Goal: Task Accomplishment & Management: Use online tool/utility

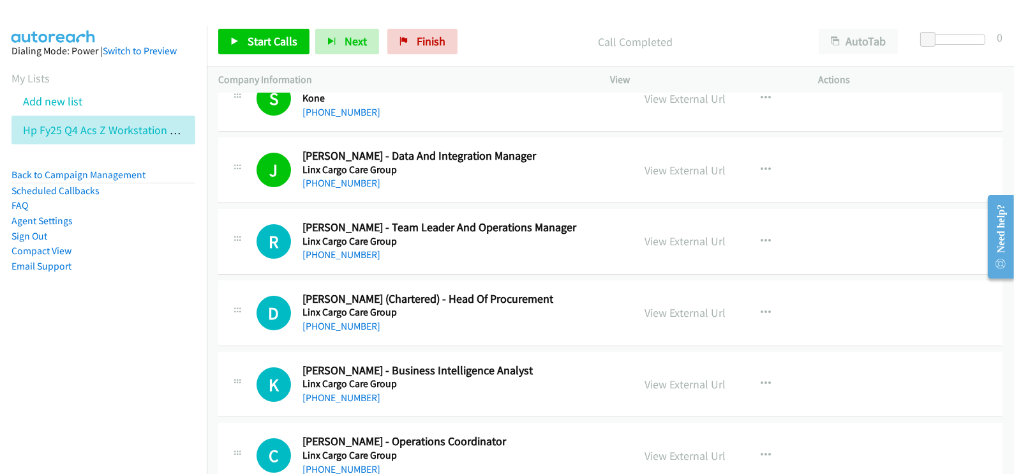
scroll to position [12050, 0]
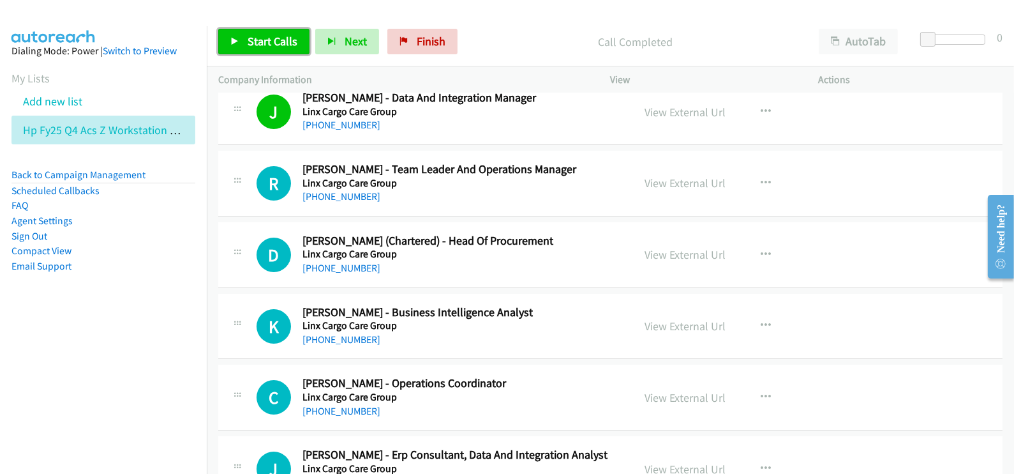
click at [270, 37] on span "Start Calls" at bounding box center [273, 41] width 50 height 15
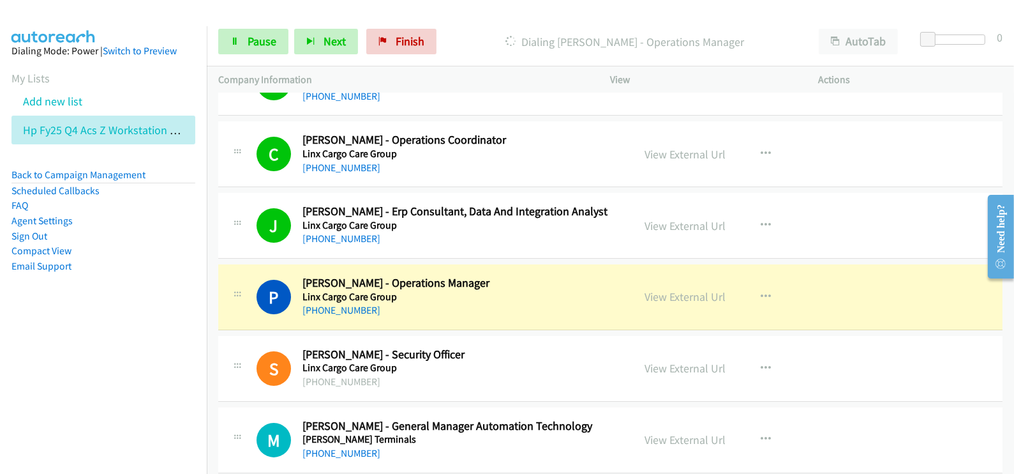
scroll to position [12369, 0]
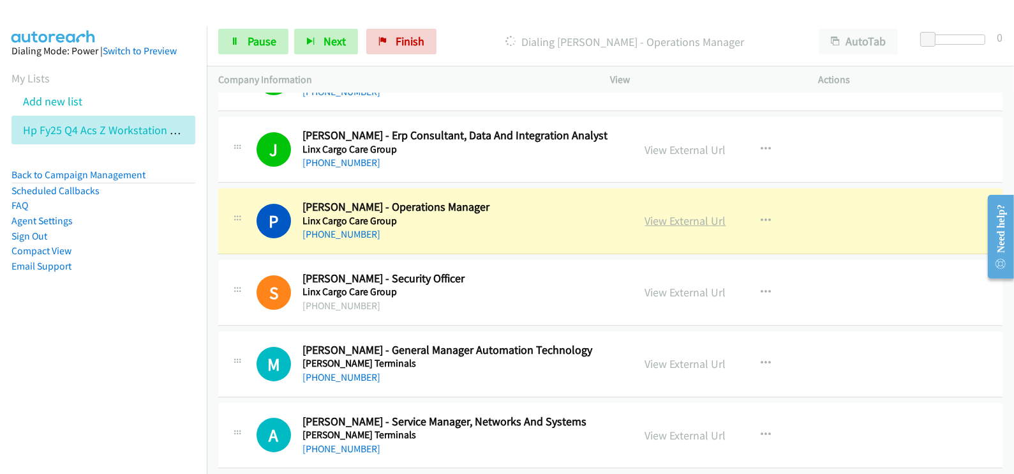
click at [662, 213] on link "View External Url" at bounding box center [685, 220] width 81 height 15
click at [695, 213] on link "View External Url" at bounding box center [685, 220] width 81 height 15
click at [668, 213] on link "View External Url" at bounding box center [685, 220] width 81 height 15
click at [679, 213] on link "View External Url" at bounding box center [685, 220] width 81 height 15
click at [700, 213] on link "View External Url" at bounding box center [685, 220] width 81 height 15
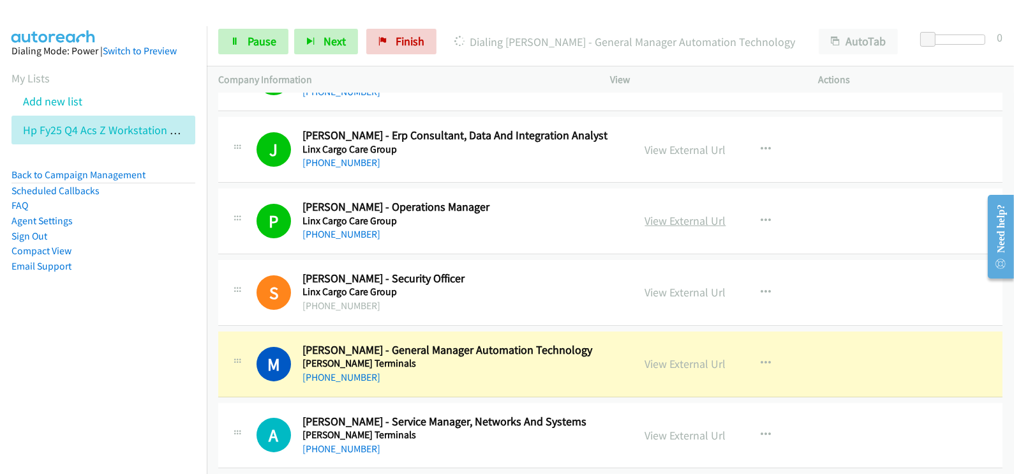
click at [670, 213] on link "View External Url" at bounding box center [685, 220] width 81 height 15
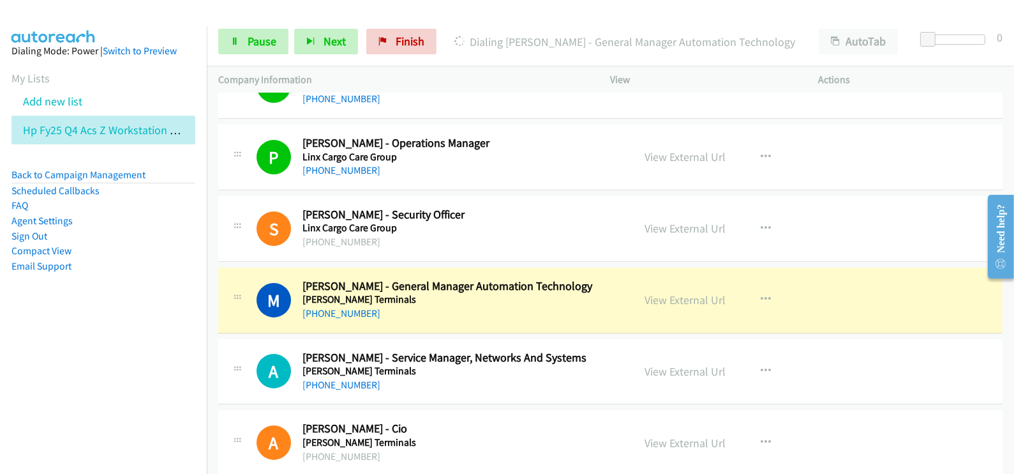
scroll to position [12449, 0]
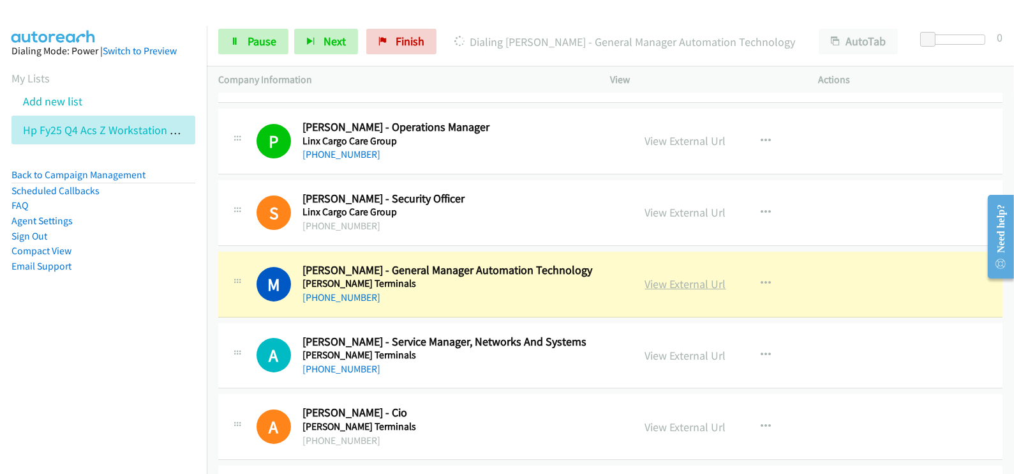
click at [693, 276] on link "View External Url" at bounding box center [685, 283] width 81 height 15
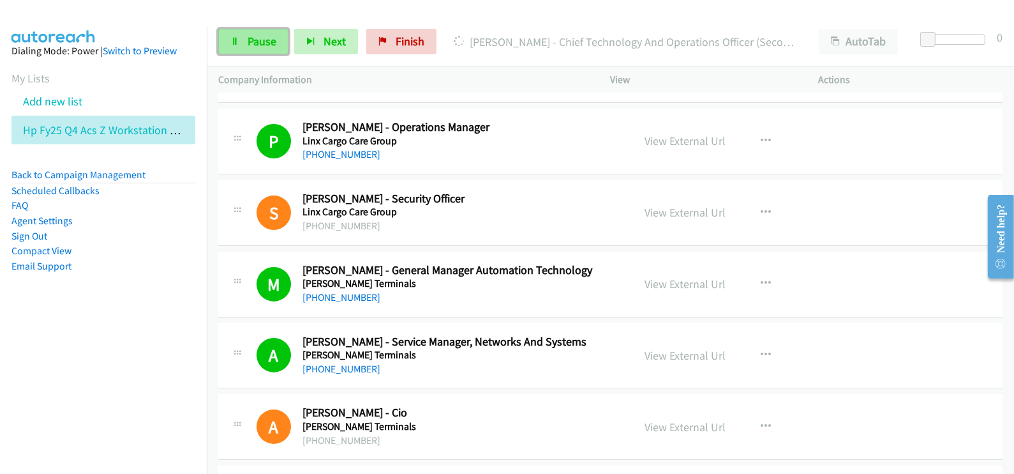
click at [262, 38] on span "Pause" at bounding box center [262, 41] width 29 height 15
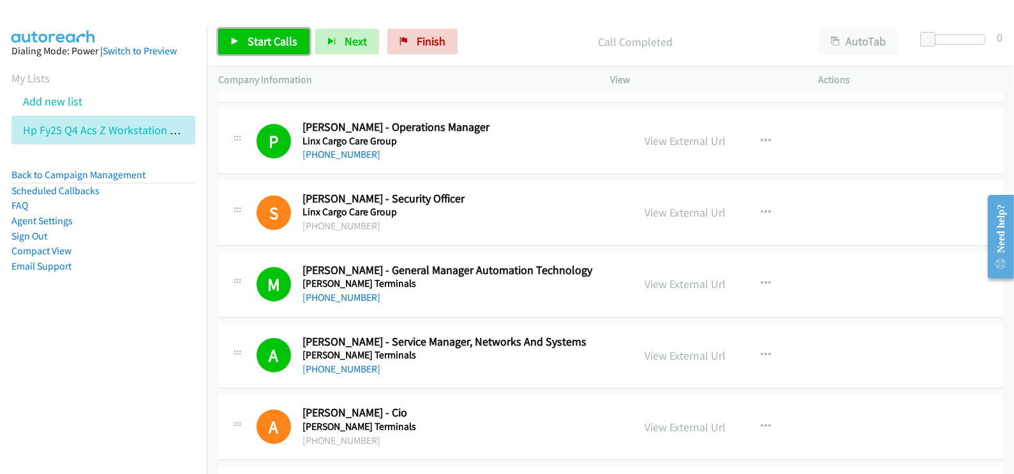
click at [264, 40] on span "Start Calls" at bounding box center [273, 41] width 50 height 15
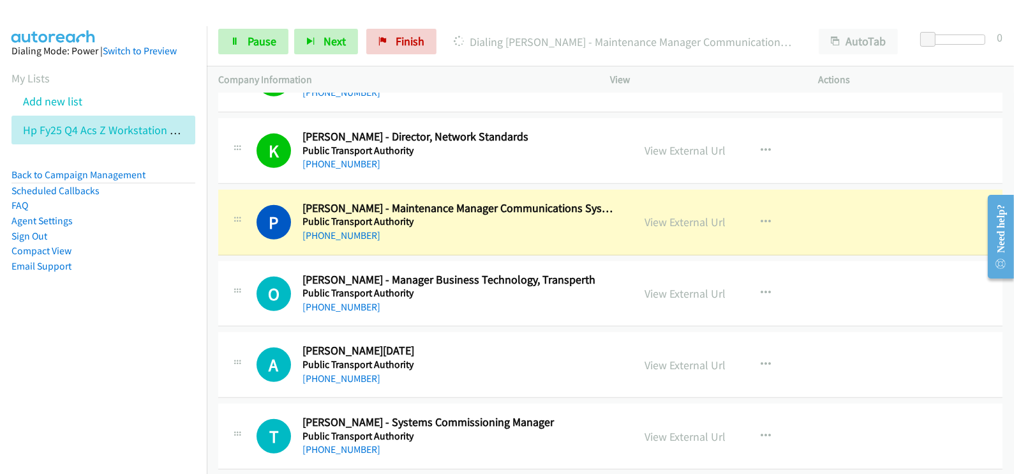
scroll to position [13247, 0]
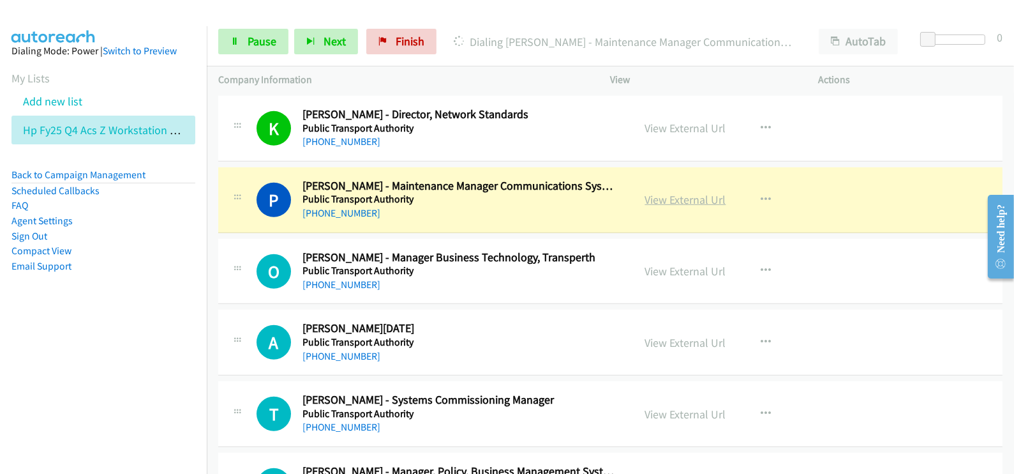
click at [665, 192] on link "View External Url" at bounding box center [685, 199] width 81 height 15
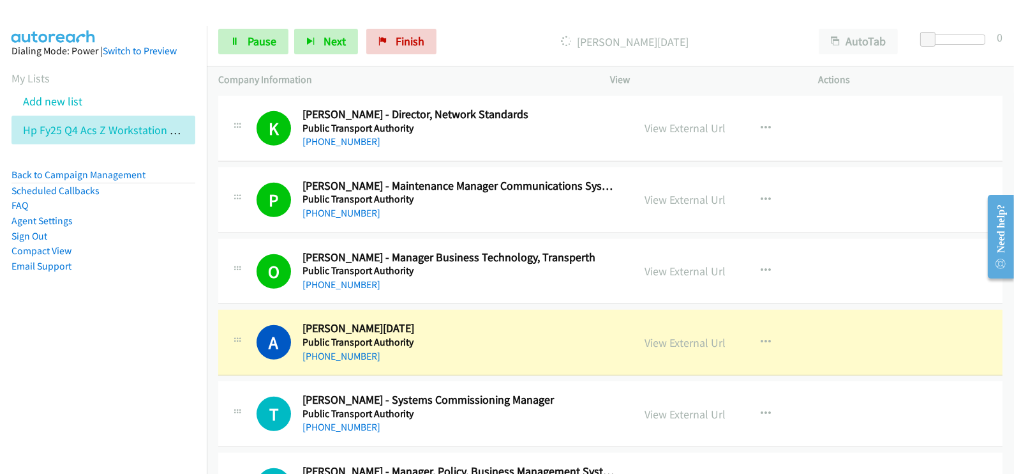
scroll to position [13327, 0]
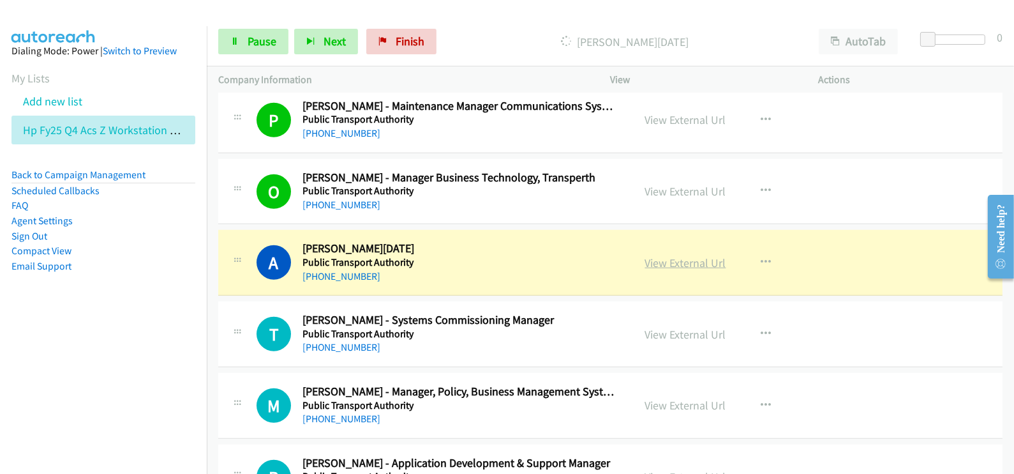
click at [679, 255] on link "View External Url" at bounding box center [685, 262] width 81 height 15
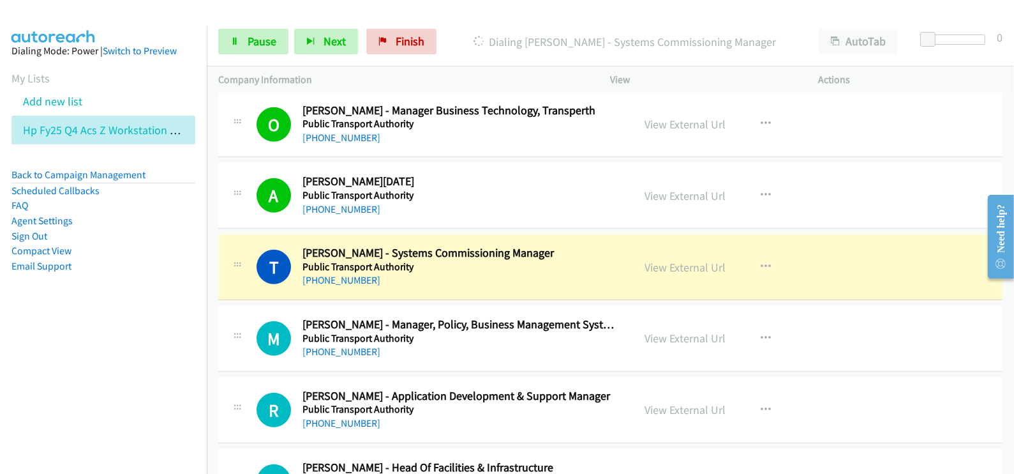
scroll to position [13486, 0]
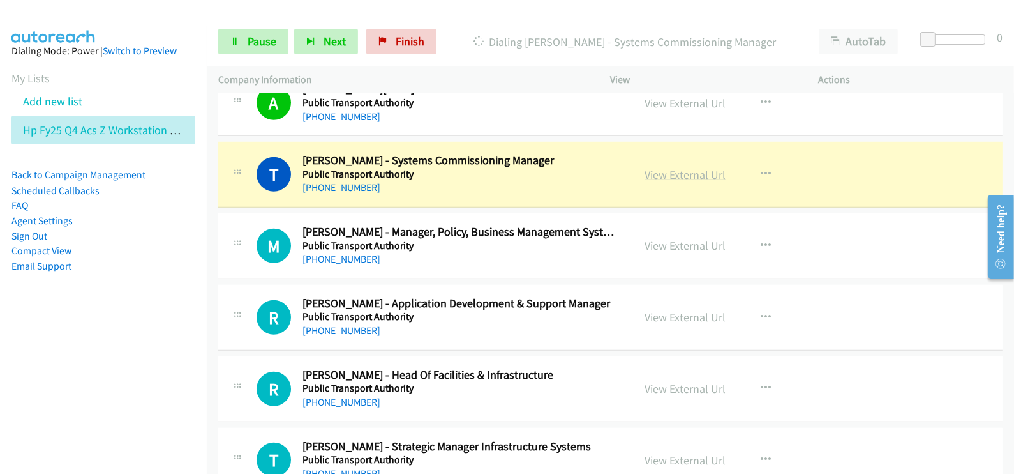
drag, startPoint x: 690, startPoint y: 151, endPoint x: 689, endPoint y: 144, distance: 7.1
click at [603, 168] on h5 "Public Transport Authority" at bounding box center [459, 174] width 313 height 13
click at [670, 167] on link "View External Url" at bounding box center [685, 174] width 81 height 15
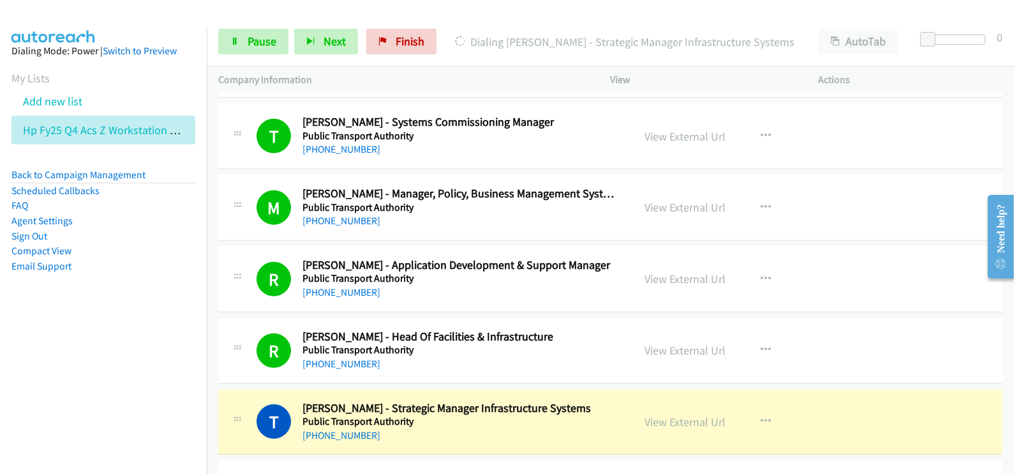
scroll to position [13646, 0]
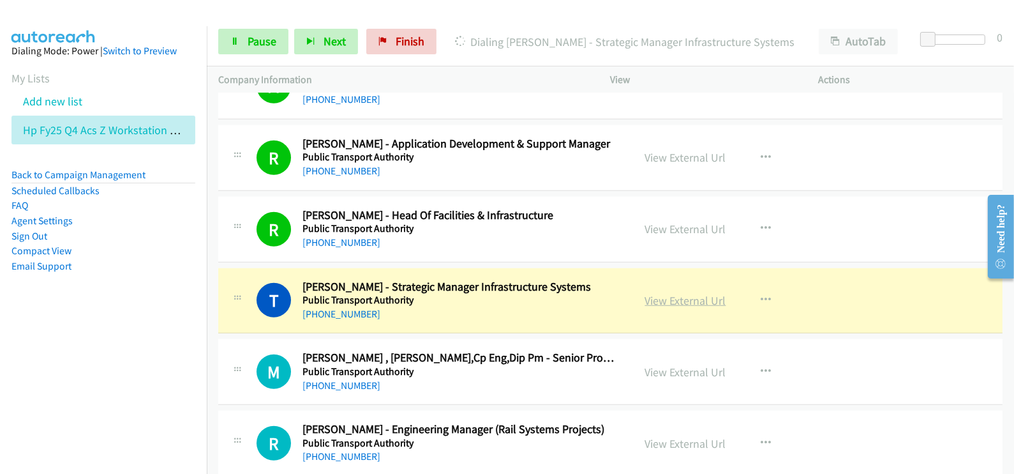
click at [666, 293] on link "View External Url" at bounding box center [685, 300] width 81 height 15
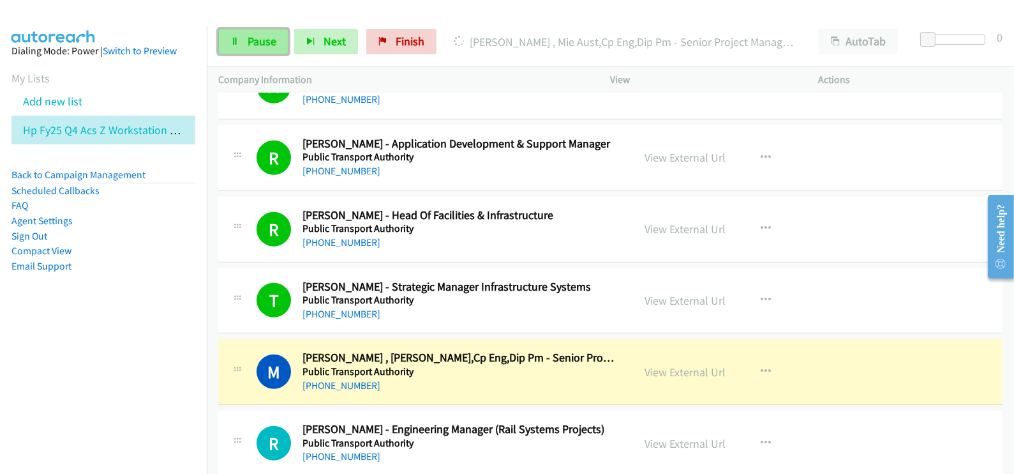
click at [248, 41] on span "Pause" at bounding box center [262, 41] width 29 height 15
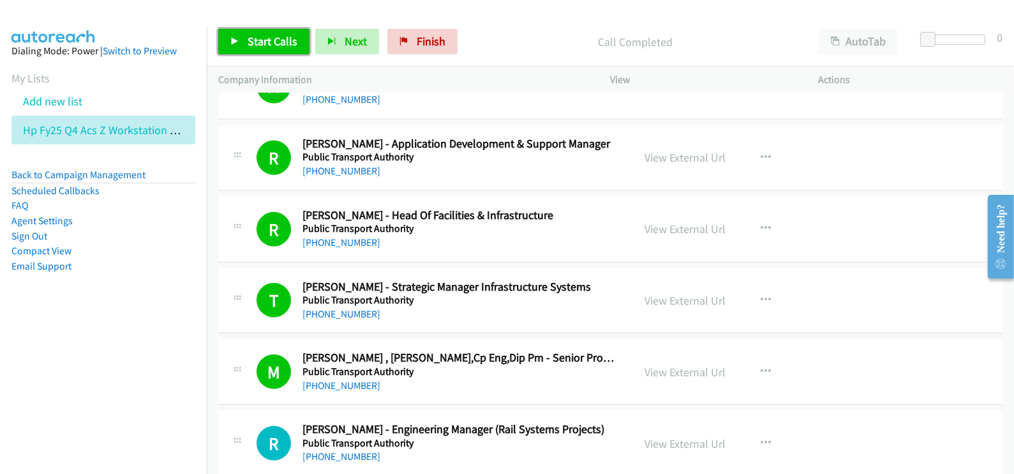
click at [267, 40] on span "Start Calls" at bounding box center [273, 41] width 50 height 15
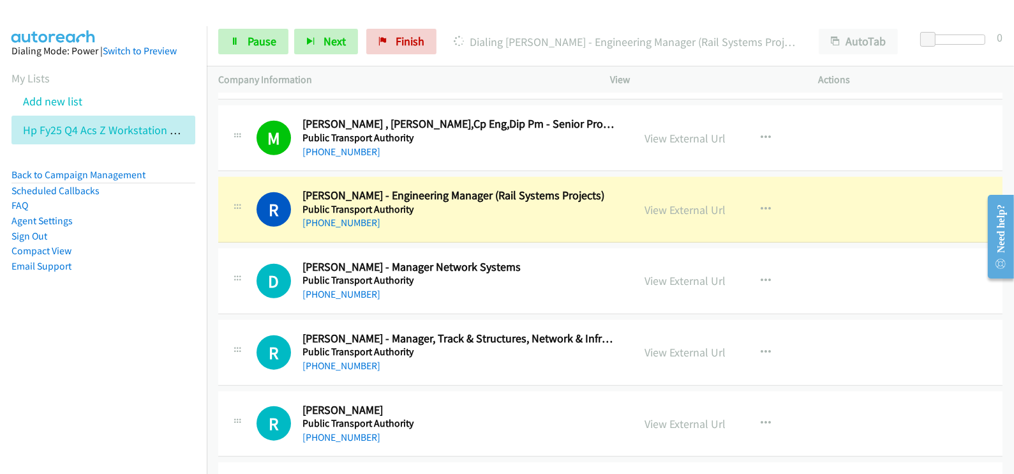
scroll to position [13885, 0]
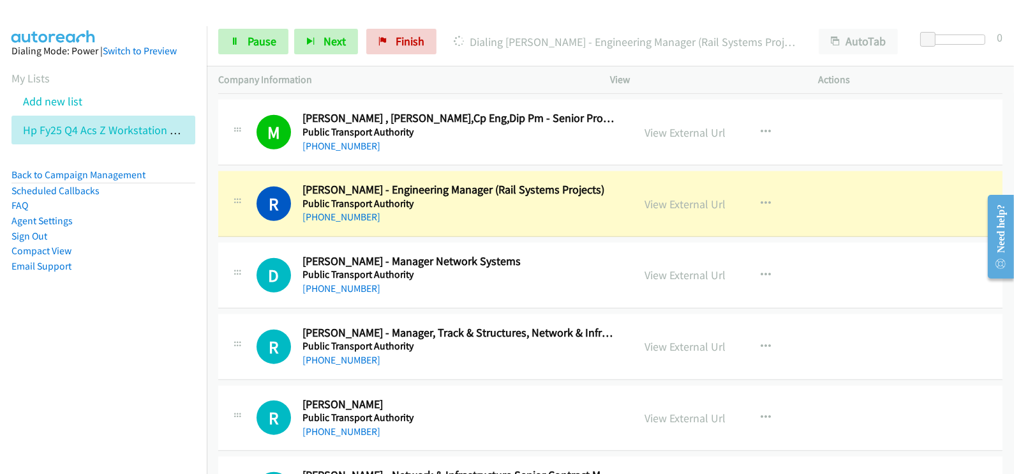
click at [137, 318] on aside "Dialing Mode: Power | Switch to Preview My Lists Add new list Hp Fy25 Q4 Acs Z …" at bounding box center [103, 178] width 207 height 305
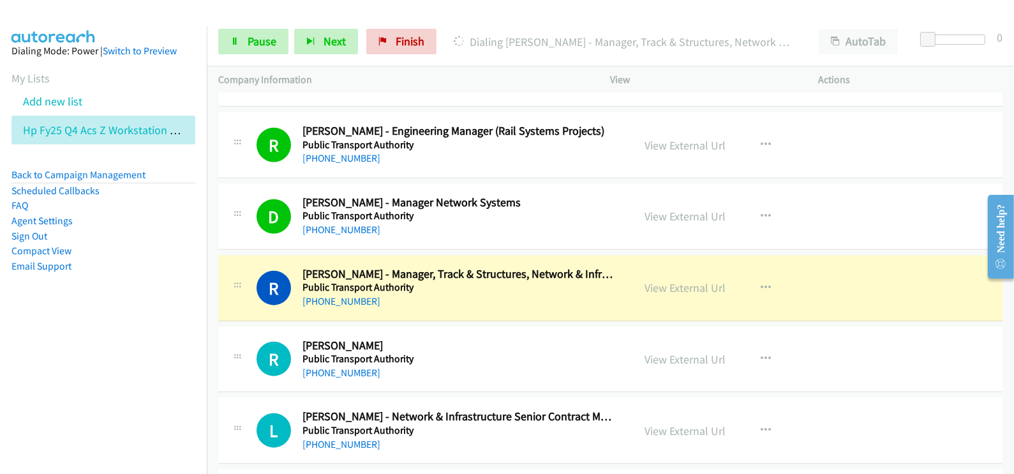
scroll to position [13965, 0]
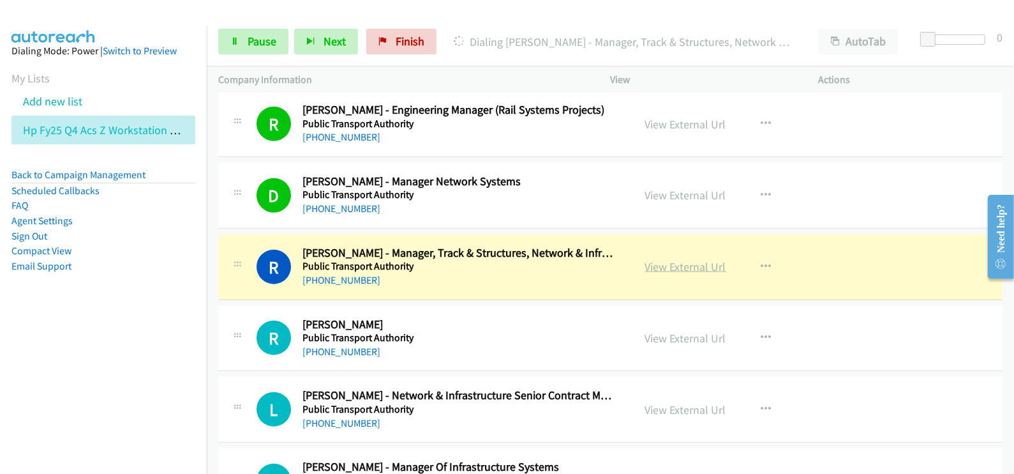
click at [690, 259] on link "View External Url" at bounding box center [685, 266] width 81 height 15
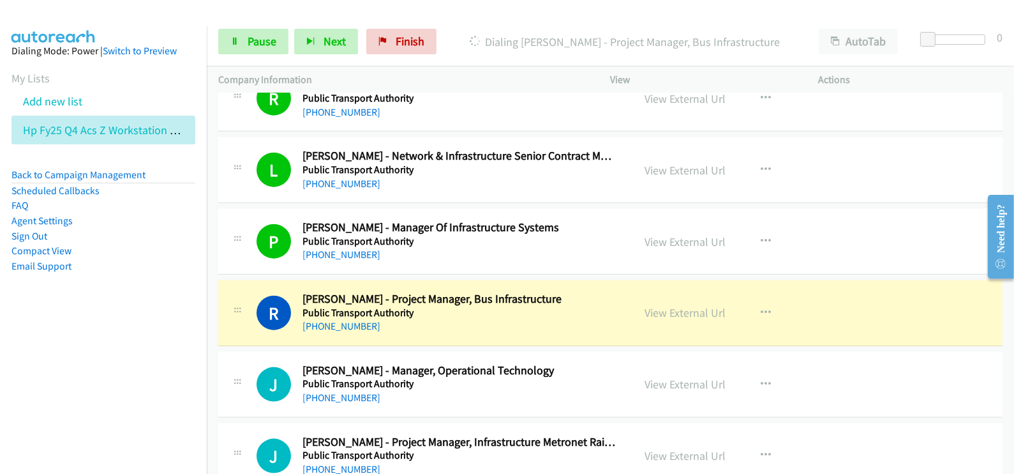
scroll to position [14284, 0]
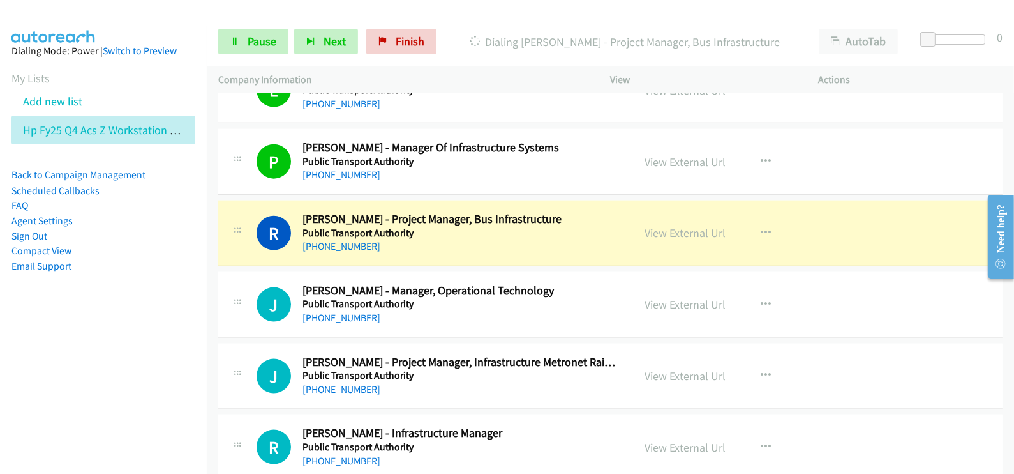
click at [379, 236] on div "R Callback Scheduled Robert Penfold - Project Manager, Bus Infrastructure Publi…" at bounding box center [610, 233] width 785 height 66
click at [664, 225] on link "View External Url" at bounding box center [685, 232] width 81 height 15
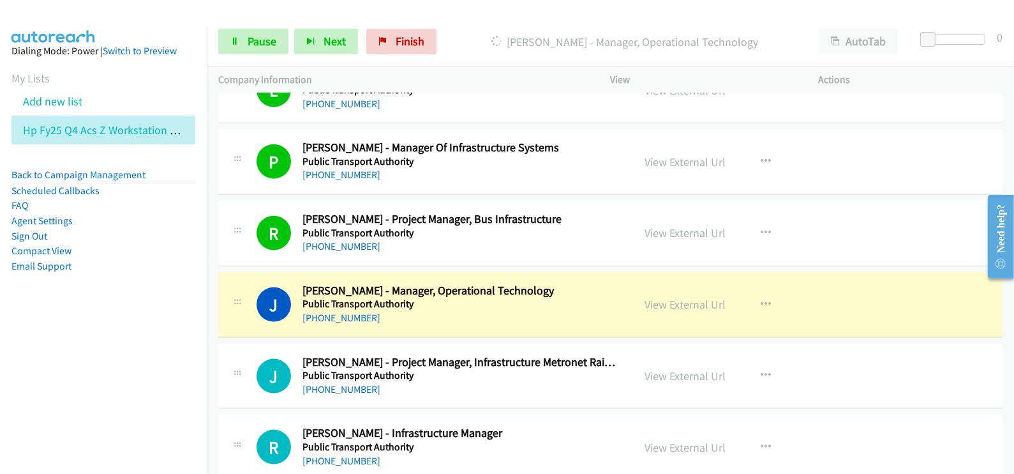
scroll to position [14364, 0]
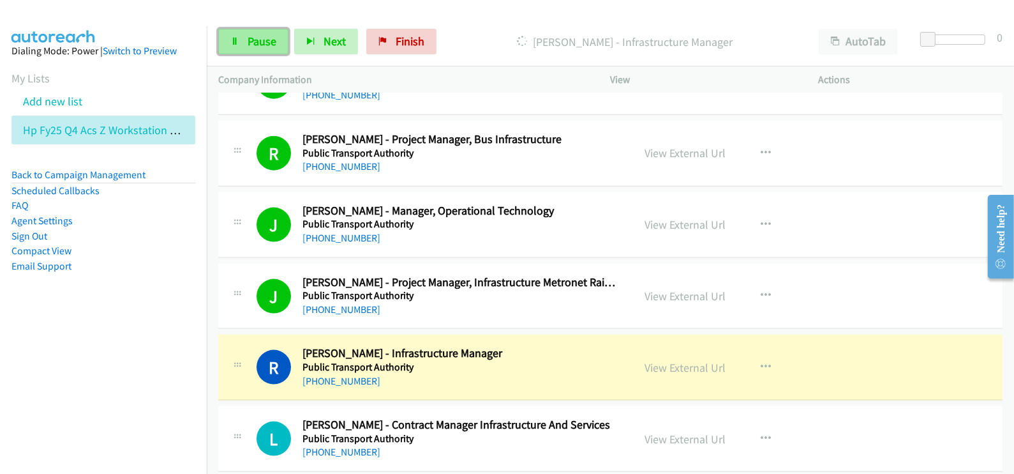
click at [255, 40] on span "Pause" at bounding box center [262, 41] width 29 height 15
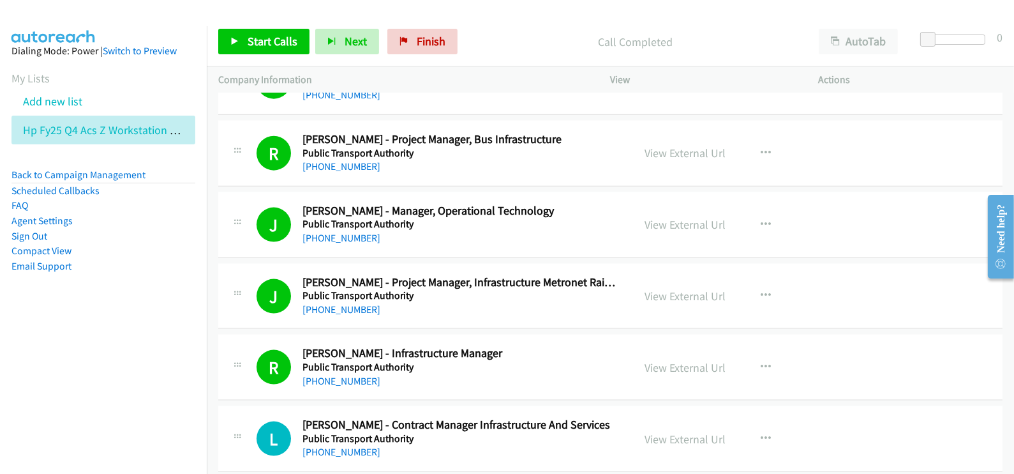
click at [72, 303] on aside "Dialing Mode: Power | Switch to Preview My Lists Add new list Hp Fy25 Q4 Acs Z …" at bounding box center [103, 178] width 207 height 305
click at [239, 42] on link "Start Calls" at bounding box center [263, 42] width 91 height 26
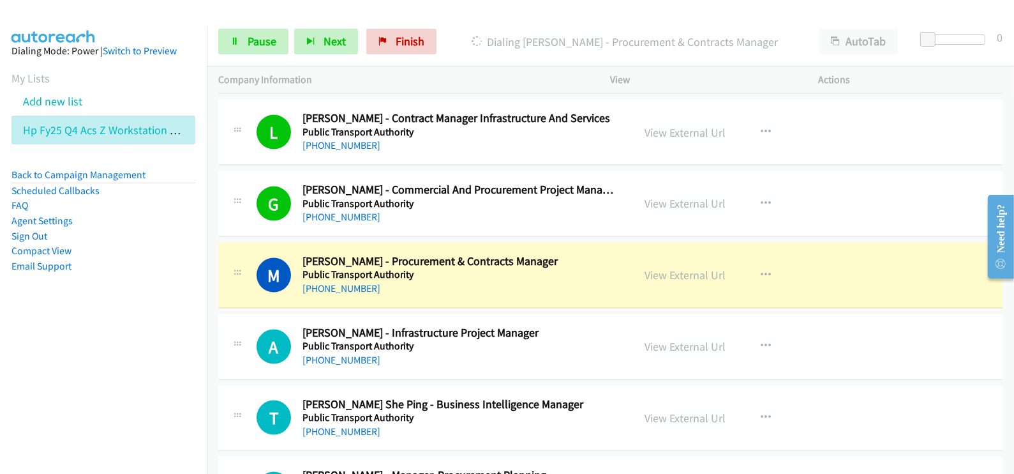
scroll to position [14683, 0]
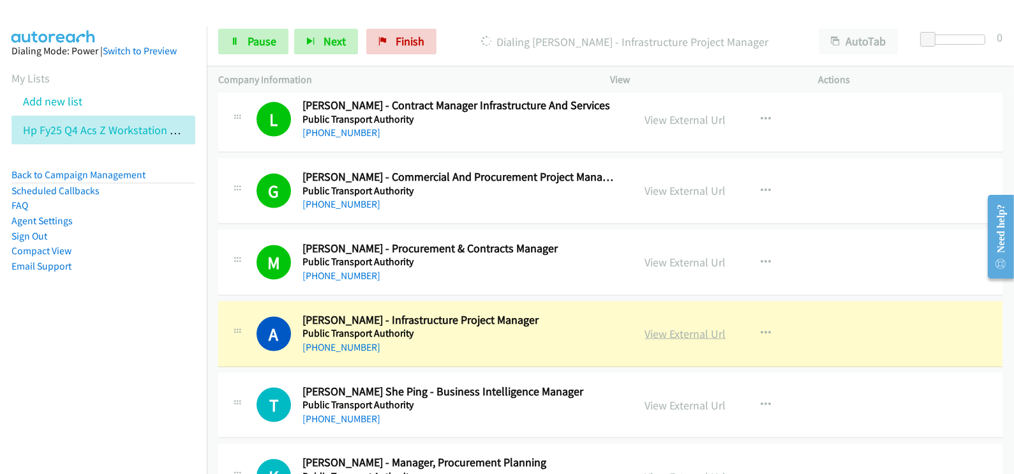
click at [682, 326] on link "View External Url" at bounding box center [685, 333] width 81 height 15
click at [257, 56] on div "Start Calls Pause Next Finish Dialing Agnes Davey - Infrastructure Project Mana…" at bounding box center [611, 41] width 808 height 49
click at [257, 50] on link "Pause" at bounding box center [253, 42] width 70 height 26
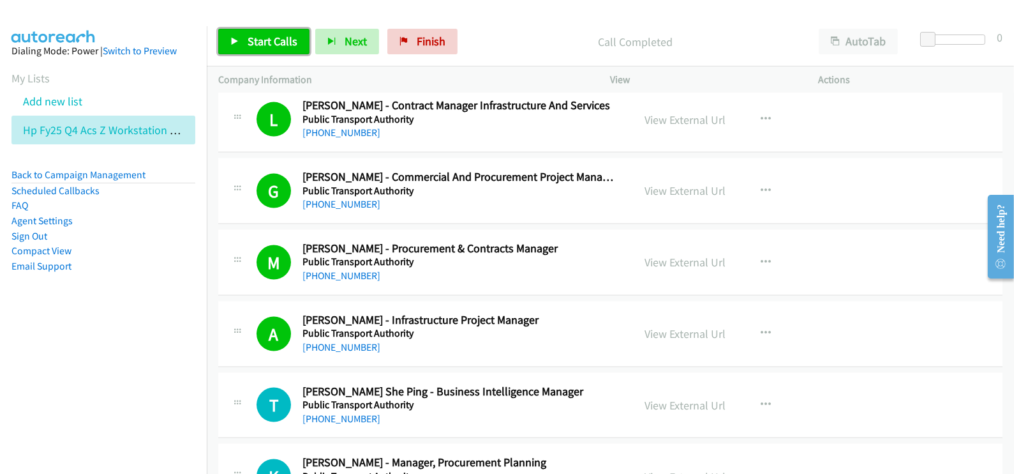
click at [253, 34] on span "Start Calls" at bounding box center [273, 41] width 50 height 15
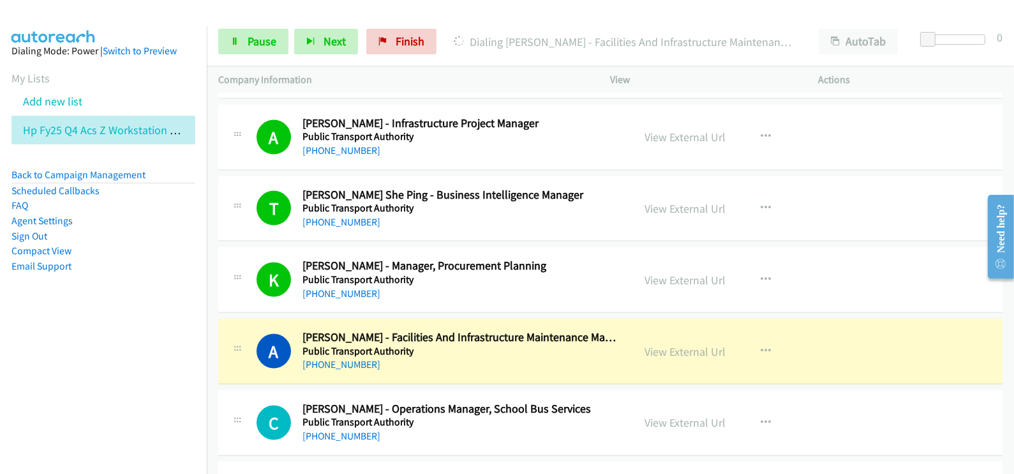
scroll to position [15003, 0]
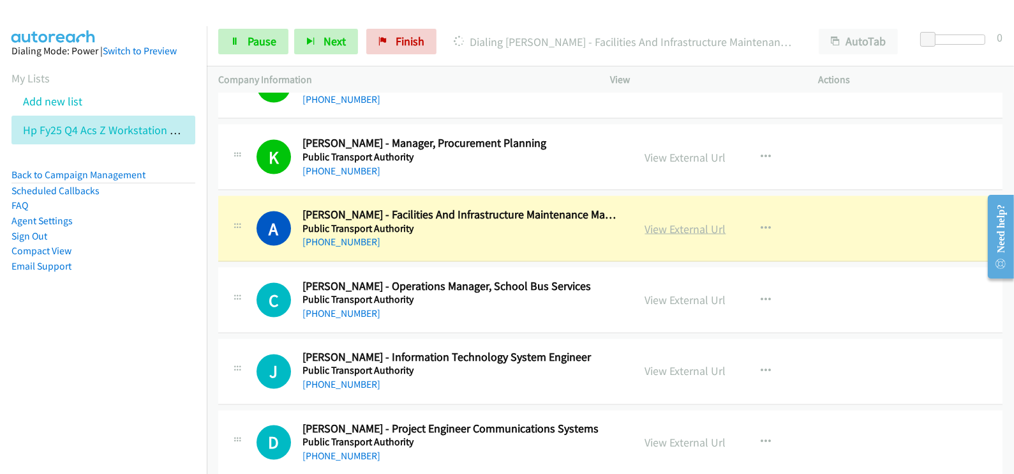
click at [679, 222] on link "View External Url" at bounding box center [685, 229] width 81 height 15
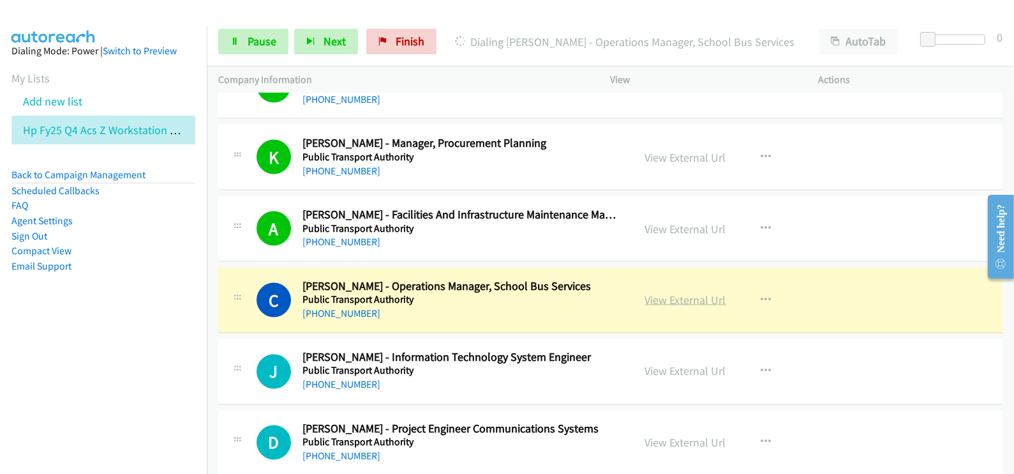
click at [679, 292] on link "View External Url" at bounding box center [685, 299] width 81 height 15
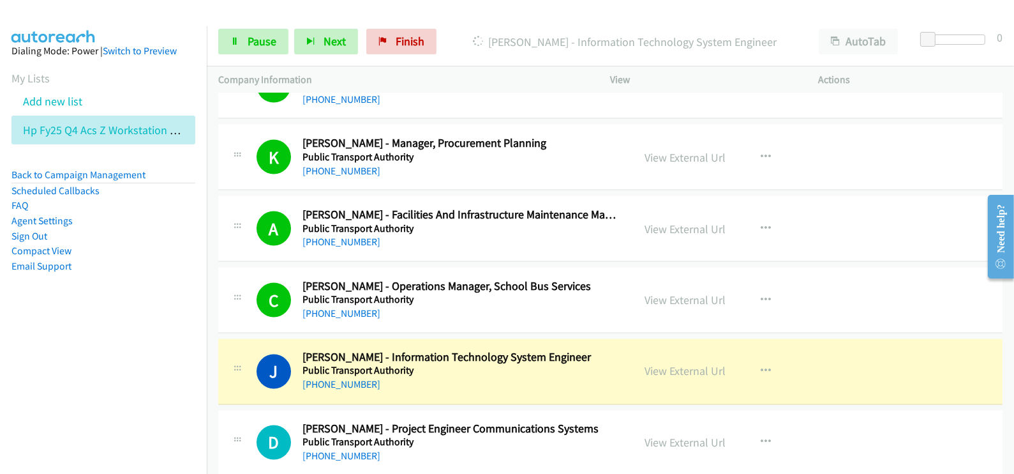
scroll to position [15162, 0]
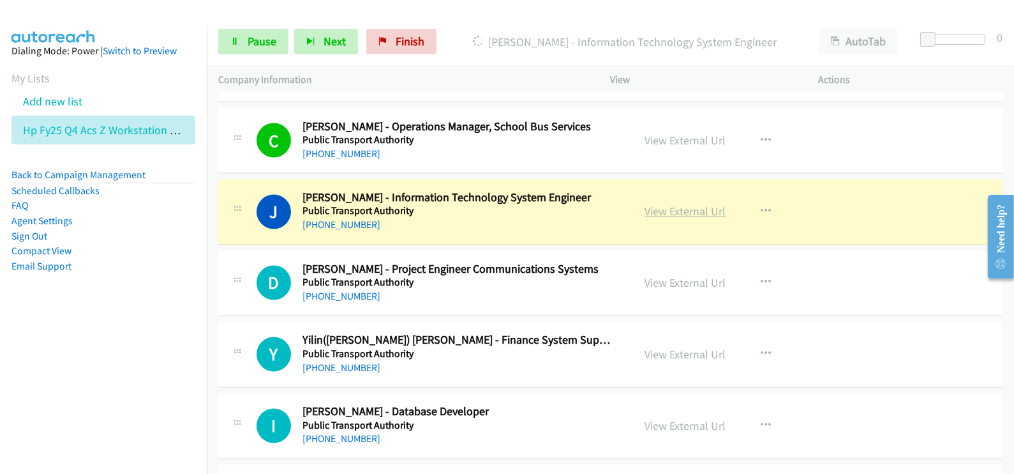
click at [670, 204] on link "View External Url" at bounding box center [685, 211] width 81 height 15
click at [267, 40] on span "Pause" at bounding box center [262, 41] width 29 height 15
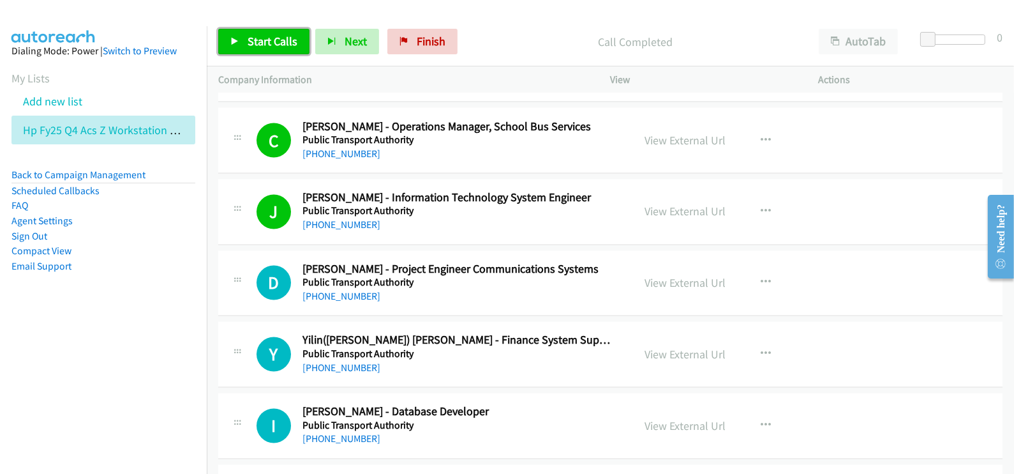
click at [291, 34] on span "Start Calls" at bounding box center [273, 41] width 50 height 15
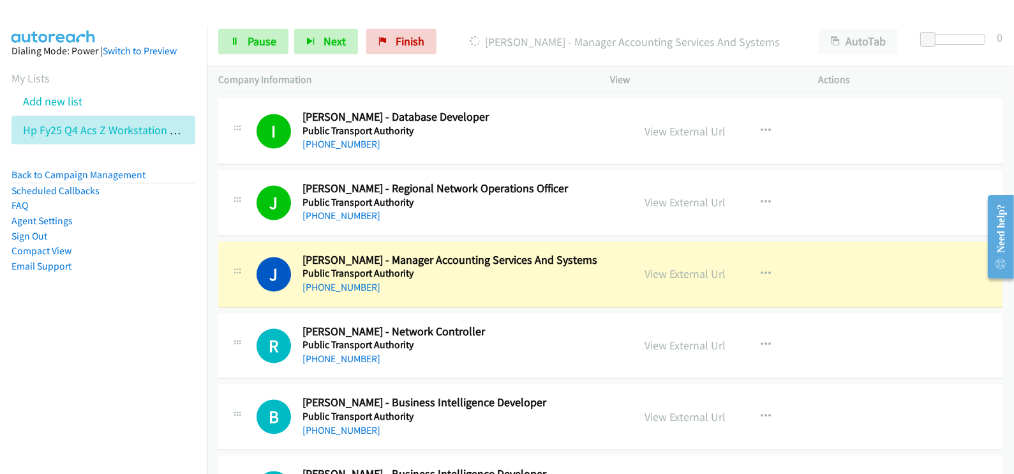
scroll to position [15481, 0]
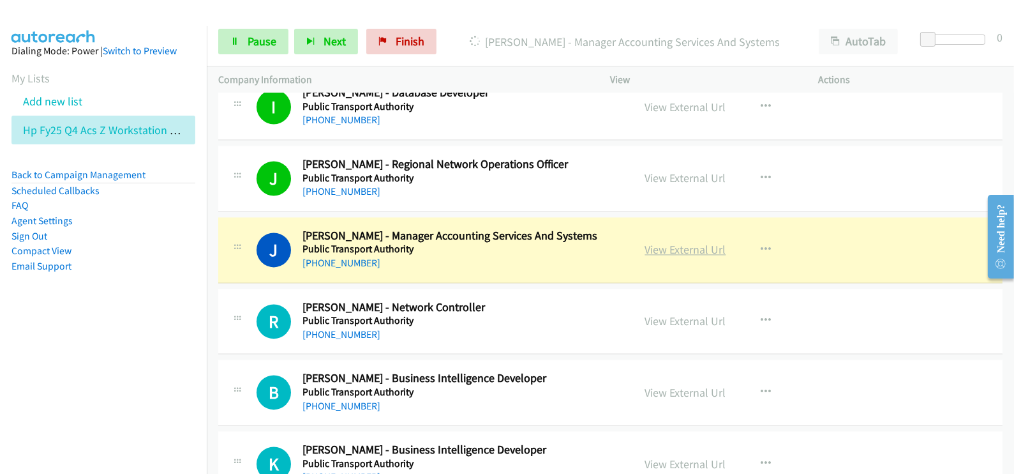
click at [686, 242] on link "View External Url" at bounding box center [685, 249] width 81 height 15
click at [245, 45] on link "Pause" at bounding box center [253, 42] width 70 height 26
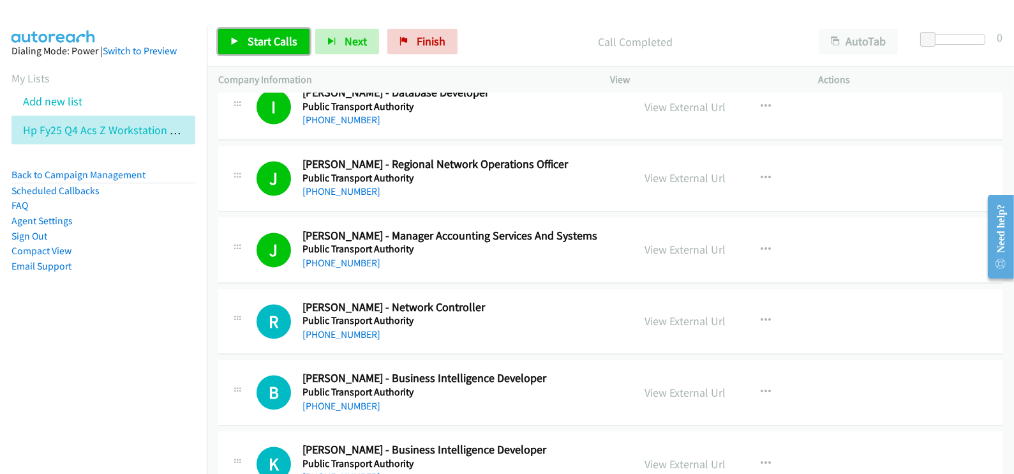
click at [261, 45] on span "Start Calls" at bounding box center [273, 41] width 50 height 15
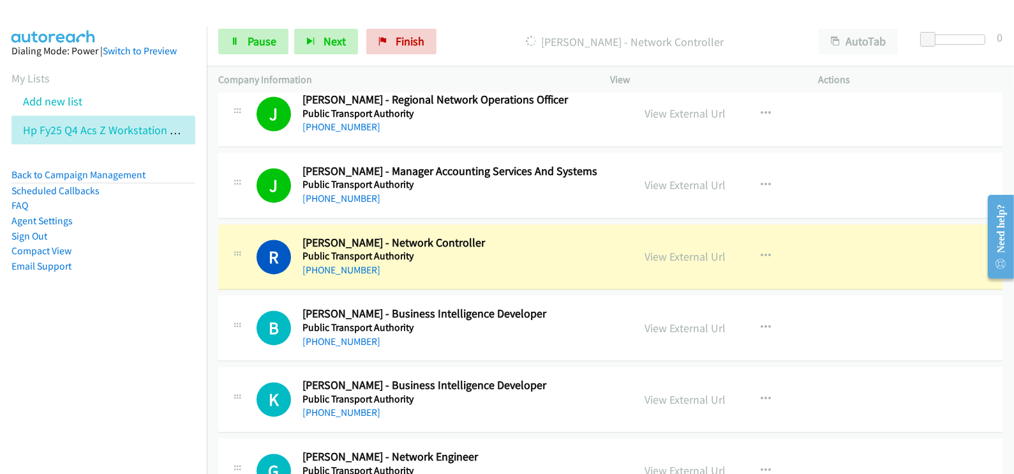
scroll to position [15561, 0]
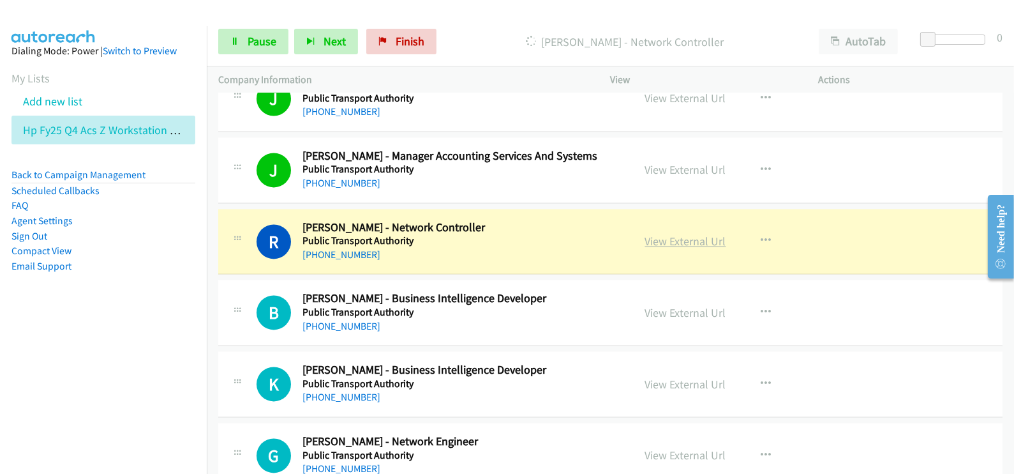
click at [680, 234] on link "View External Url" at bounding box center [685, 241] width 81 height 15
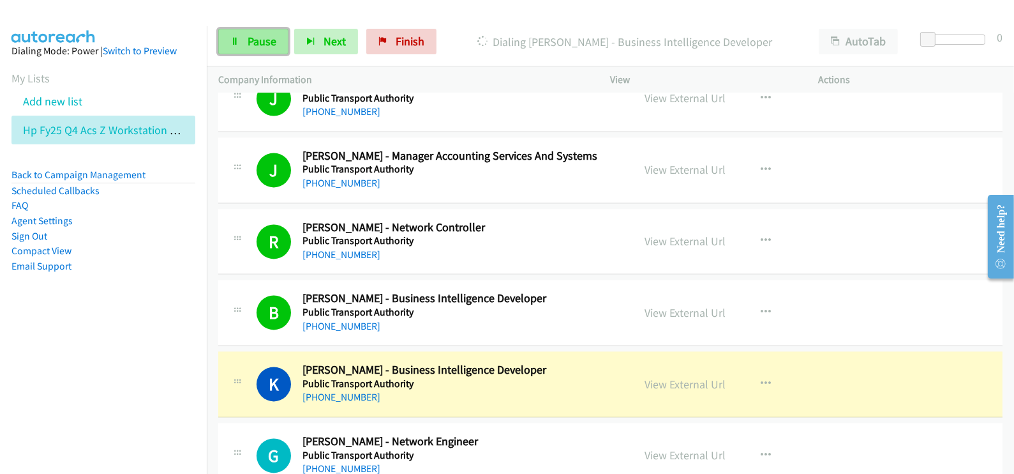
click at [258, 31] on link "Pause" at bounding box center [253, 42] width 70 height 26
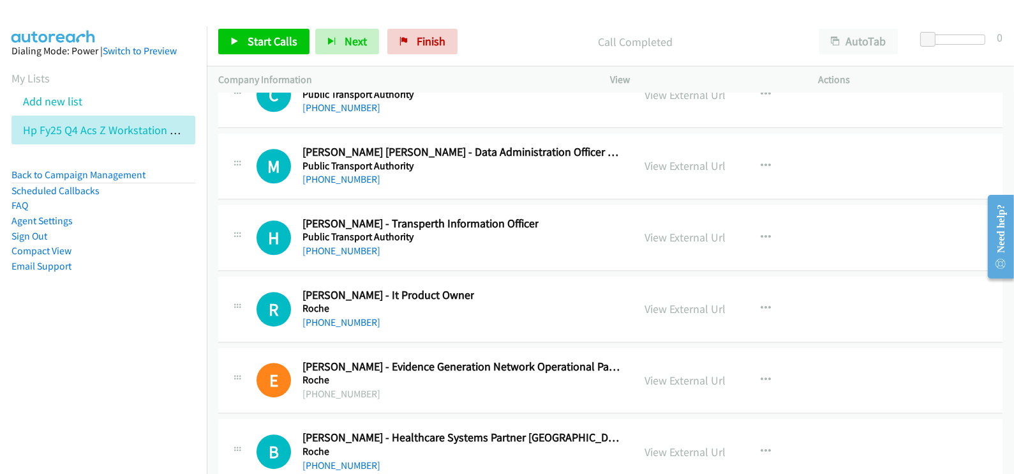
scroll to position [17077, 0]
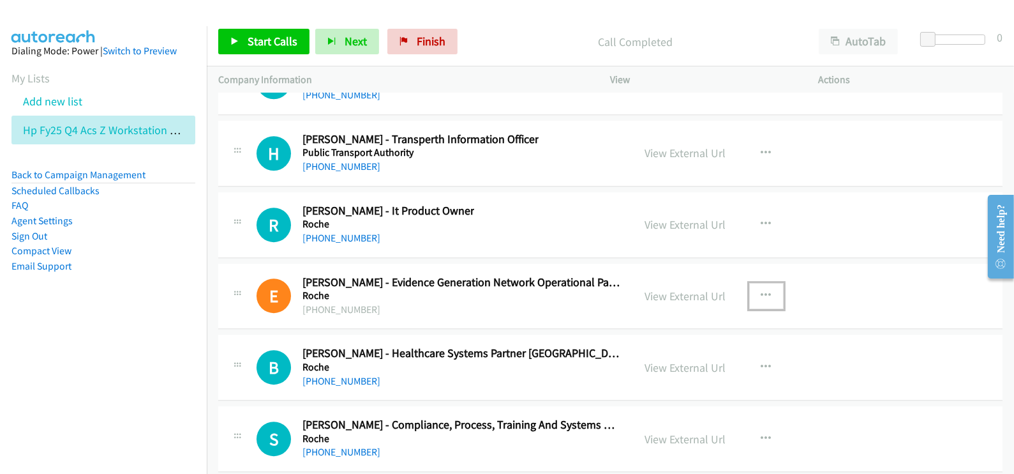
click at [762, 290] on icon "button" at bounding box center [767, 295] width 10 height 10
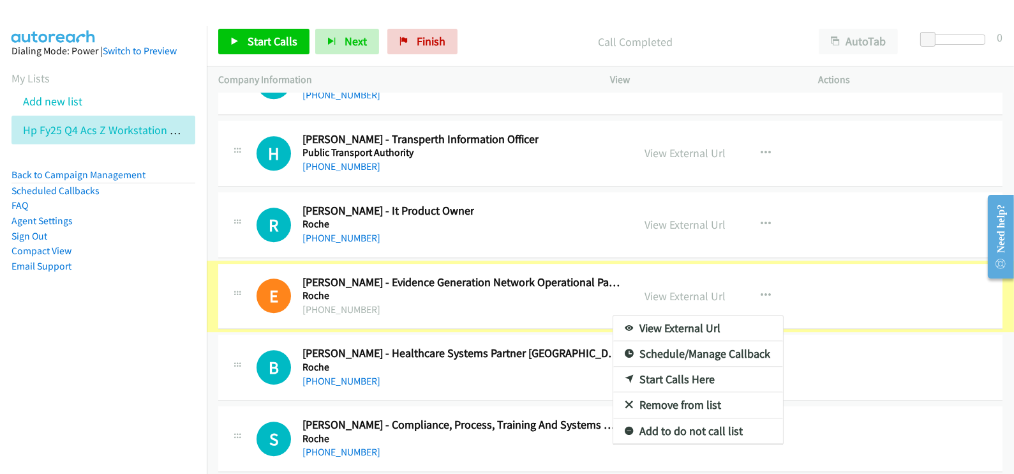
click at [757, 190] on div at bounding box center [507, 237] width 1014 height 474
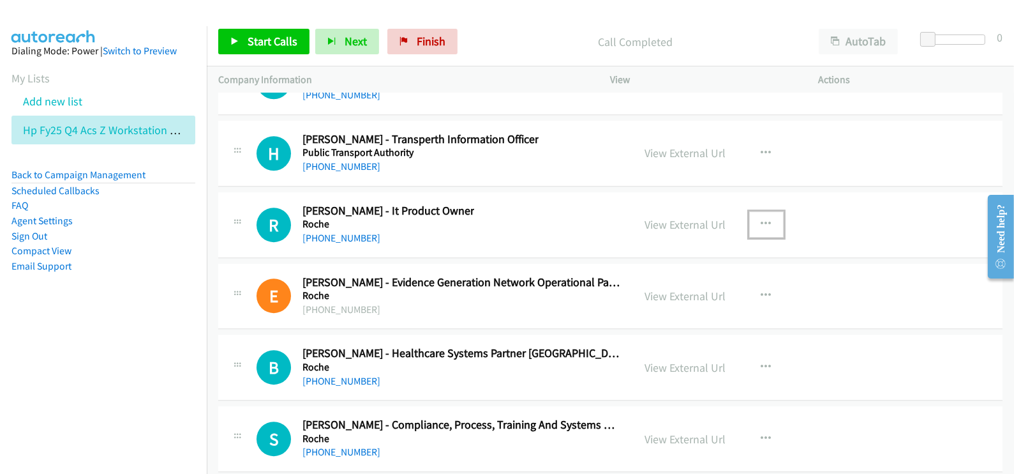
drag, startPoint x: 762, startPoint y: 191, endPoint x: 753, endPoint y: 196, distance: 10.3
click at [762, 219] on icon "button" at bounding box center [767, 224] width 10 height 10
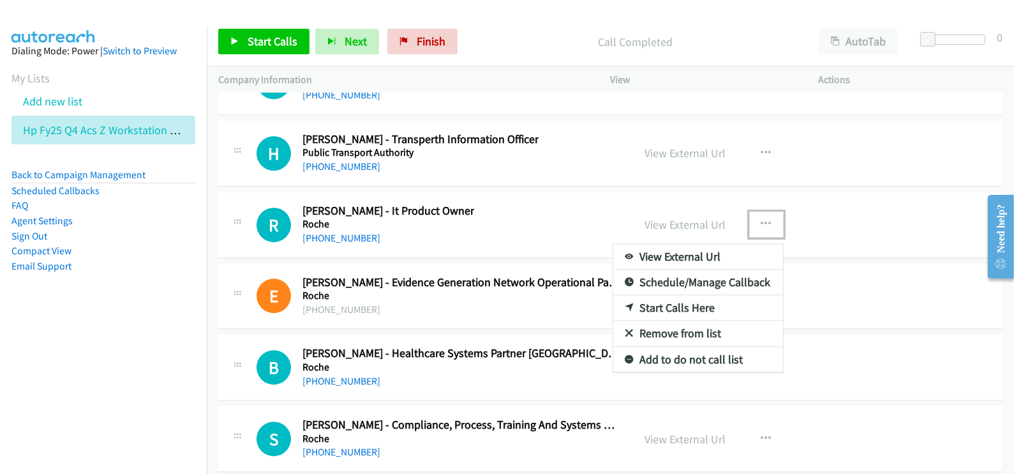
click at [691, 295] on link "Start Calls Here" at bounding box center [699, 308] width 170 height 26
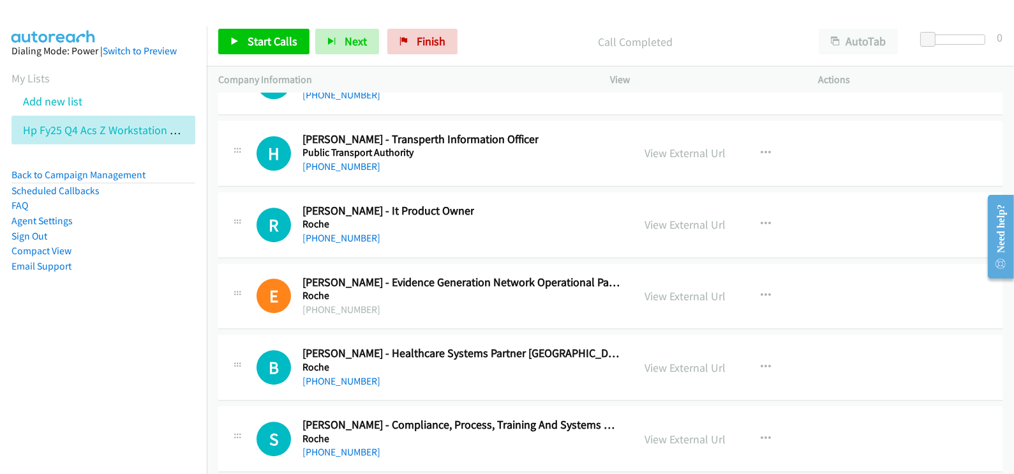
click at [99, 310] on aside "Dialing Mode: Power | Switch to Preview My Lists Add new list Hp Fy25 Q4 Acs Z …" at bounding box center [103, 178] width 207 height 305
click at [250, 34] on span "Start Calls" at bounding box center [273, 41] width 50 height 15
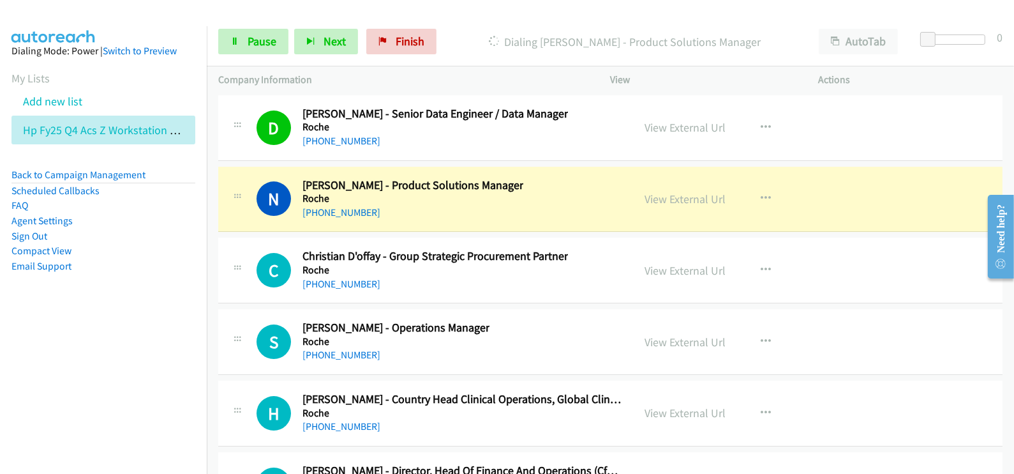
scroll to position [17556, 0]
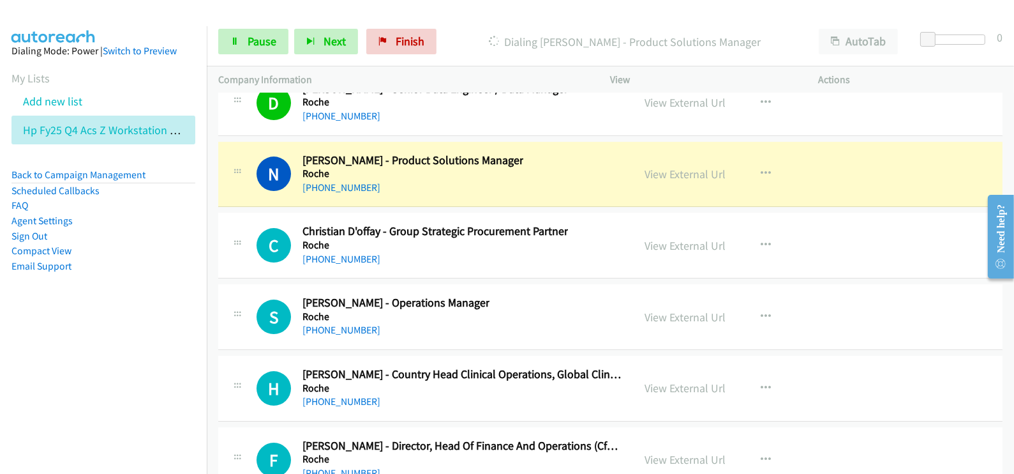
click at [700, 153] on div "View External Url View External Url Schedule/Manage Callback Start Calls Here R…" at bounding box center [743, 174] width 219 height 42
click at [693, 167] on link "View External Url" at bounding box center [685, 174] width 81 height 15
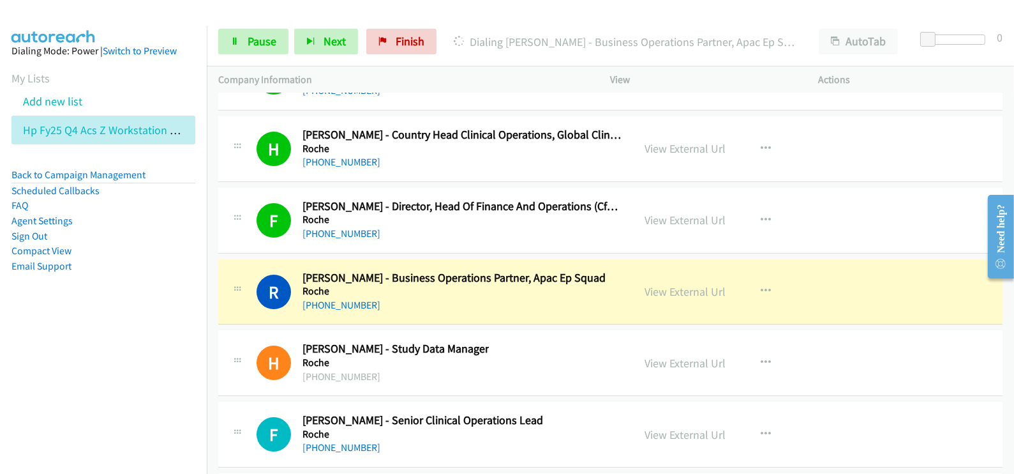
scroll to position [17875, 0]
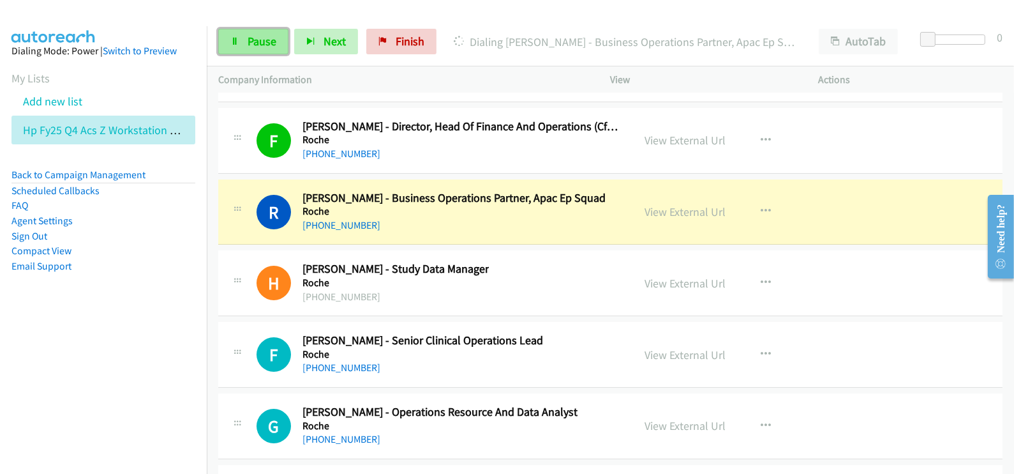
click at [258, 37] on span "Pause" at bounding box center [262, 41] width 29 height 15
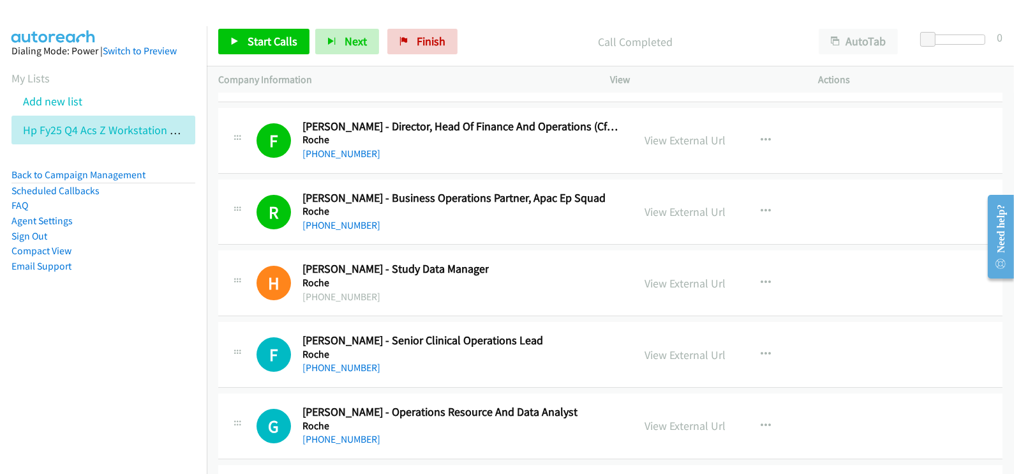
click at [473, 32] on div "Call Completed" at bounding box center [635, 42] width 344 height 26
click at [250, 45] on span "Start Calls" at bounding box center [273, 41] width 50 height 15
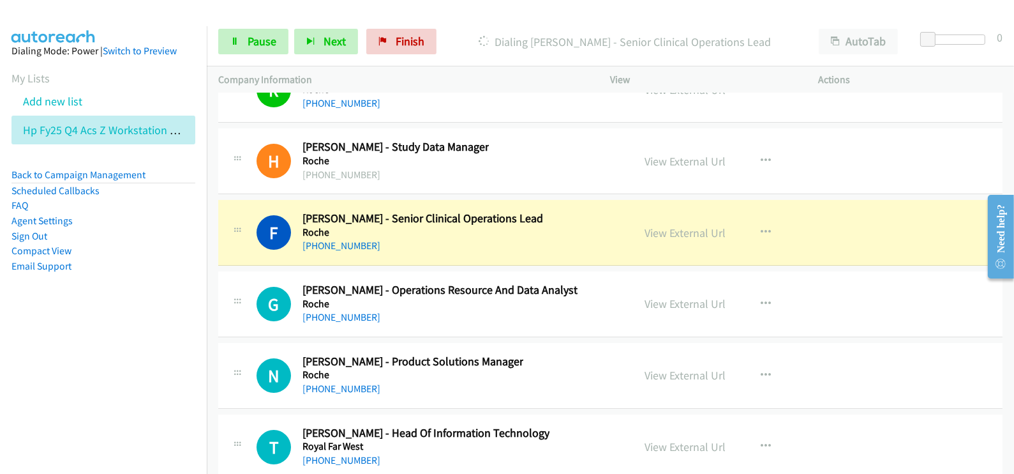
scroll to position [18034, 0]
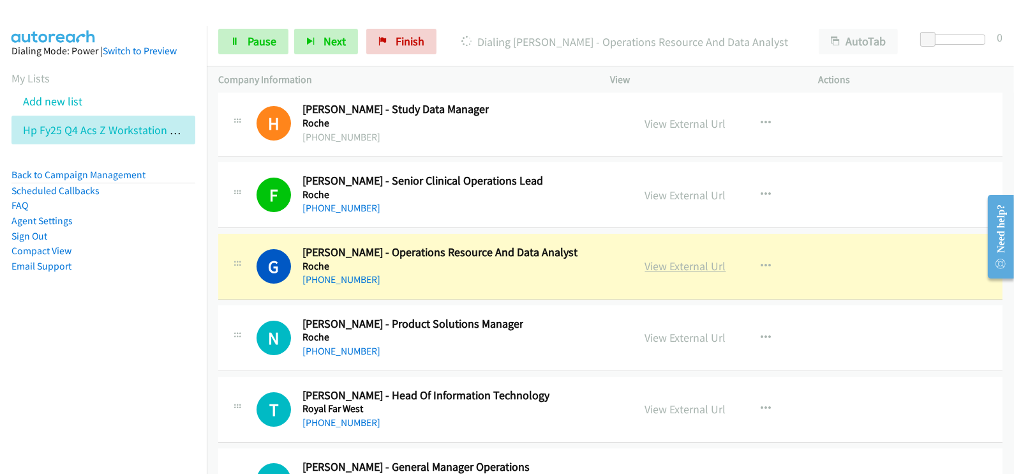
click at [691, 259] on link "View External Url" at bounding box center [685, 266] width 81 height 15
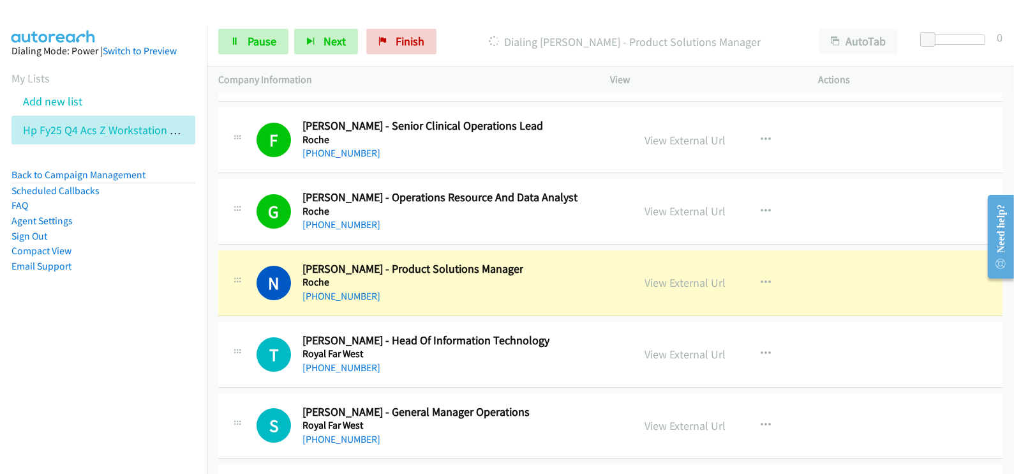
scroll to position [18114, 0]
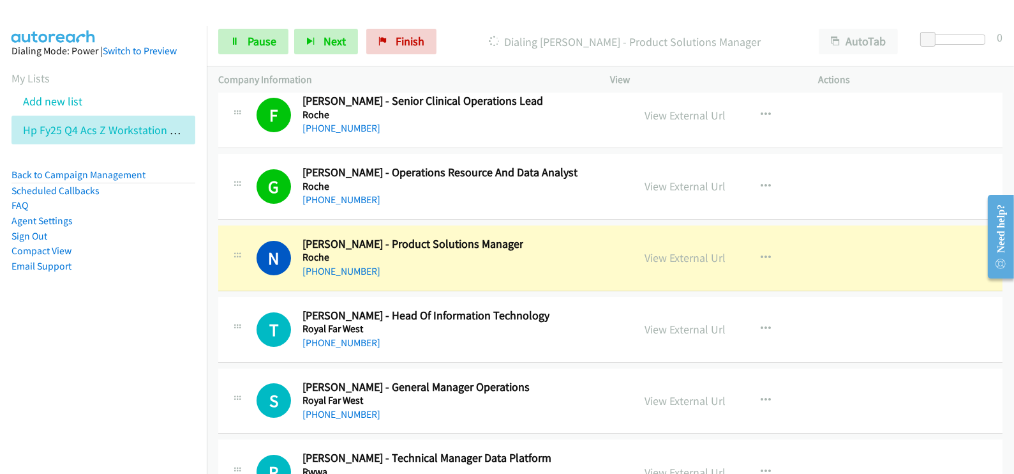
drag, startPoint x: 680, startPoint y: 226, endPoint x: 577, endPoint y: 472, distance: 266.4
click at [692, 237] on div "View External Url View External Url Schedule/Manage Callback Start Calls Here R…" at bounding box center [743, 258] width 219 height 42
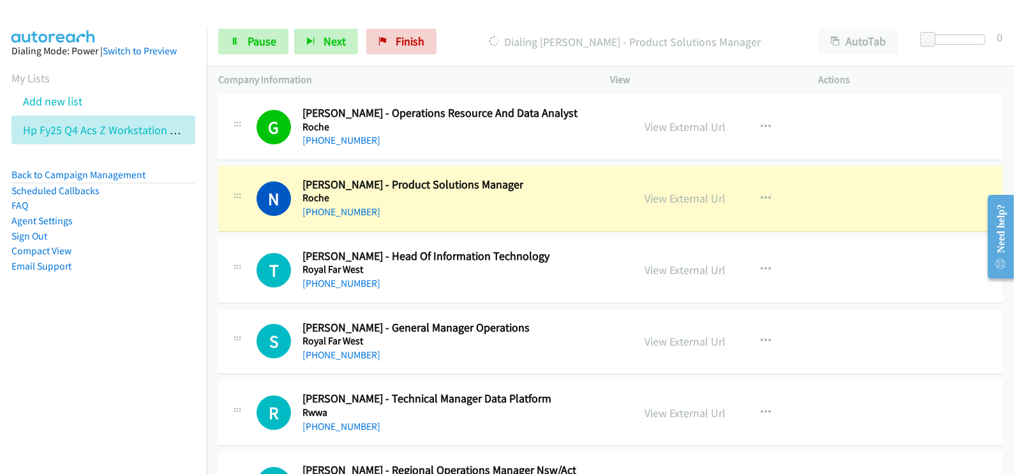
scroll to position [18194, 0]
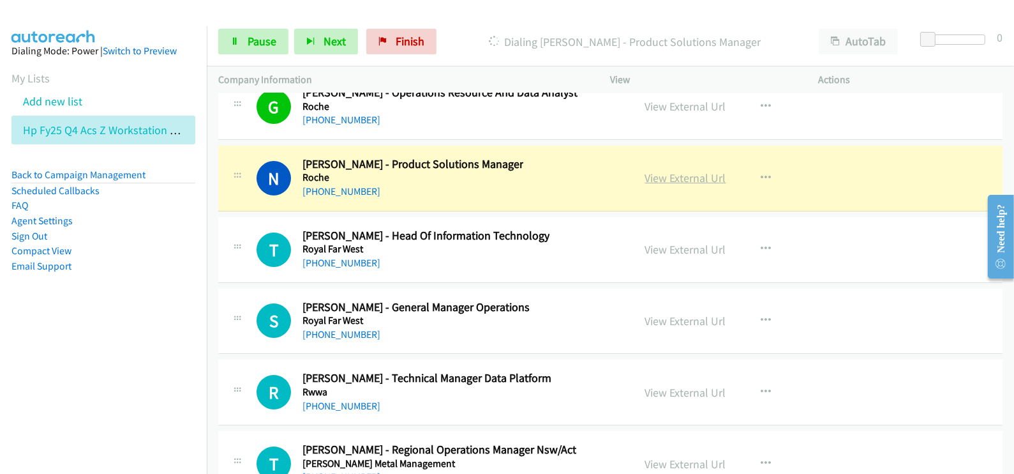
click at [682, 170] on link "View External Url" at bounding box center [685, 177] width 81 height 15
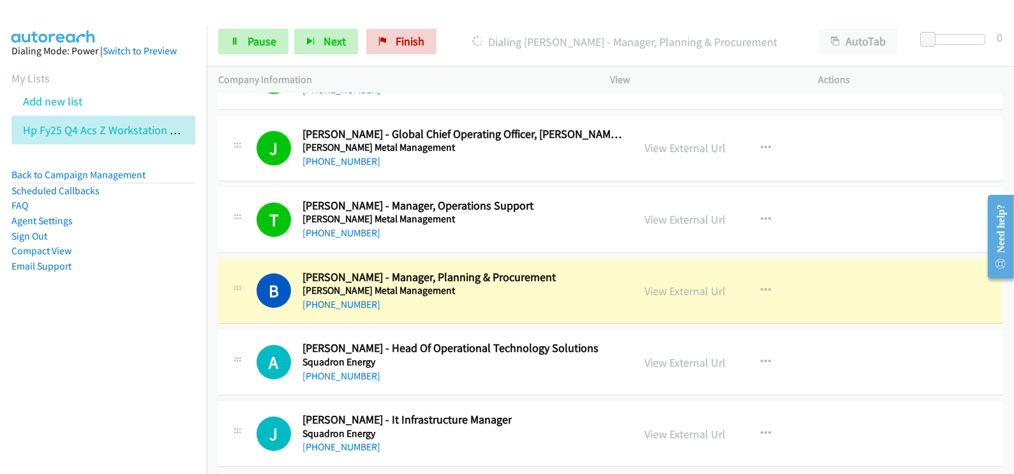
scroll to position [18673, 0]
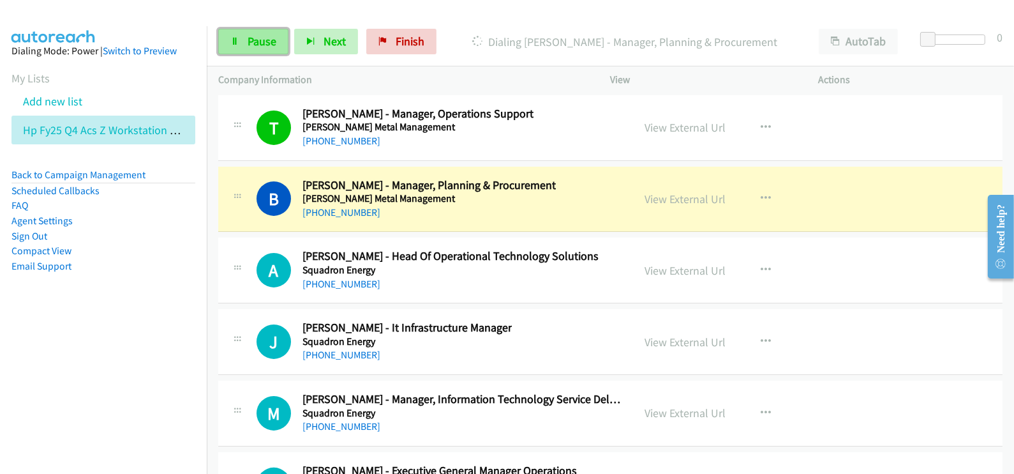
click at [255, 38] on span "Pause" at bounding box center [262, 41] width 29 height 15
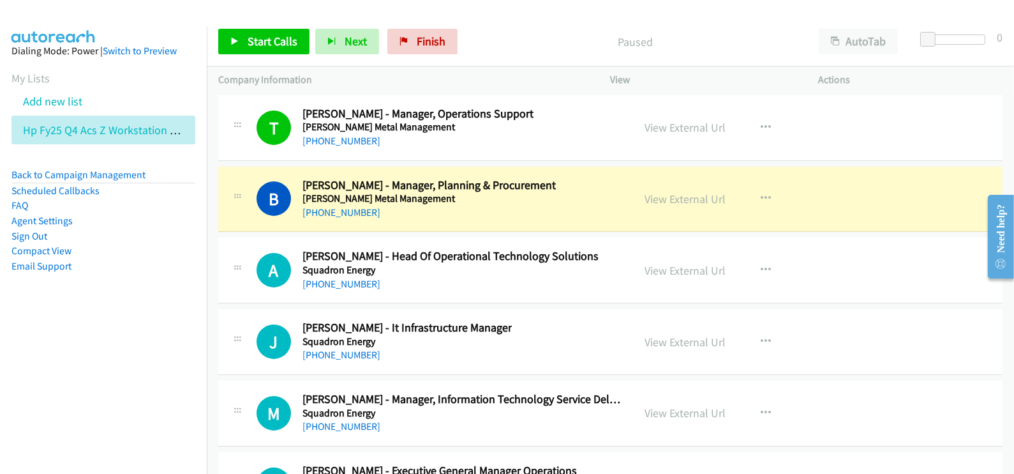
click at [575, 178] on div "B Callback Scheduled Brian Gale - Manager, Planning & Procurement Sims Metal Ma…" at bounding box center [440, 199] width 366 height 42
click at [693, 192] on link "View External Url" at bounding box center [685, 199] width 81 height 15
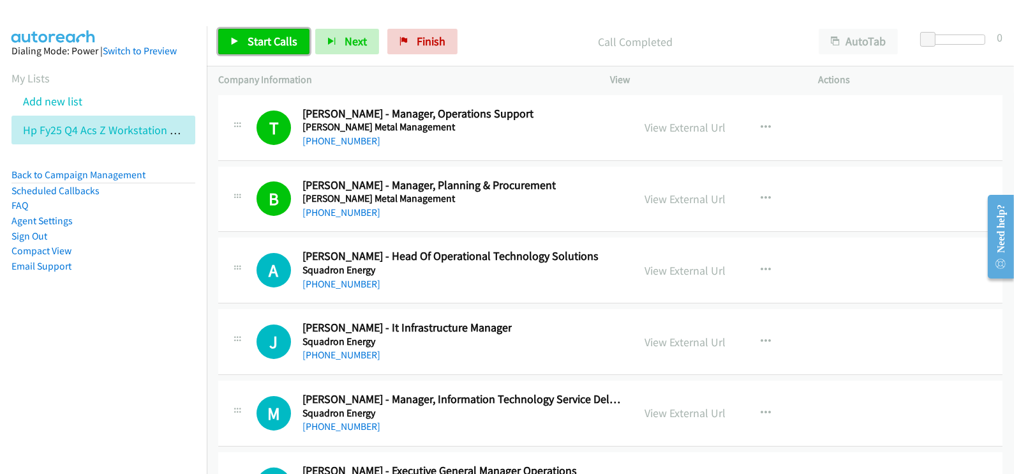
click at [241, 30] on link "Start Calls" at bounding box center [263, 42] width 91 height 26
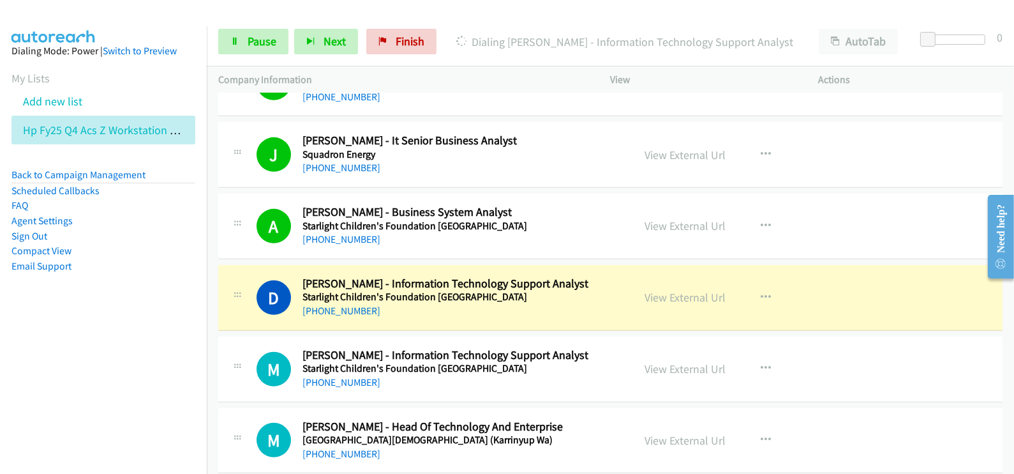
scroll to position [19311, 0]
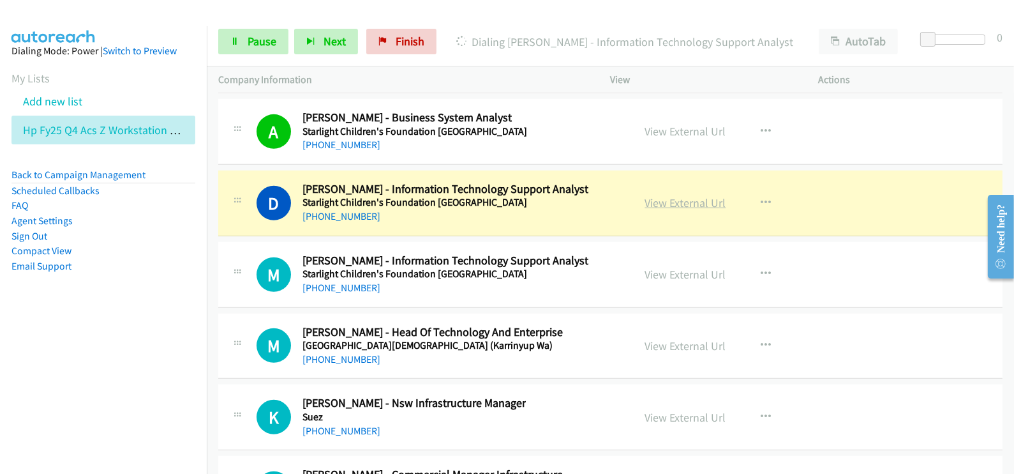
click at [680, 195] on link "View External Url" at bounding box center [685, 202] width 81 height 15
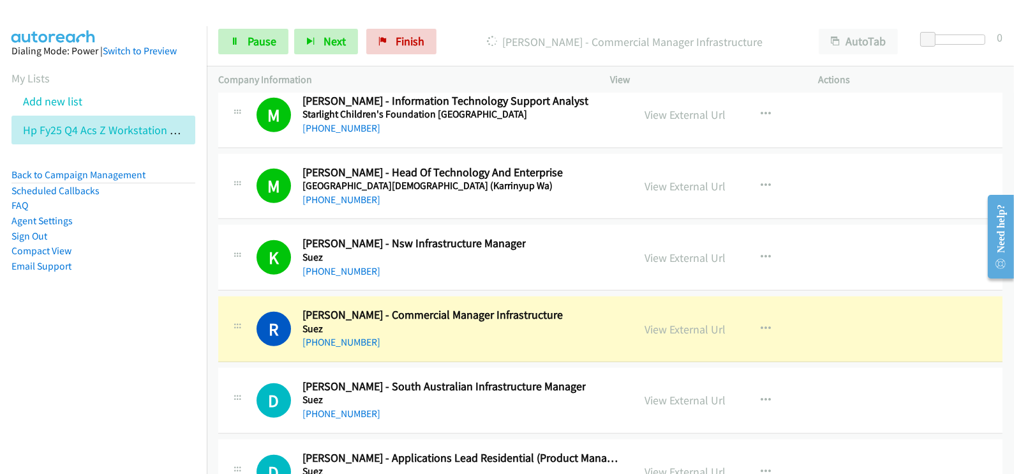
scroll to position [19551, 0]
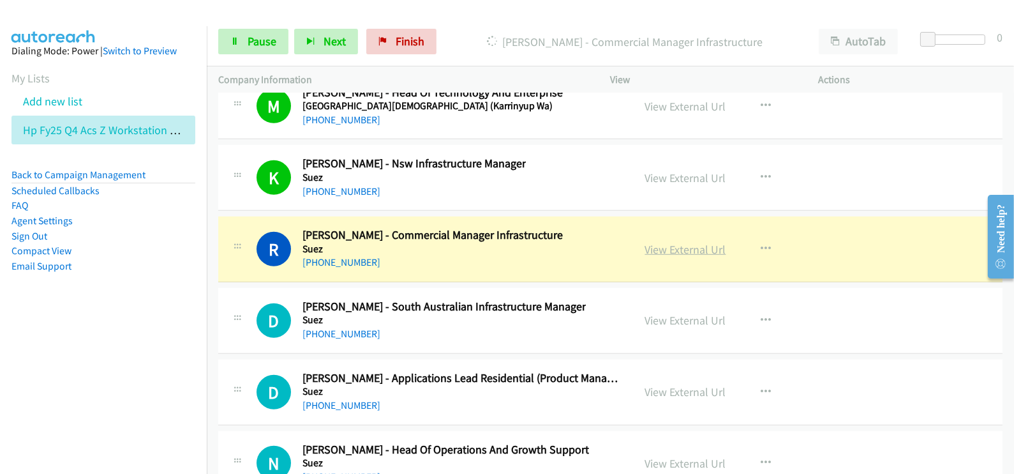
click at [697, 242] on link "View External Url" at bounding box center [685, 249] width 81 height 15
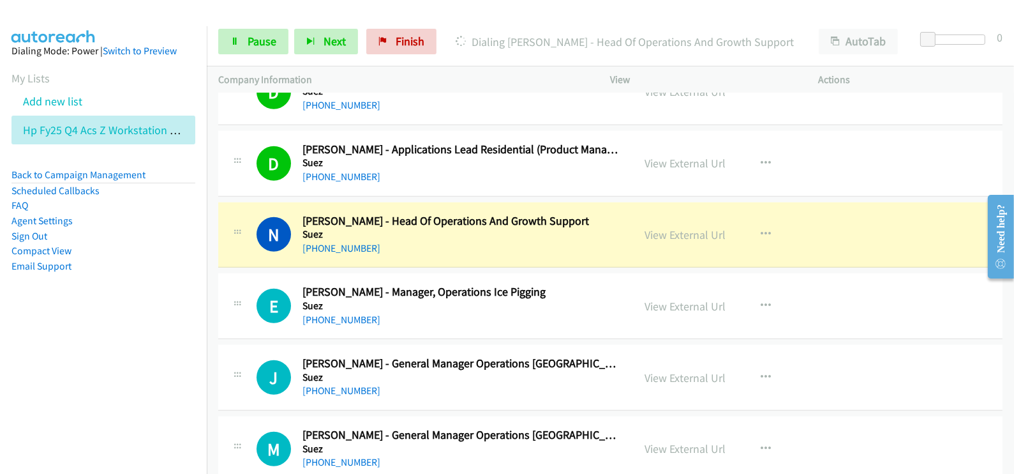
scroll to position [19790, 0]
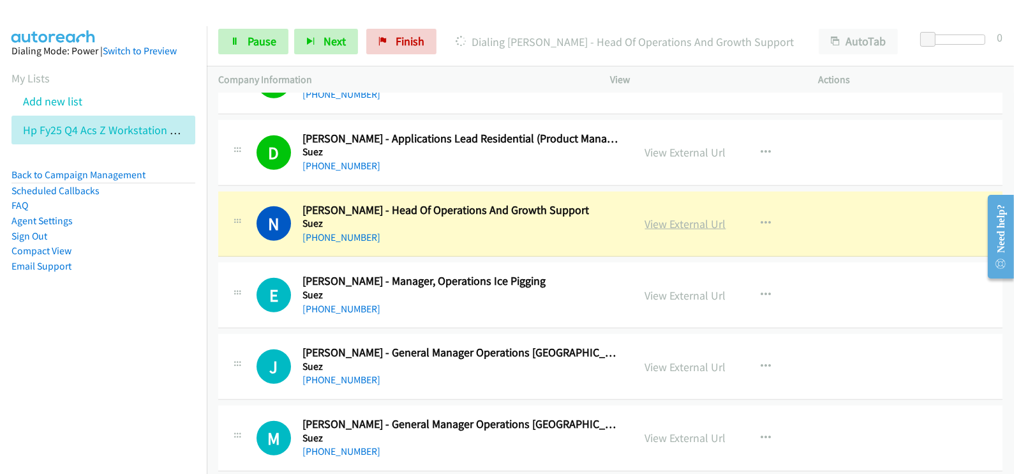
click at [661, 216] on link "View External Url" at bounding box center [685, 223] width 81 height 15
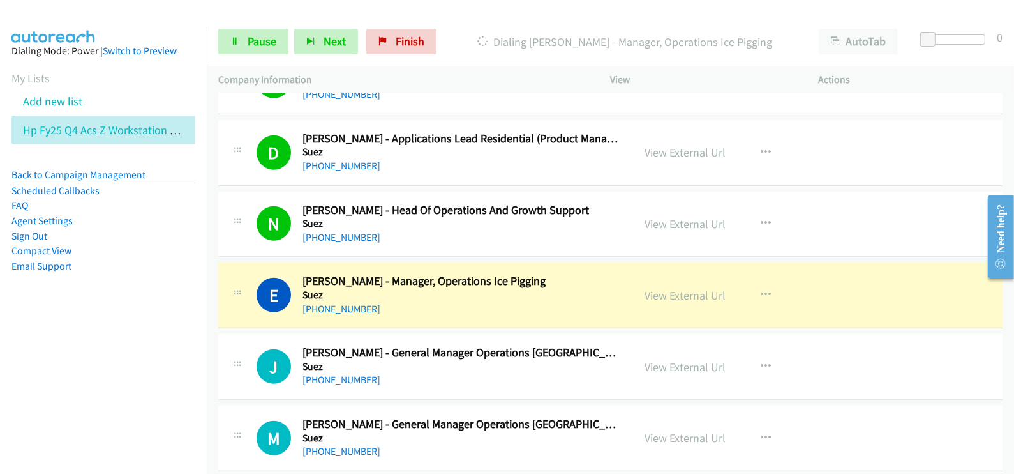
scroll to position [19870, 0]
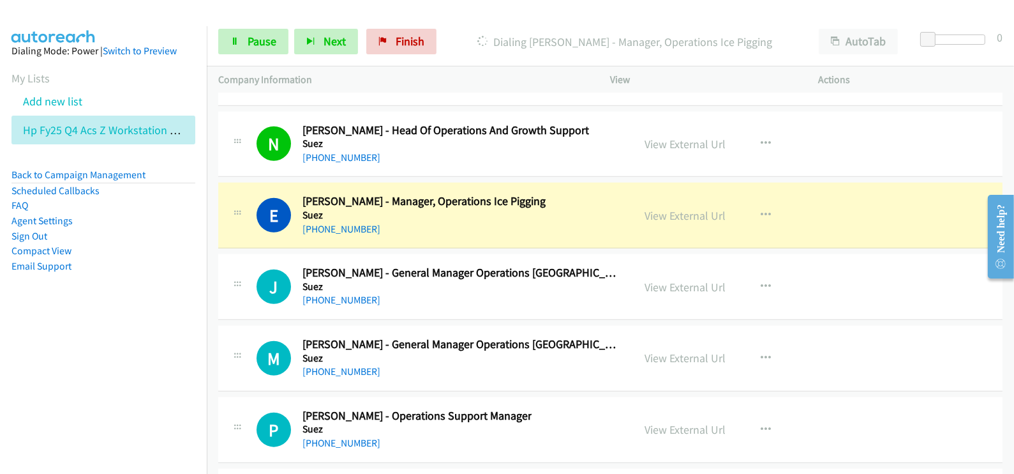
click at [555, 194] on div "E Callback Scheduled Ed Petts - Manager, Operations Ice Pigging Suez Australia/…" at bounding box center [440, 215] width 366 height 42
click at [681, 208] on link "View External Url" at bounding box center [685, 215] width 81 height 15
click at [246, 42] on link "Pause" at bounding box center [253, 42] width 70 height 26
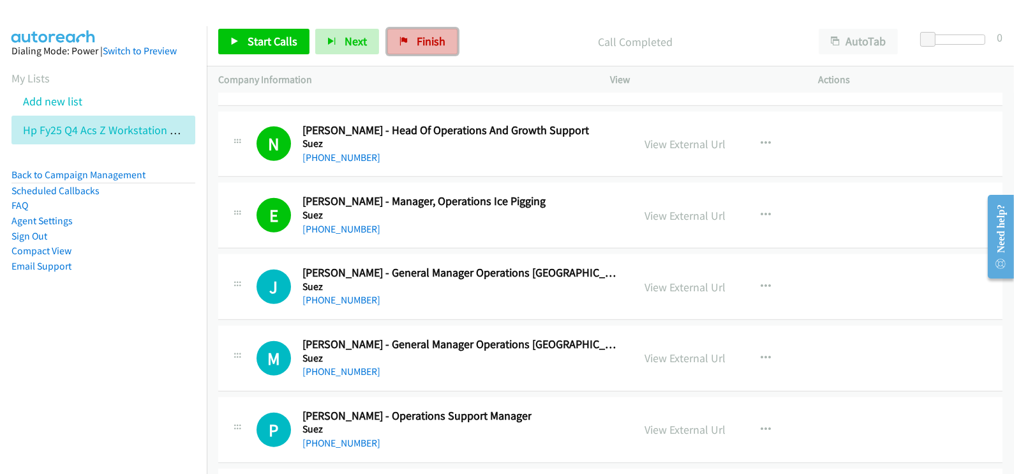
click at [407, 40] on link "Finish" at bounding box center [423, 42] width 70 height 26
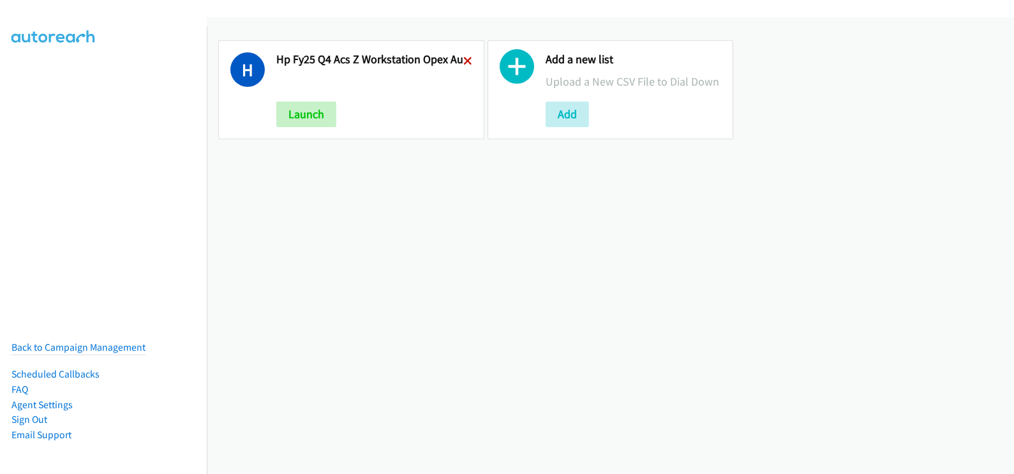
click at [465, 60] on icon at bounding box center [467, 61] width 9 height 9
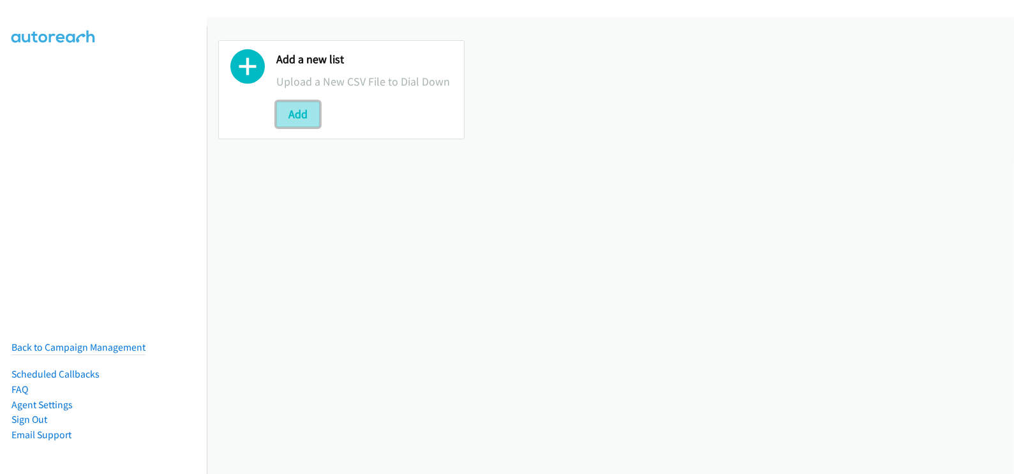
click at [308, 116] on button "Add" at bounding box center [297, 115] width 43 height 26
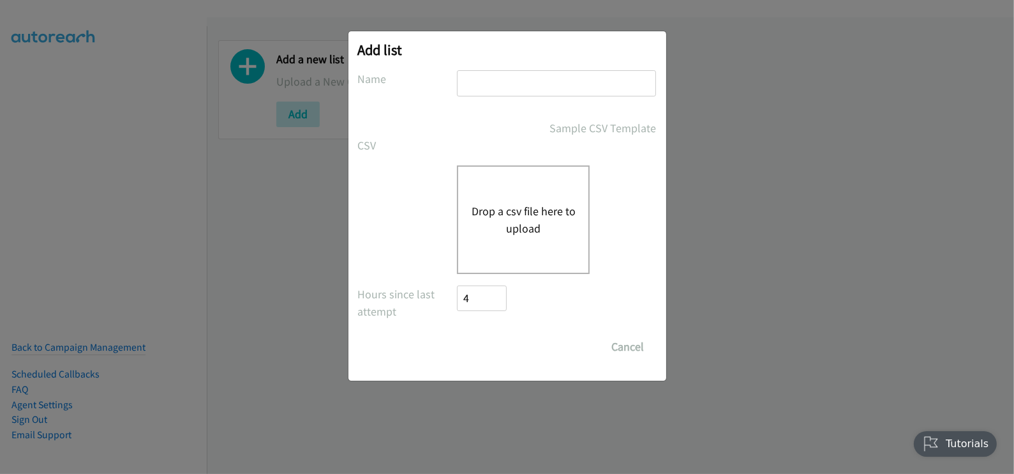
click at [488, 77] on input "text" at bounding box center [556, 83] width 199 height 26
type input "HP FY25 Q4 ACS Z Workstation Opex - AU"
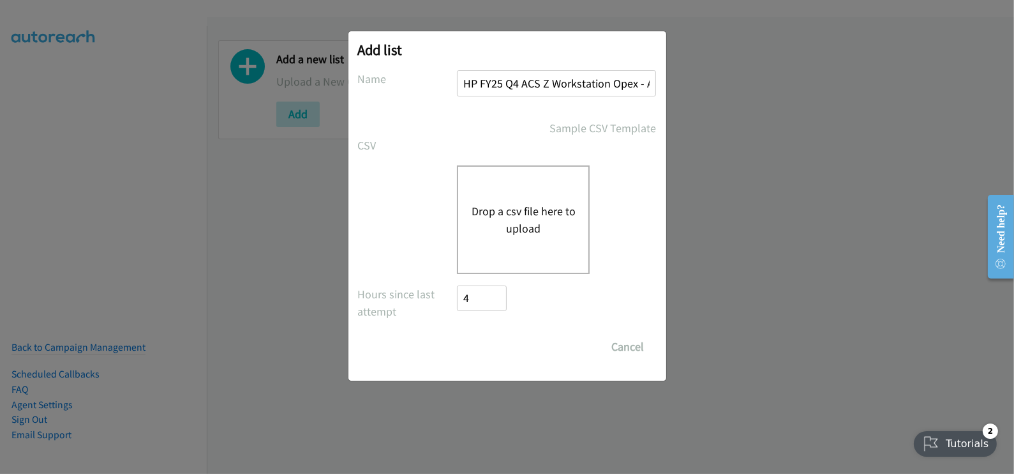
click at [522, 234] on button "Drop a csv file here to upload" at bounding box center [523, 219] width 105 height 34
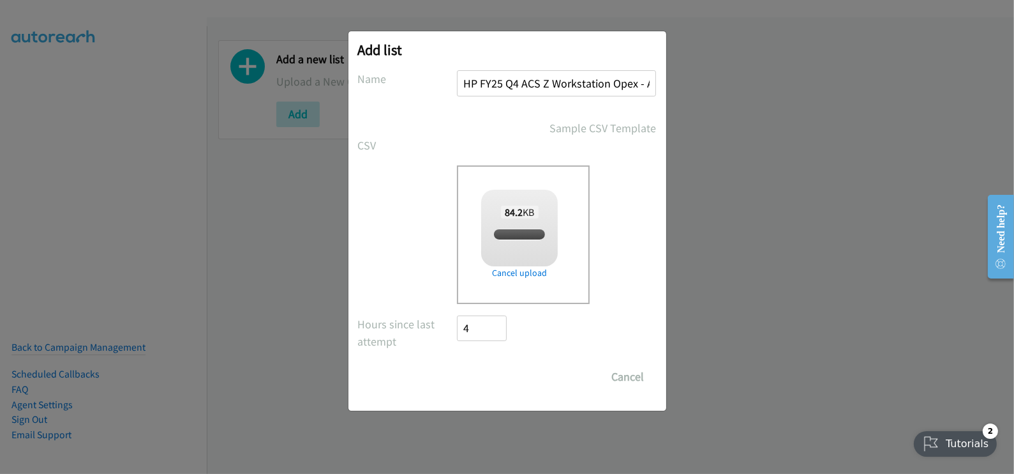
checkbox input "true"
click at [497, 378] on input "Save List" at bounding box center [491, 377] width 67 height 26
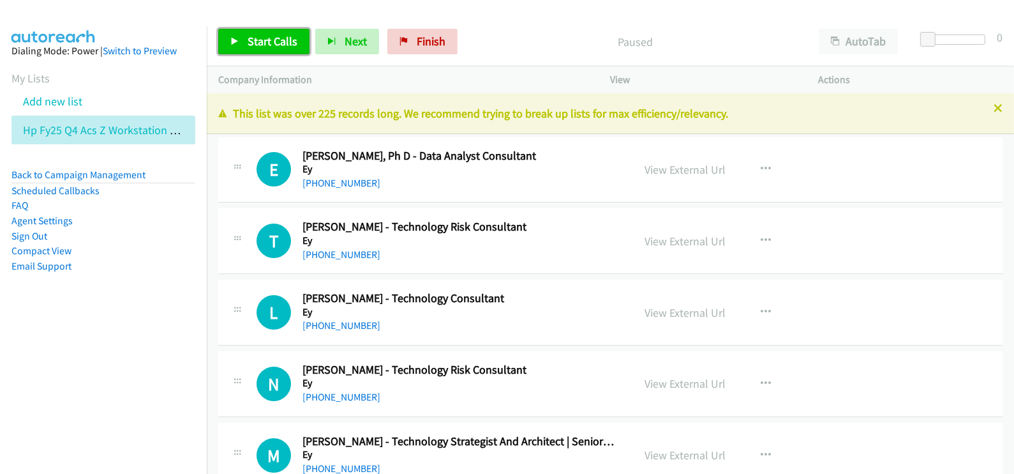
click at [262, 49] on link "Start Calls" at bounding box center [263, 42] width 91 height 26
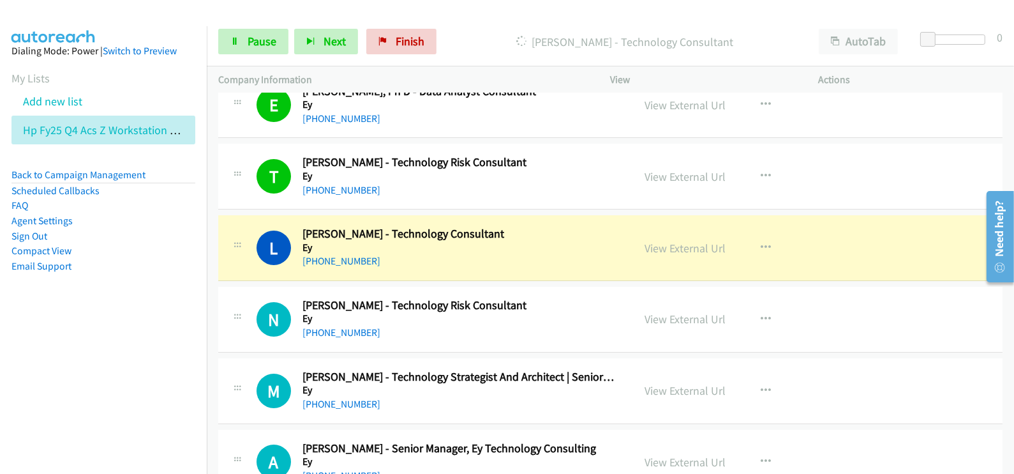
scroll to position [79, 0]
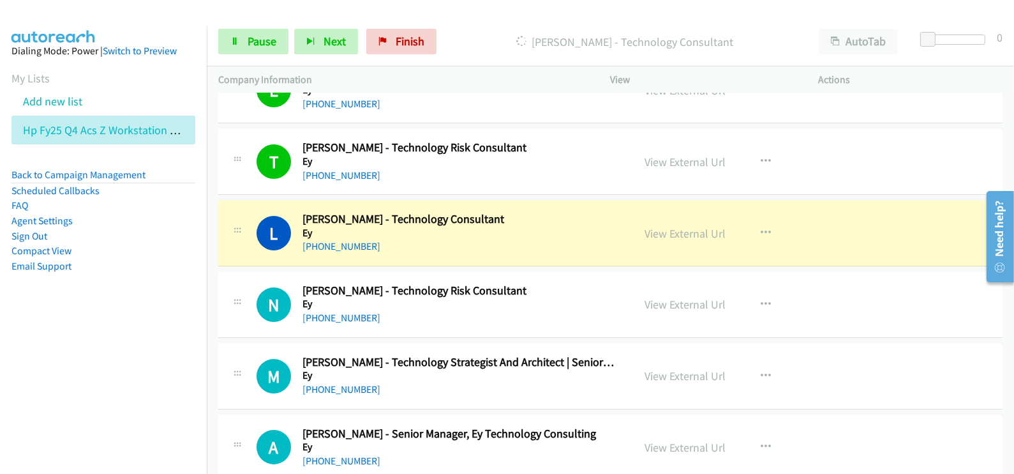
click at [388, 239] on div "[PHONE_NUMBER]" at bounding box center [459, 246] width 313 height 15
click at [685, 226] on link "View External Url" at bounding box center [685, 233] width 81 height 15
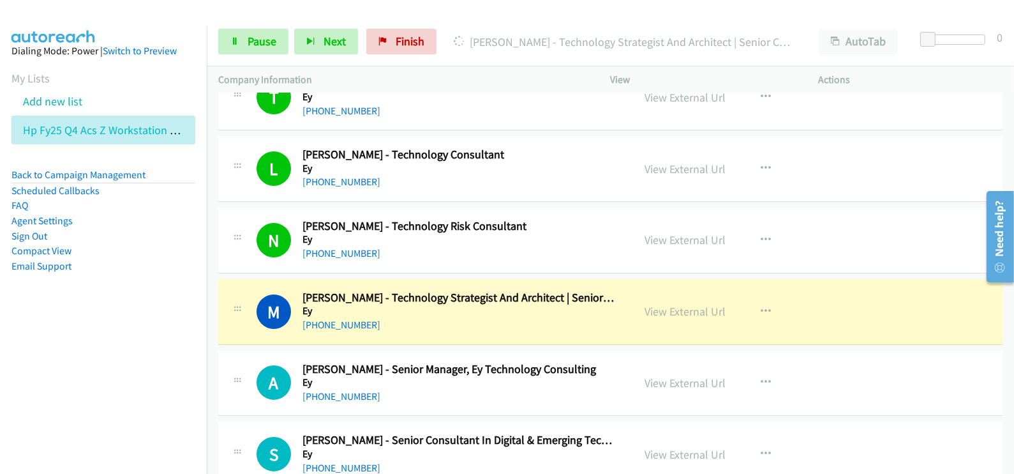
scroll to position [159, 0]
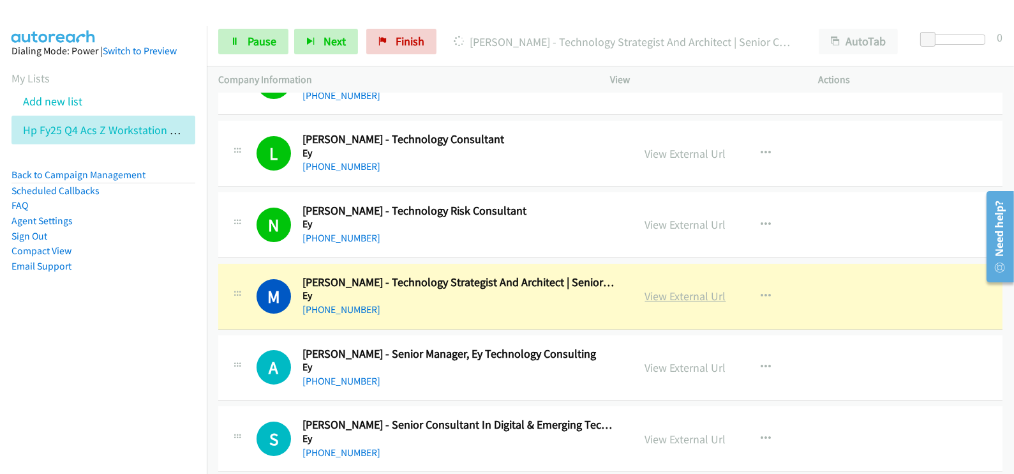
click at [683, 289] on link "View External Url" at bounding box center [685, 296] width 81 height 15
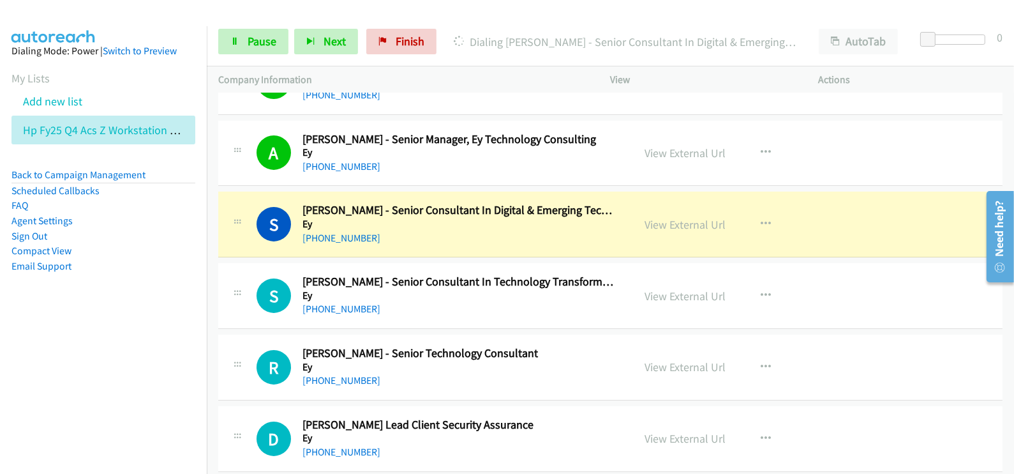
scroll to position [399, 0]
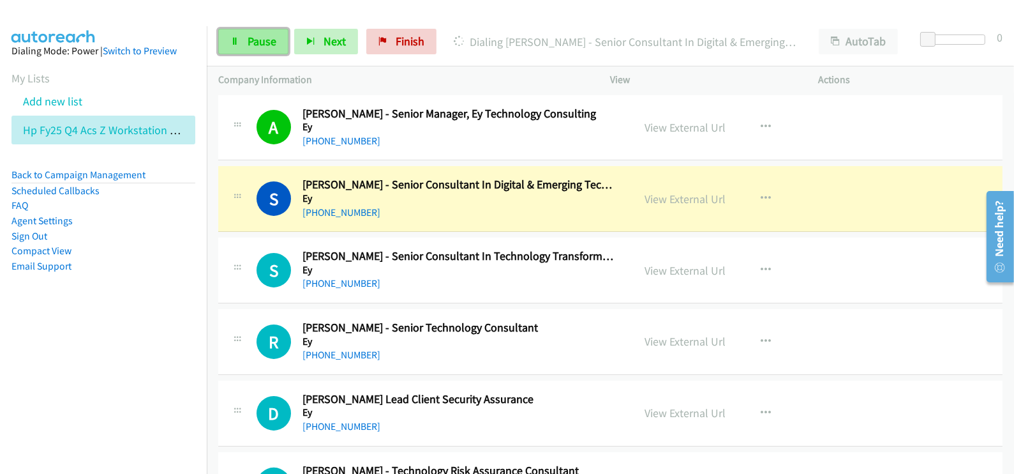
click at [270, 46] on span "Pause" at bounding box center [262, 41] width 29 height 15
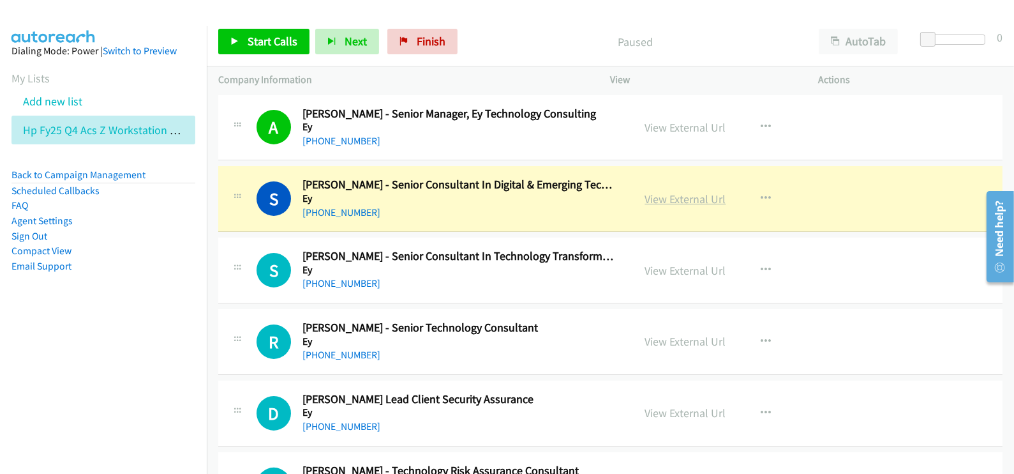
click at [675, 200] on link "View External Url" at bounding box center [685, 199] width 81 height 15
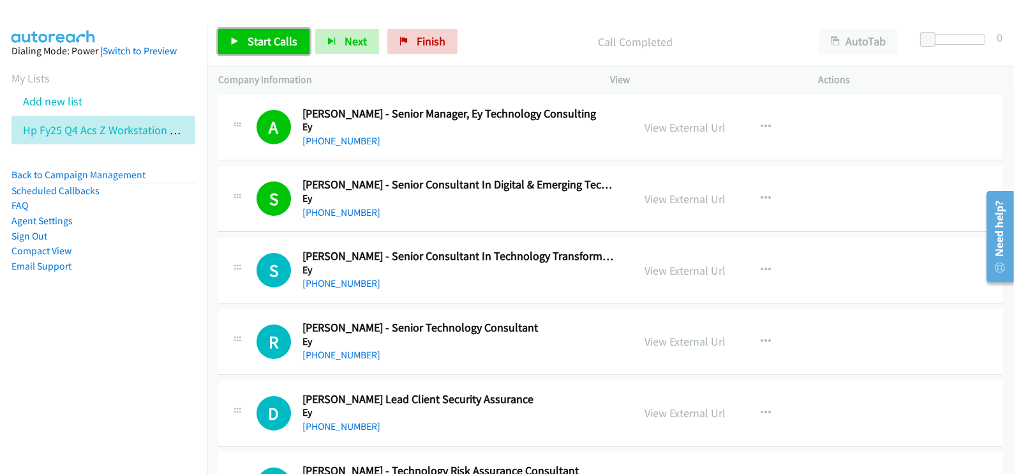
click at [263, 43] on span "Start Calls" at bounding box center [273, 41] width 50 height 15
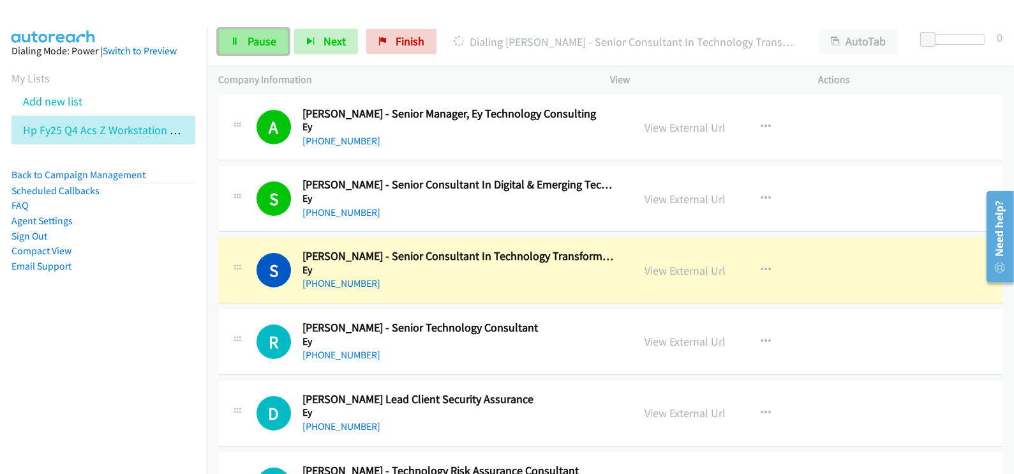
click at [258, 43] on span "Pause" at bounding box center [262, 41] width 29 height 15
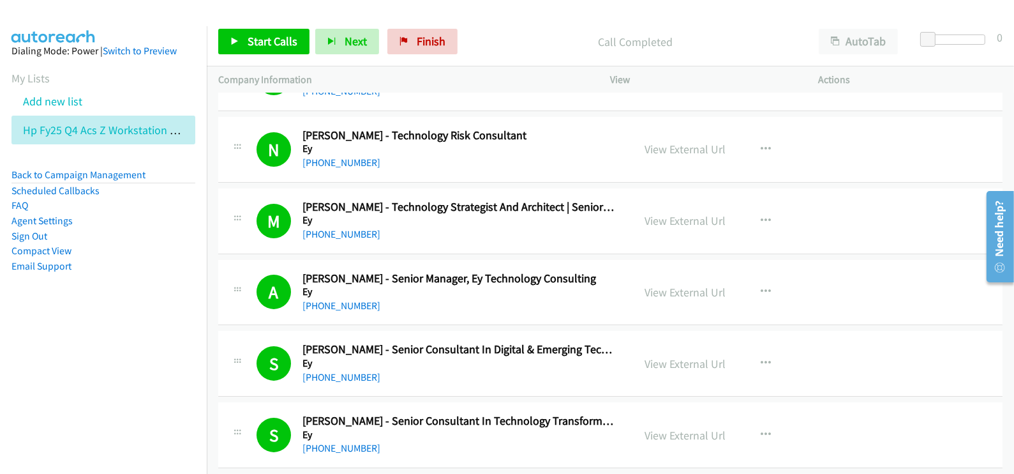
scroll to position [27397, 0]
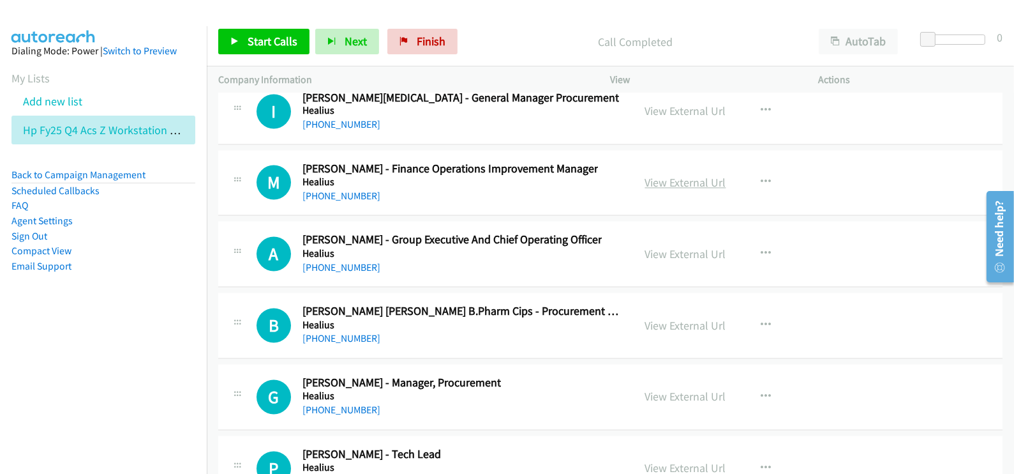
click at [661, 176] on link "View External Url" at bounding box center [685, 183] width 81 height 15
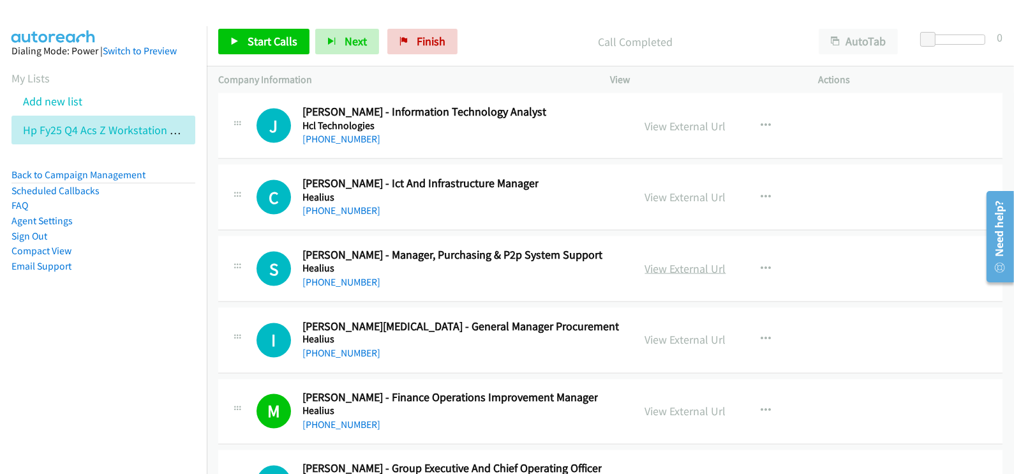
click at [674, 261] on link "View External Url" at bounding box center [685, 268] width 81 height 15
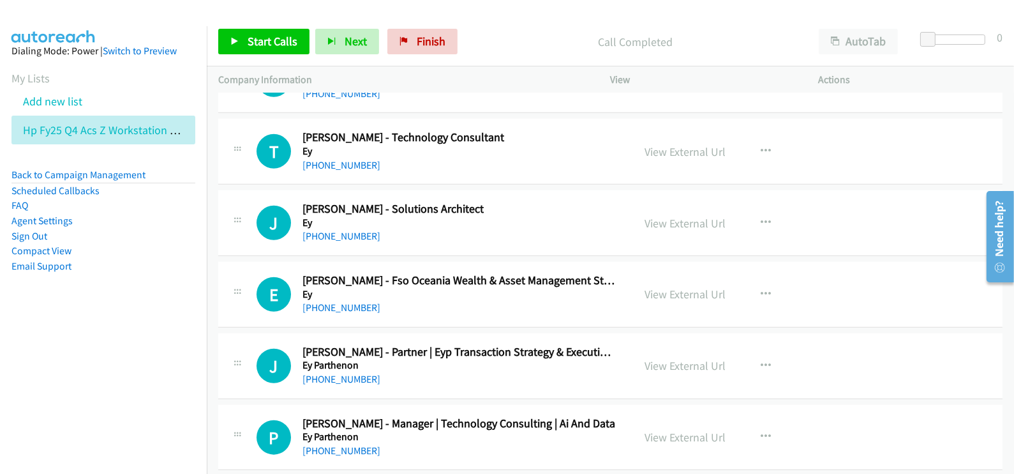
scroll to position [2158, 0]
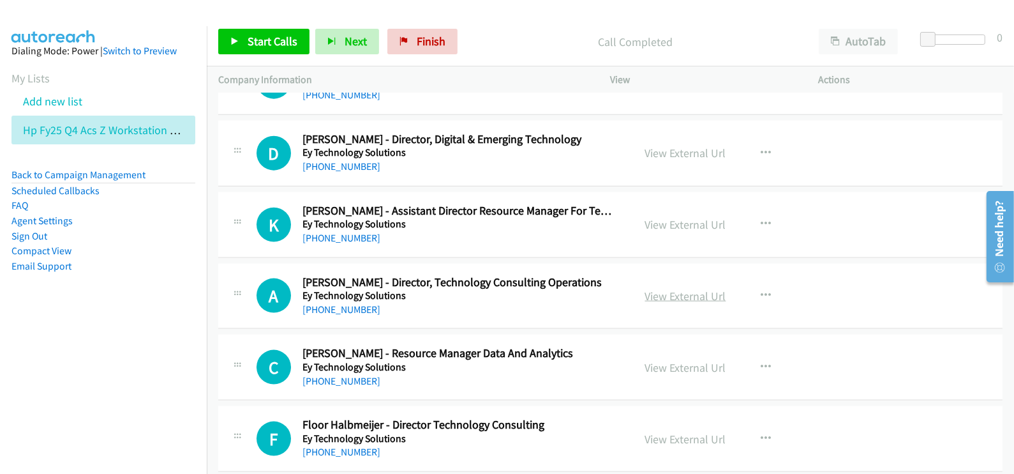
click at [660, 295] on link "View External Url" at bounding box center [685, 296] width 81 height 15
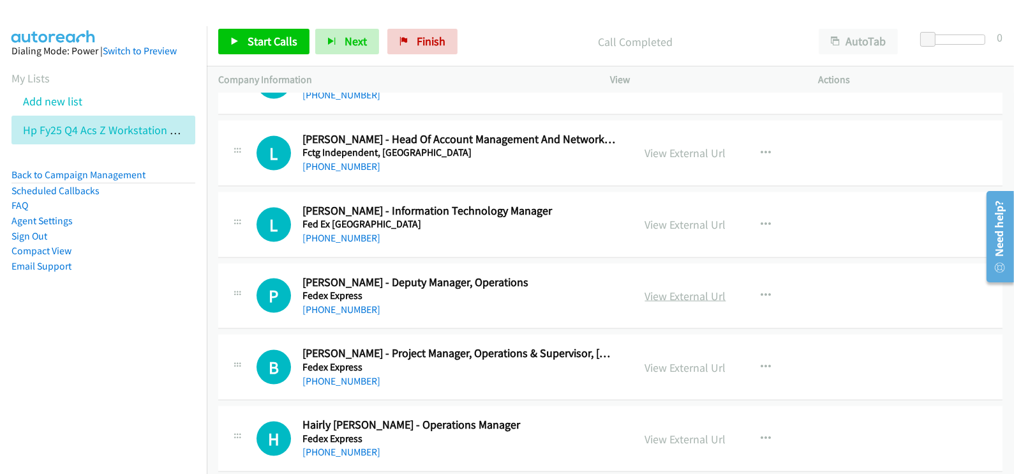
click at [698, 297] on link "View External Url" at bounding box center [685, 296] width 81 height 15
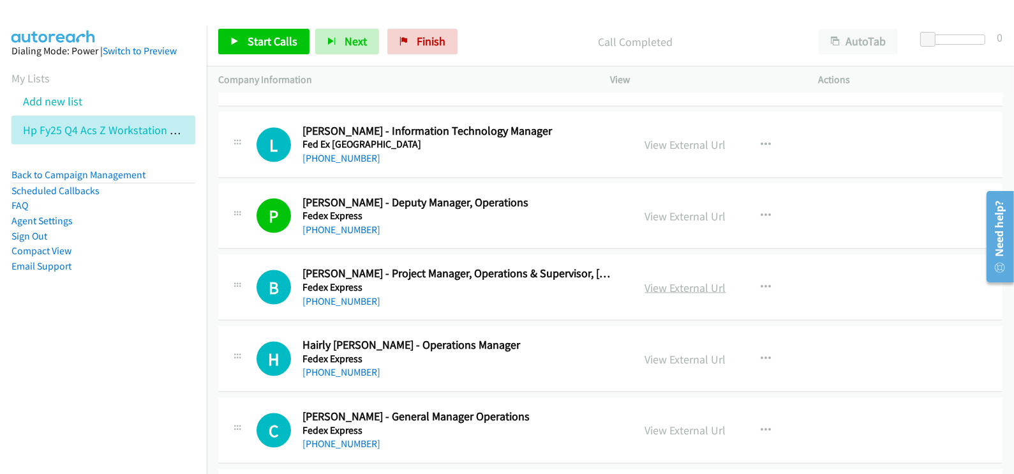
click at [672, 280] on link "View External Url" at bounding box center [685, 287] width 81 height 15
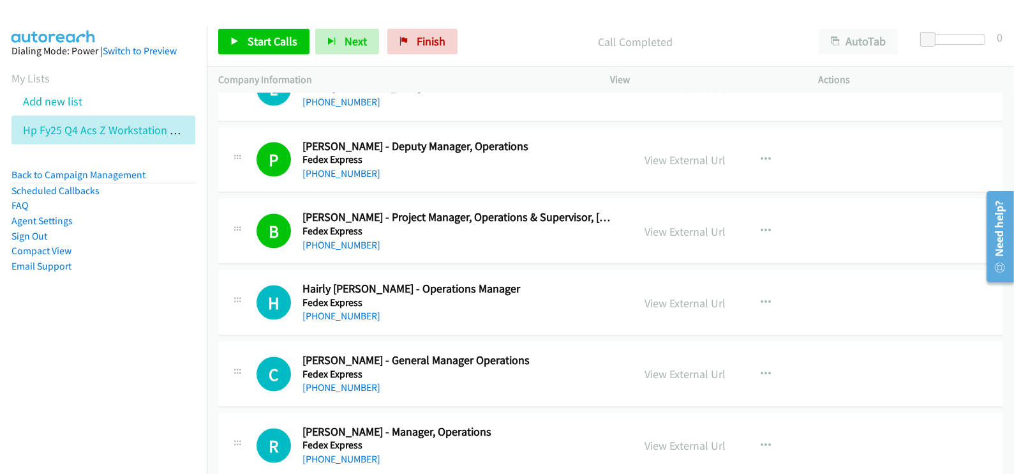
scroll to position [2674, 0]
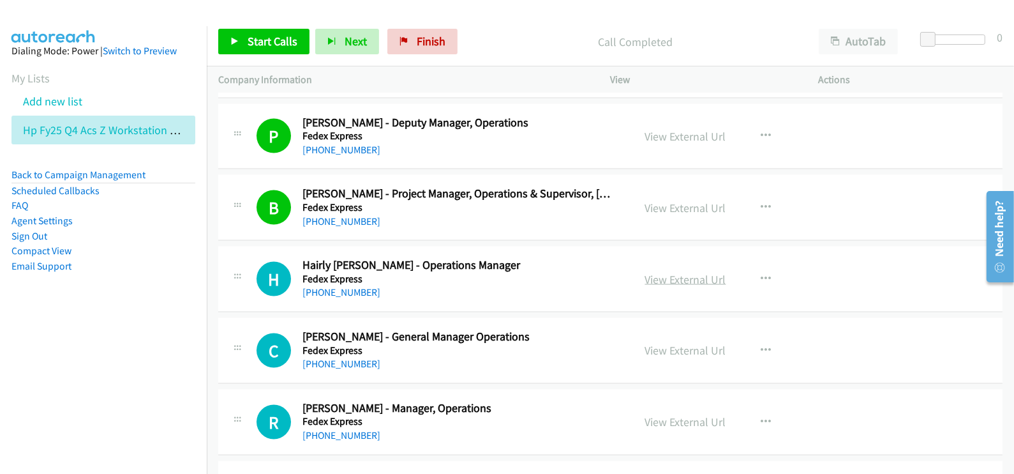
click at [654, 276] on link "View External Url" at bounding box center [685, 279] width 81 height 15
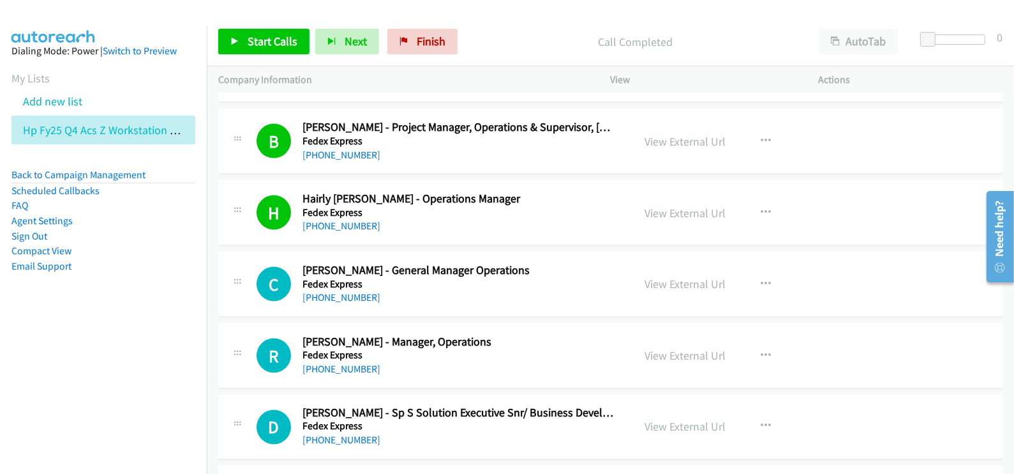
scroll to position [2754, 0]
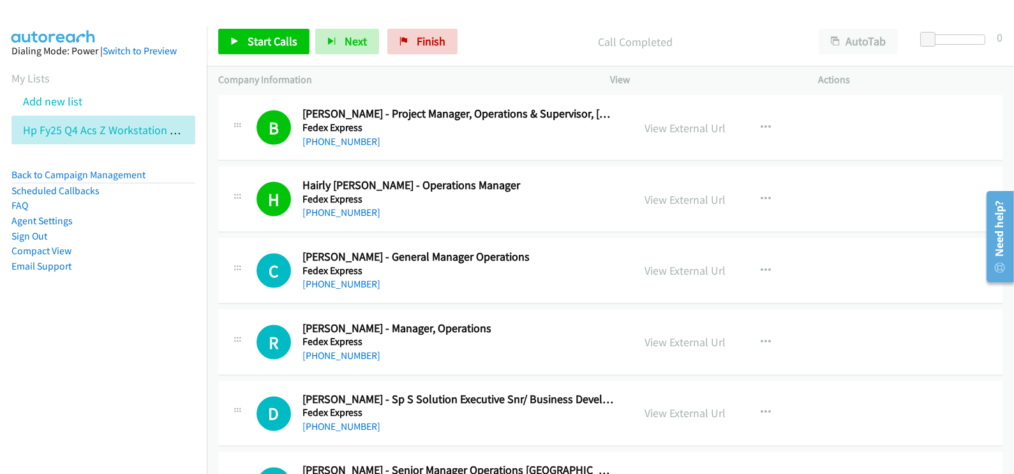
drag, startPoint x: 672, startPoint y: 271, endPoint x: 550, endPoint y: 471, distance: 234.4
click at [170, 341] on nav "Dialing Mode: Power | Switch to Preview My Lists Add new list Hp Fy25 Q4 Acs Z …" at bounding box center [103, 263] width 207 height 474
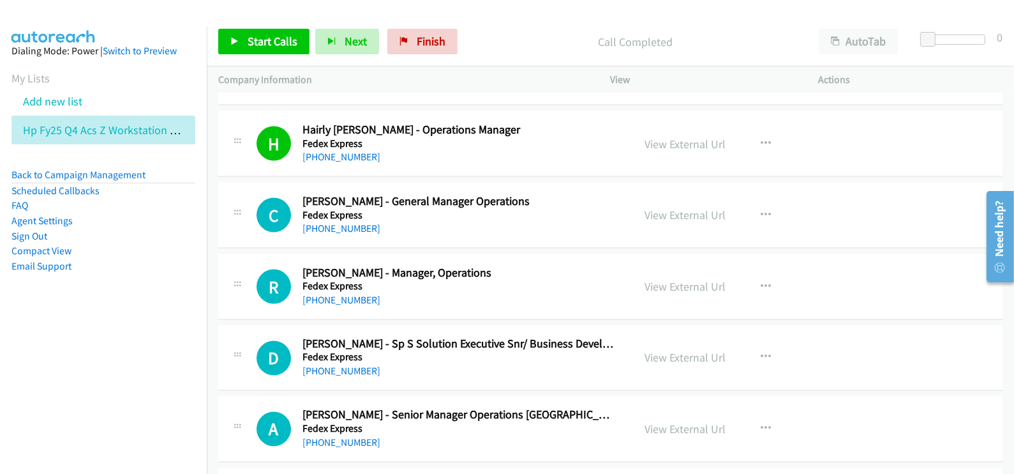
scroll to position [2834, 0]
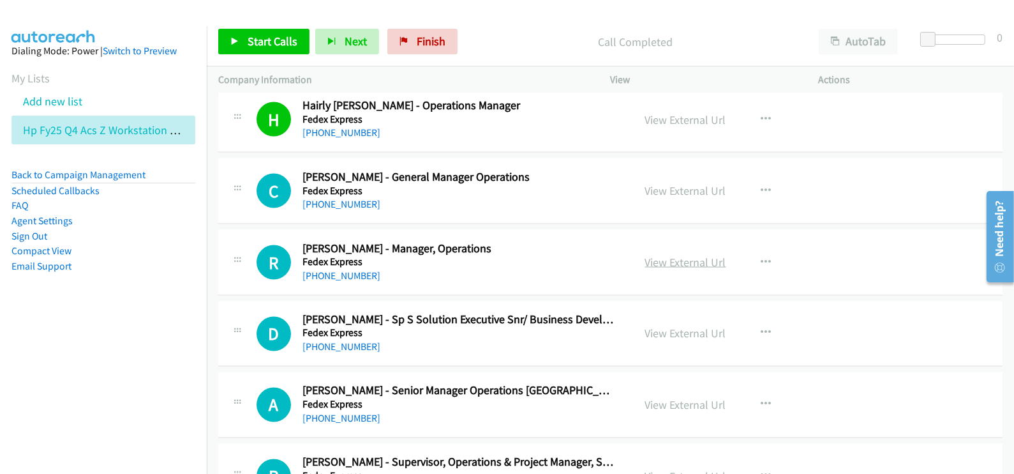
click at [668, 255] on link "View External Url" at bounding box center [685, 262] width 81 height 15
click at [391, 352] on div "D Callback Scheduled [PERSON_NAME] - Sp S Solution Executive Snr/ Business Deve…" at bounding box center [610, 334] width 785 height 66
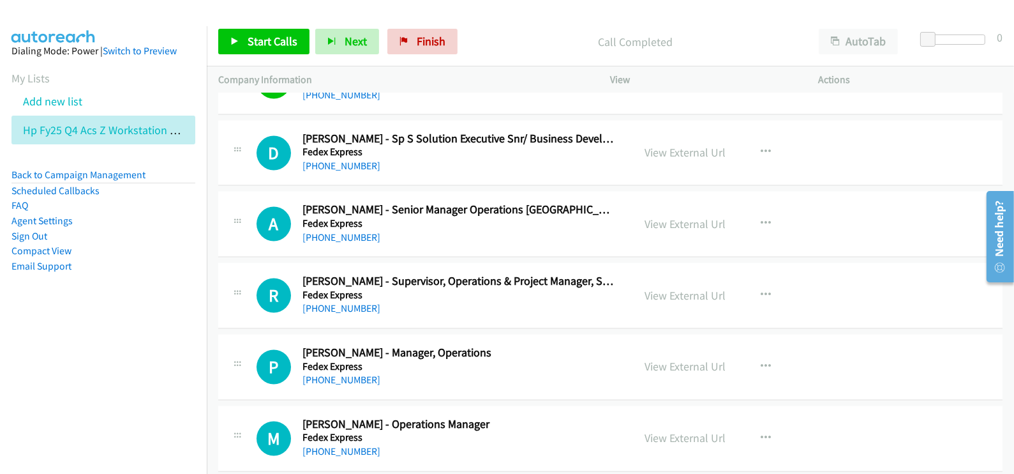
scroll to position [3073, 0]
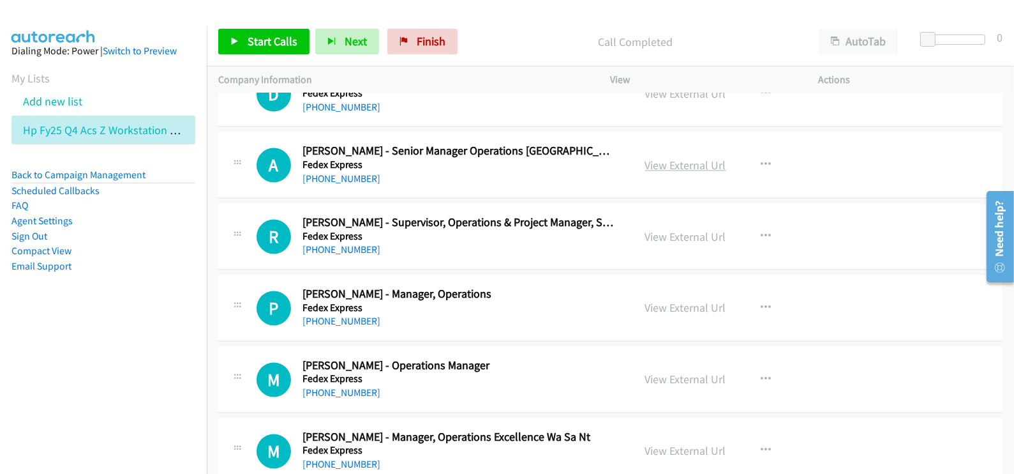
click at [661, 158] on link "View External Url" at bounding box center [685, 165] width 81 height 15
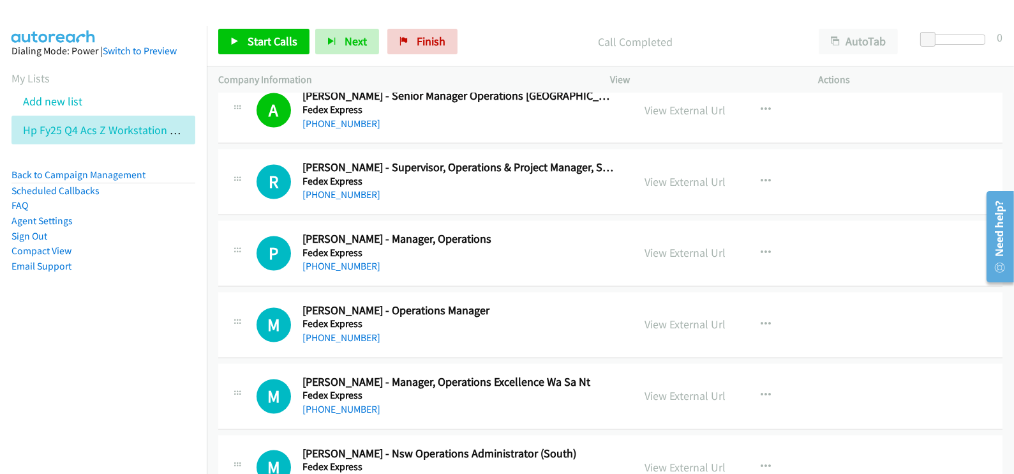
scroll to position [3153, 0]
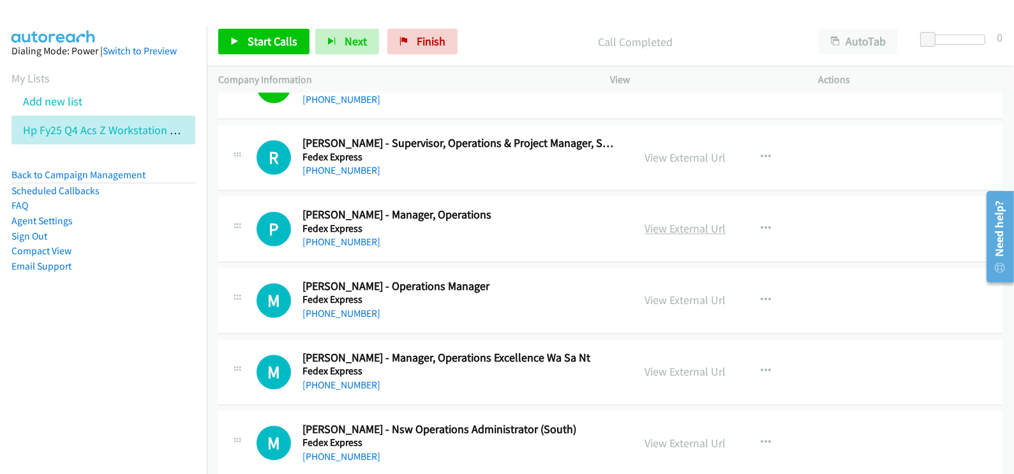
click at [677, 227] on link "View External Url" at bounding box center [685, 228] width 81 height 15
click at [38, 358] on nav "Dialing Mode: Power | Switch to Preview My Lists Add new list Hp Fy25 Q4 Acs Z …" at bounding box center [103, 263] width 207 height 474
click at [252, 45] on span "Start Calls" at bounding box center [273, 41] width 50 height 15
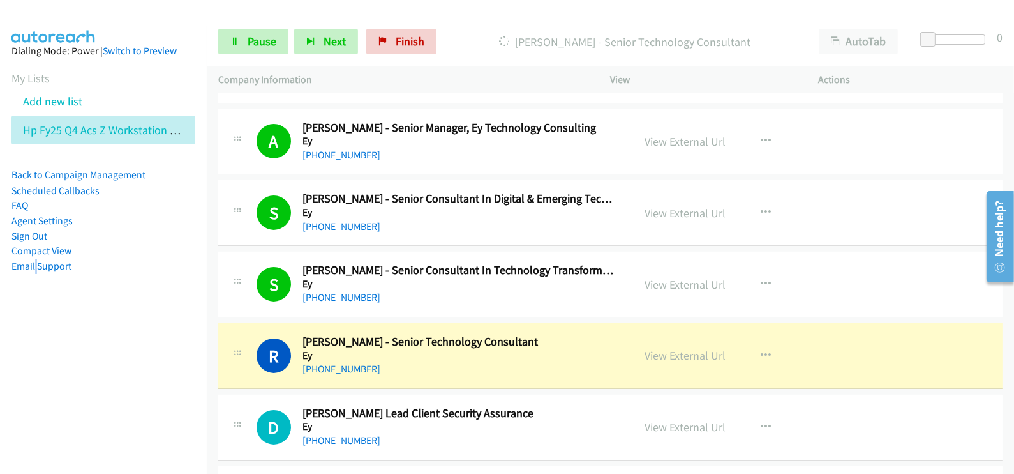
scroll to position [479, 0]
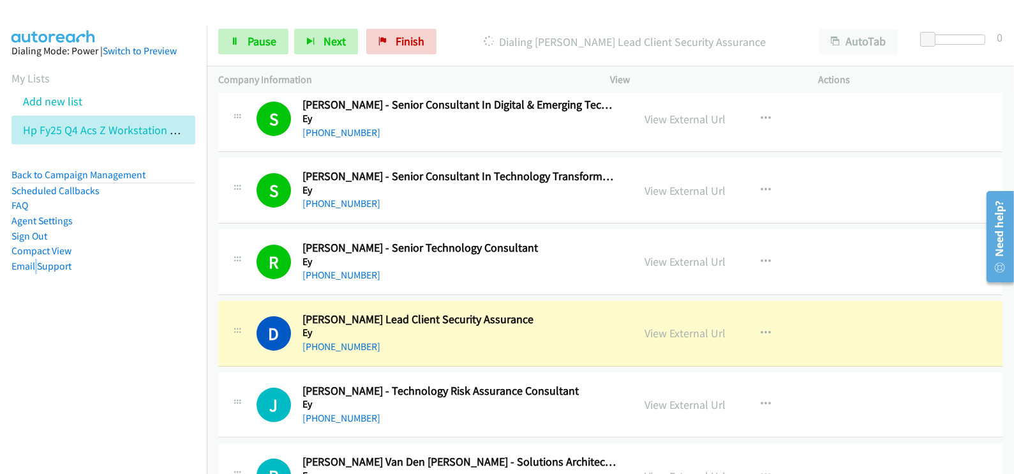
click at [165, 399] on nav "Dialing Mode: Power | Switch to Preview My Lists Add new list Hp Fy25 Q4 Acs Z …" at bounding box center [103, 263] width 207 height 474
click at [681, 331] on link "View External Url" at bounding box center [685, 333] width 81 height 15
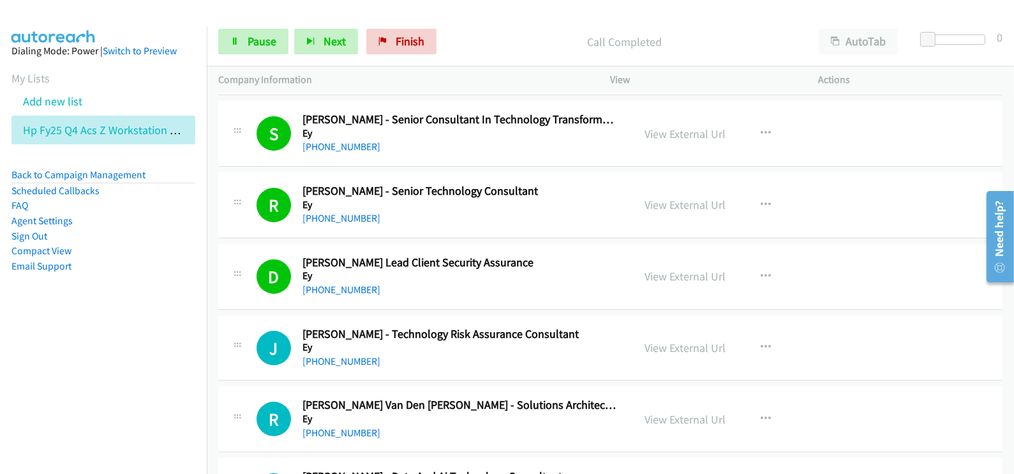
scroll to position [558, 0]
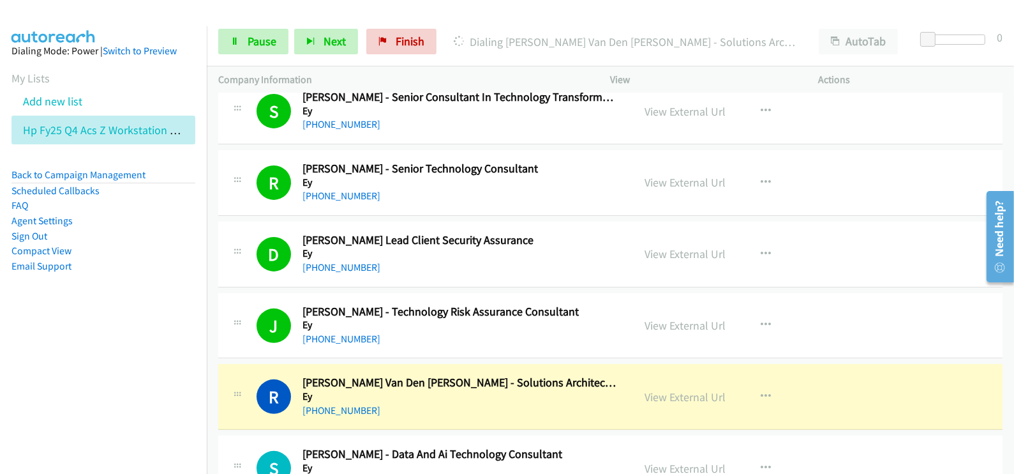
drag, startPoint x: 80, startPoint y: 344, endPoint x: 104, endPoint y: 345, distance: 24.3
click at [80, 344] on nav "Dialing Mode: Power | Switch to Preview My Lists Add new list Hp Fy25 Q4 Acs Z …" at bounding box center [103, 263] width 207 height 474
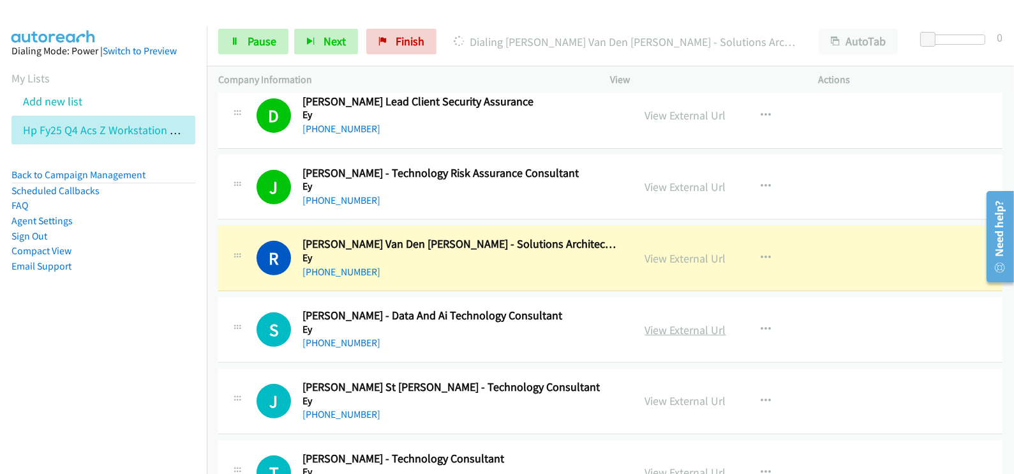
scroll to position [718, 0]
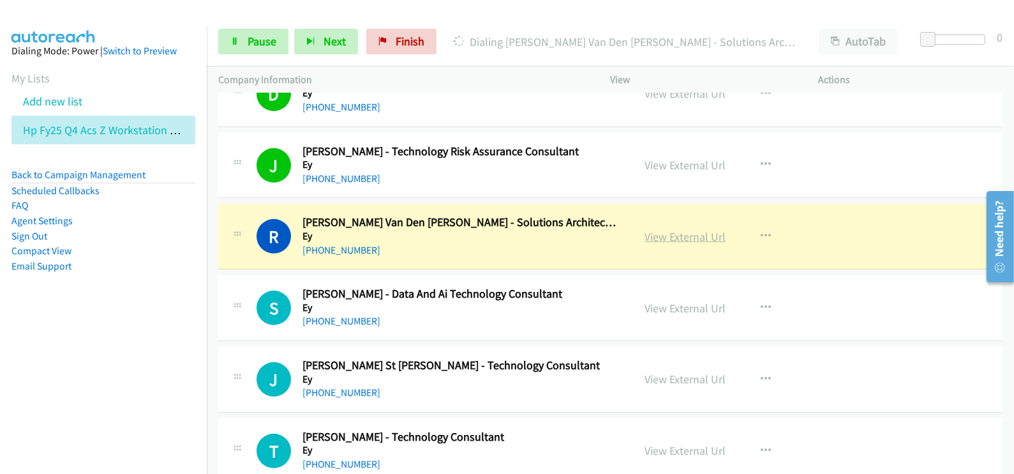
click at [677, 236] on link "View External Url" at bounding box center [685, 236] width 81 height 15
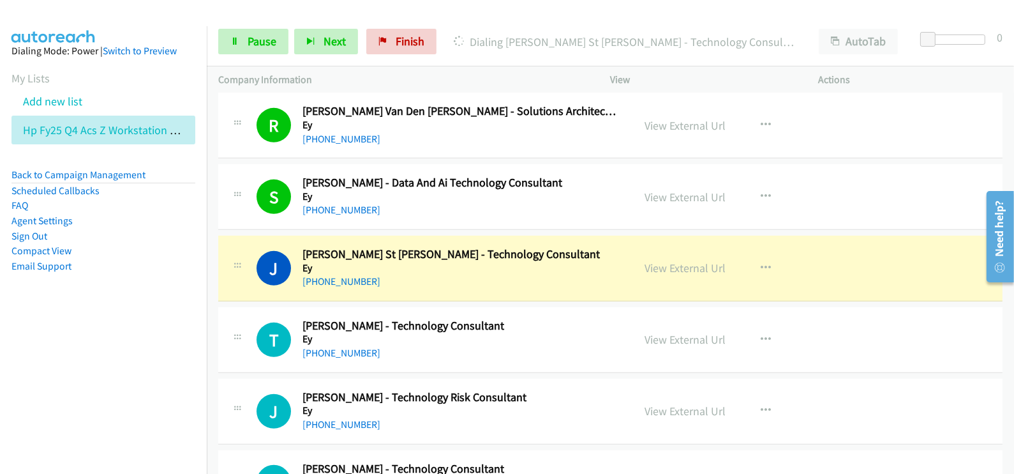
scroll to position [878, 0]
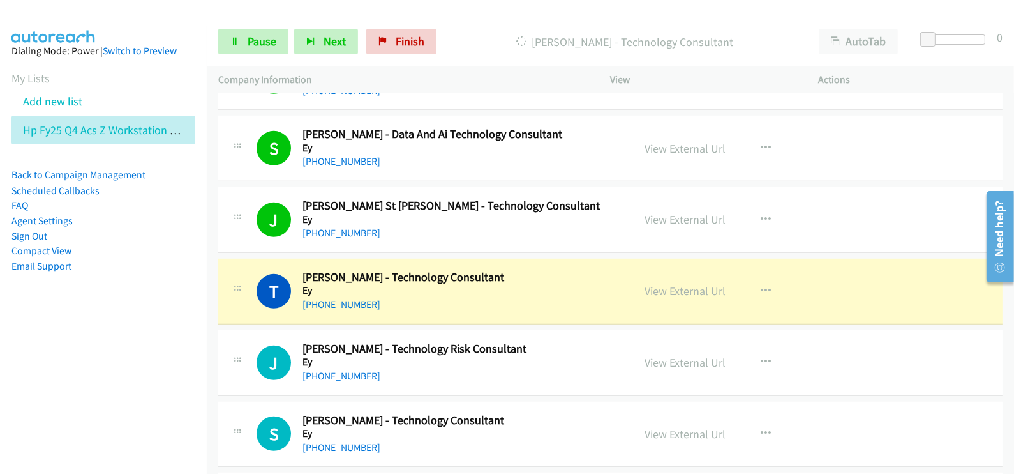
drag, startPoint x: 361, startPoint y: 301, endPoint x: 370, endPoint y: 301, distance: 8.9
click at [361, 301] on link "[PHONE_NUMBER]" at bounding box center [342, 304] width 78 height 12
click at [645, 291] on link "View External Url" at bounding box center [685, 290] width 81 height 15
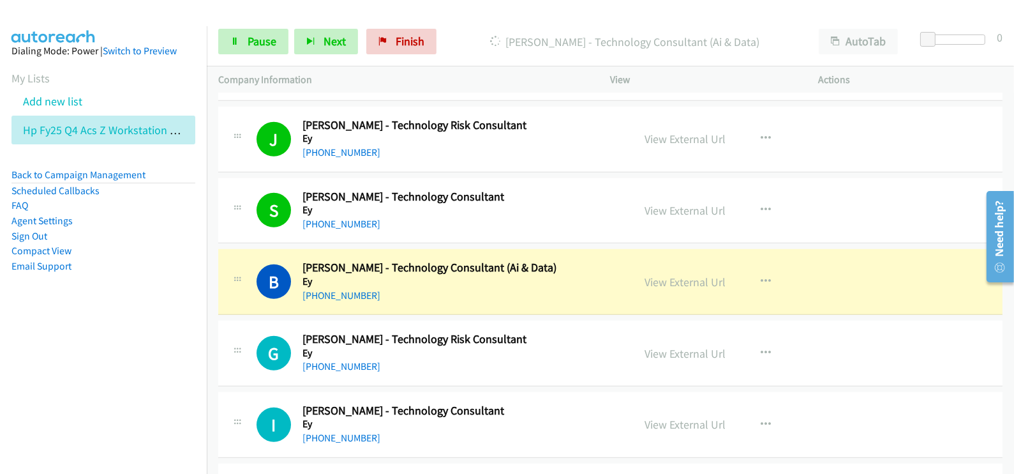
scroll to position [1117, 0]
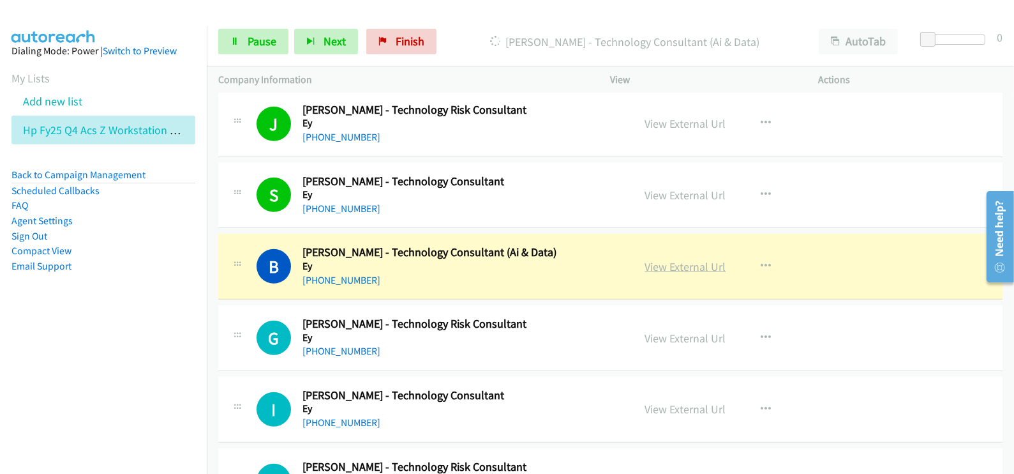
click at [664, 261] on link "View External Url" at bounding box center [685, 266] width 81 height 15
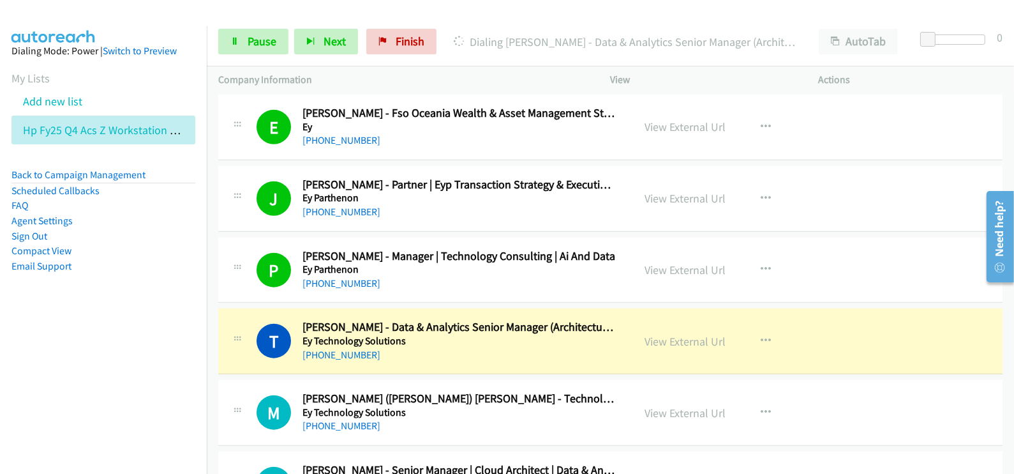
scroll to position [1915, 0]
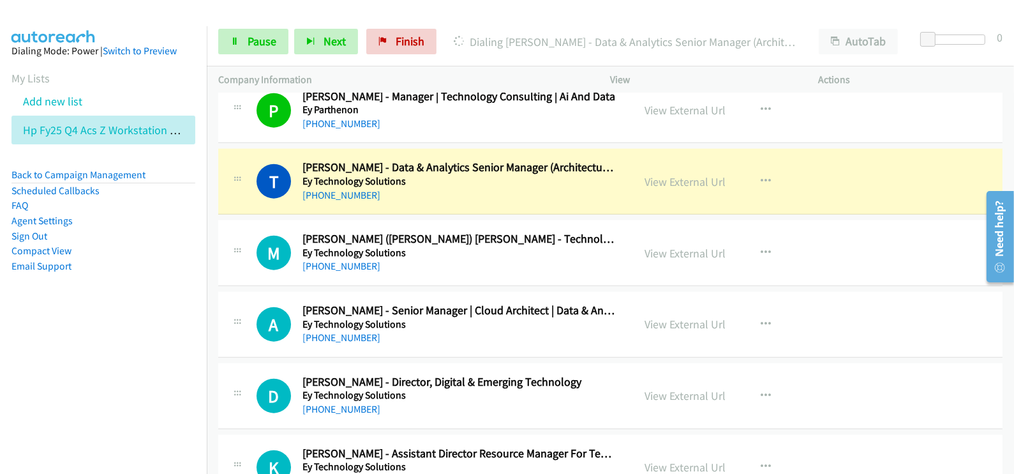
click at [502, 176] on h5 "Ey Technology Solutions" at bounding box center [459, 181] width 313 height 13
drag, startPoint x: 672, startPoint y: 173, endPoint x: 578, endPoint y: 435, distance: 278.9
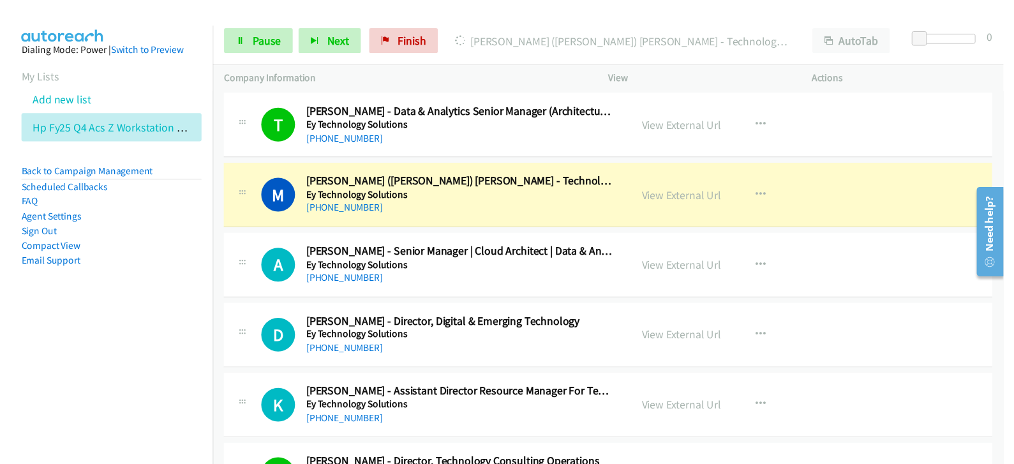
scroll to position [1994, 0]
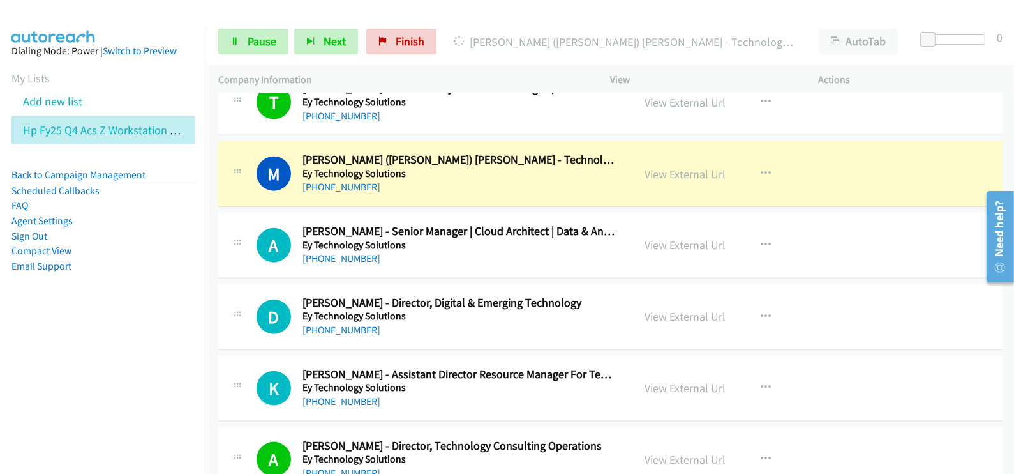
click at [530, 194] on div "M Callback Scheduled [PERSON_NAME] ([PERSON_NAME]) [PERSON_NAME] - Technology S…" at bounding box center [610, 174] width 785 height 66
click at [671, 169] on link "View External Url" at bounding box center [685, 174] width 81 height 15
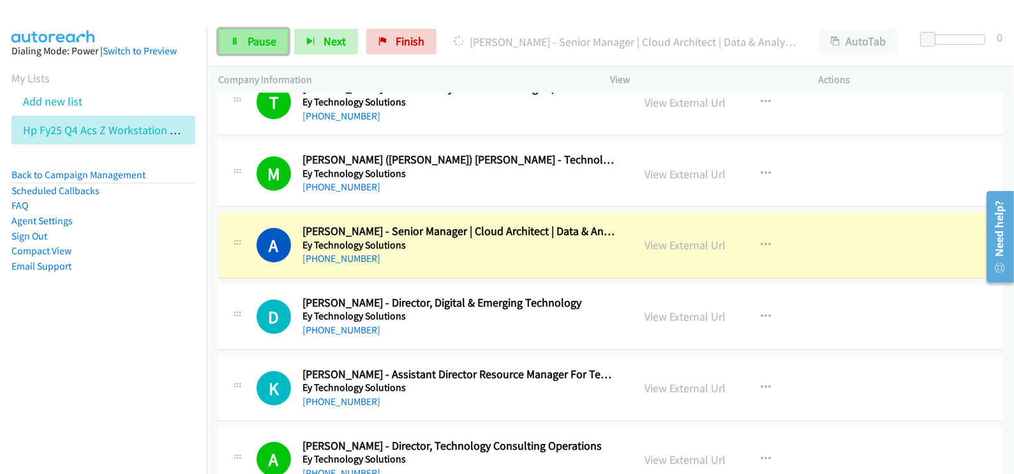
click at [255, 29] on link "Pause" at bounding box center [253, 42] width 70 height 26
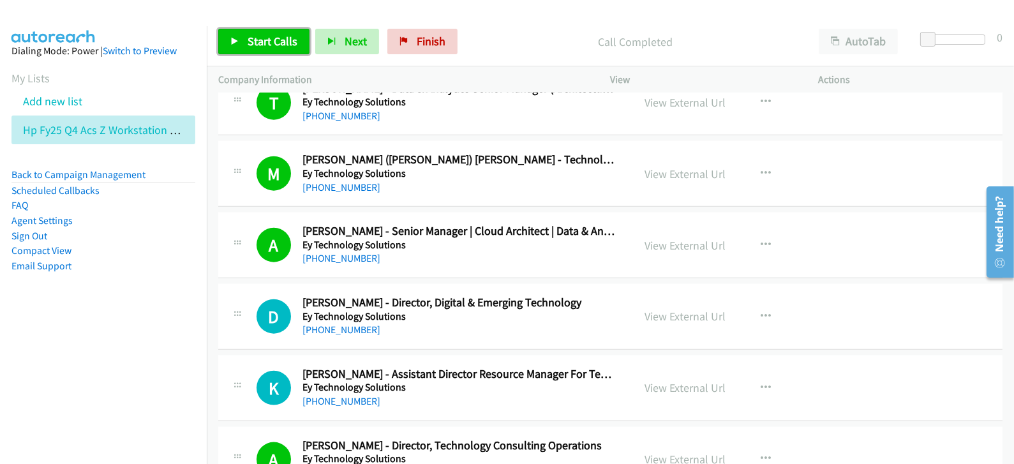
click at [268, 50] on link "Start Calls" at bounding box center [263, 42] width 91 height 26
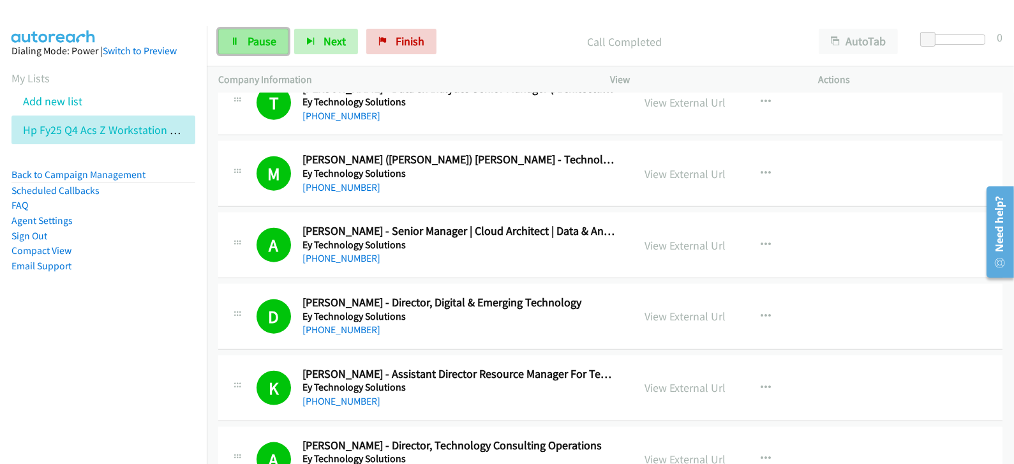
click at [262, 43] on span "Pause" at bounding box center [262, 41] width 29 height 15
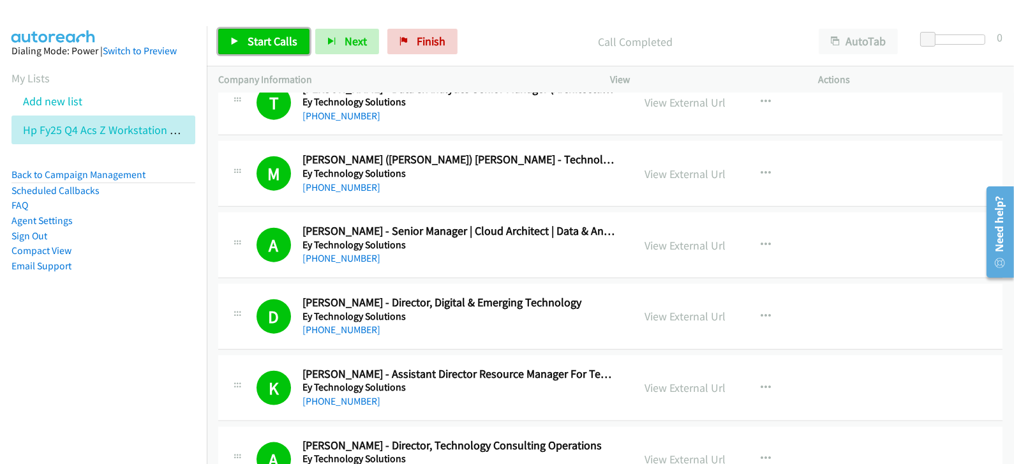
click at [272, 44] on span "Start Calls" at bounding box center [273, 41] width 50 height 15
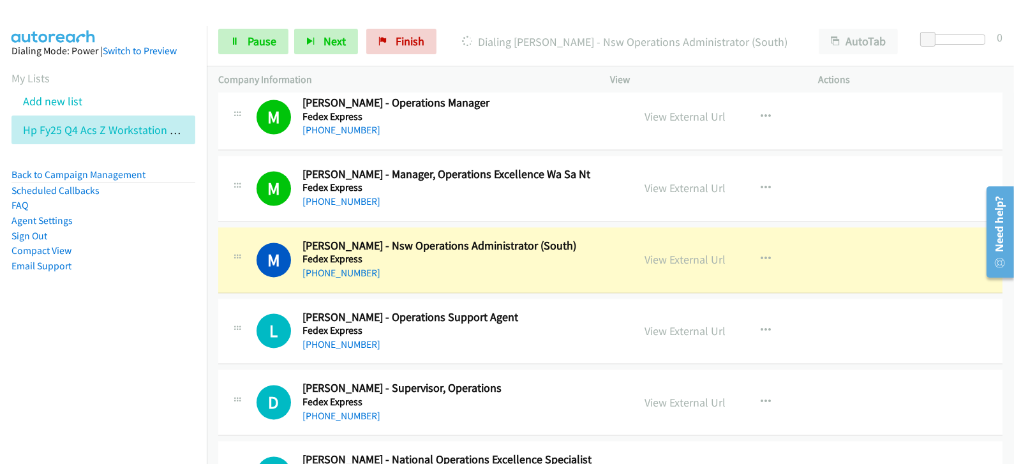
scroll to position [3352, 0]
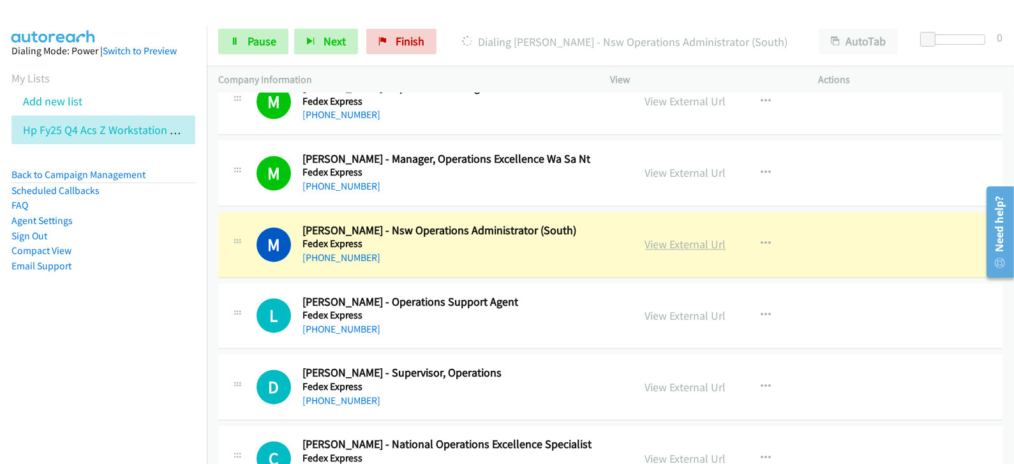
click at [663, 240] on link "View External Url" at bounding box center [685, 244] width 81 height 15
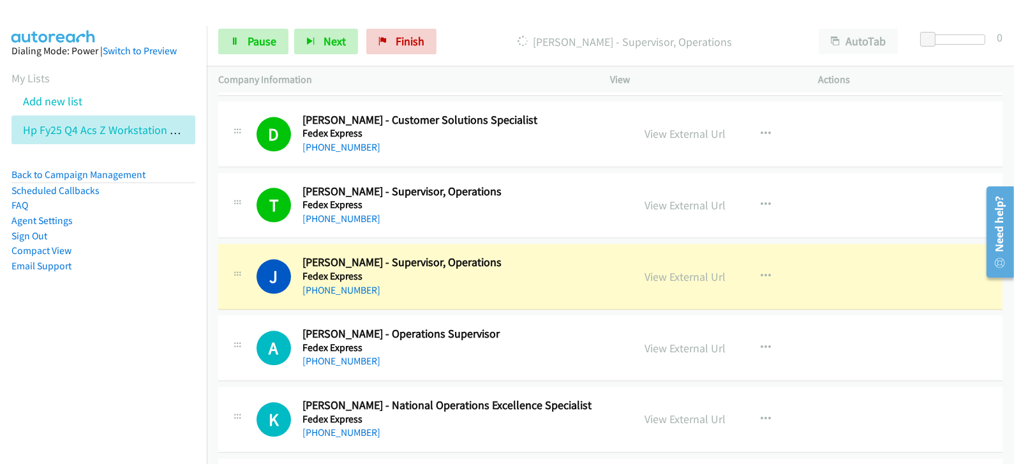
scroll to position [3830, 0]
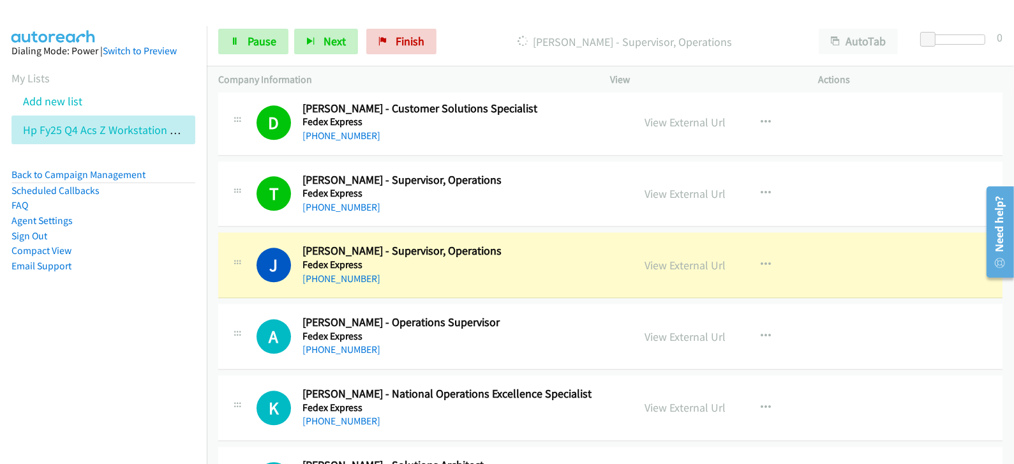
click at [433, 271] on div "[PHONE_NUMBER]" at bounding box center [459, 278] width 313 height 15
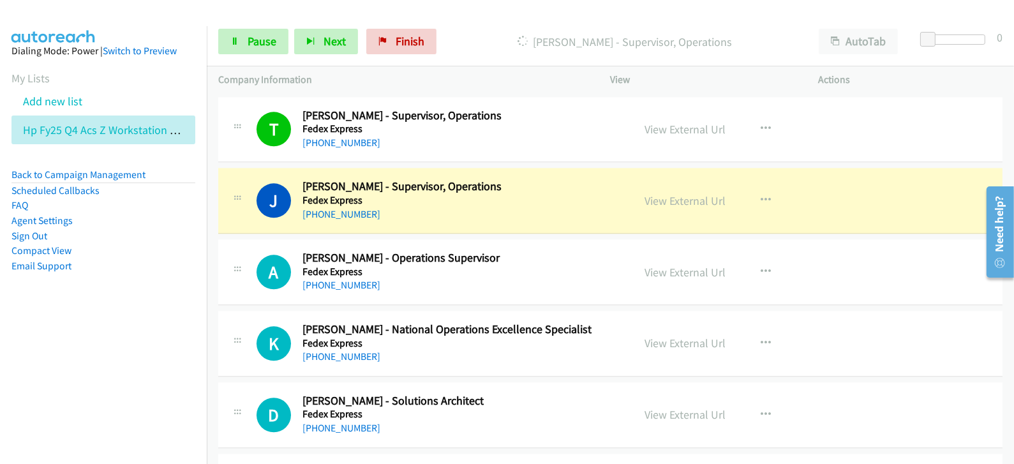
scroll to position [3910, 0]
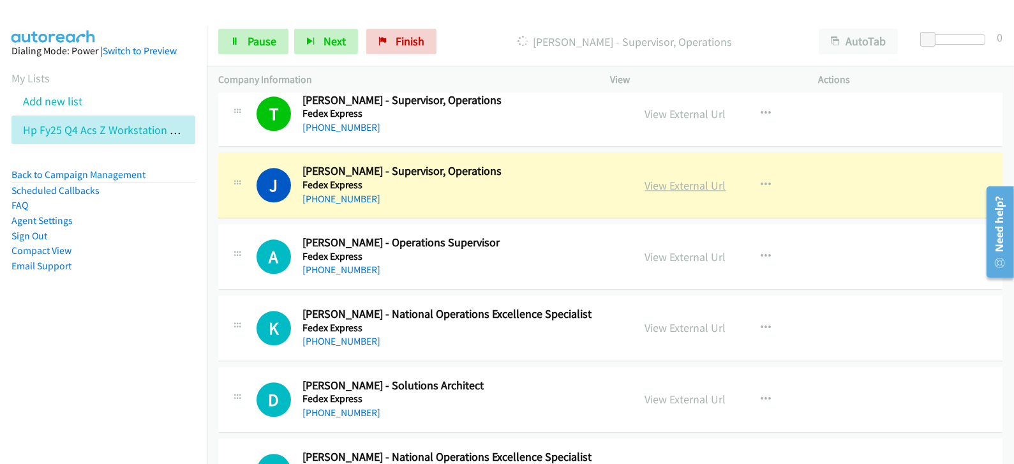
click at [678, 178] on link "View External Url" at bounding box center [685, 185] width 81 height 15
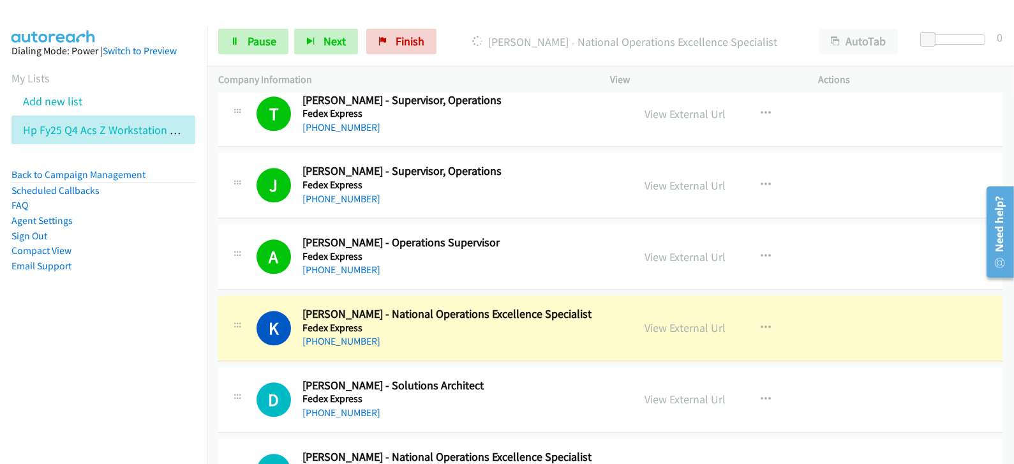
drag, startPoint x: 674, startPoint y: 320, endPoint x: 562, endPoint y: 446, distance: 168.2
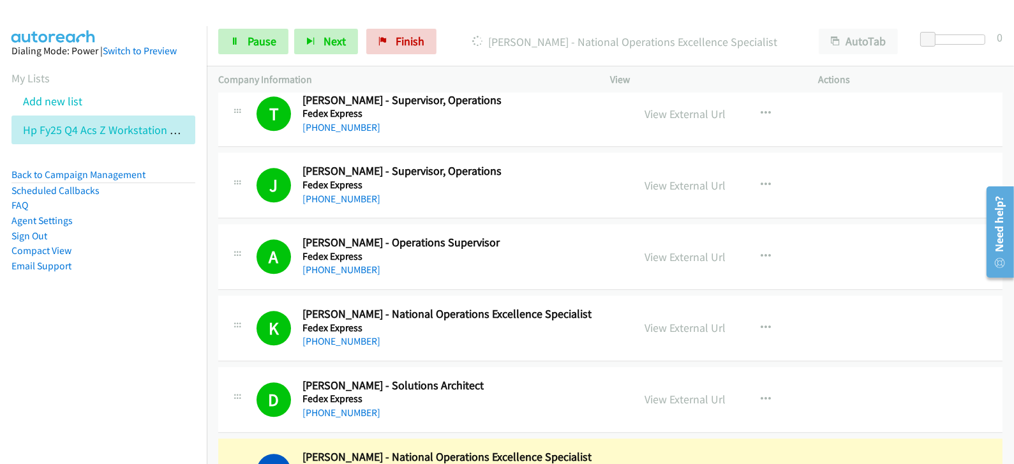
click at [153, 301] on aside "Dialing Mode: Power | Switch to Preview My Lists Add new list Hp Fy25 Q4 Acs Z …" at bounding box center [103, 178] width 207 height 305
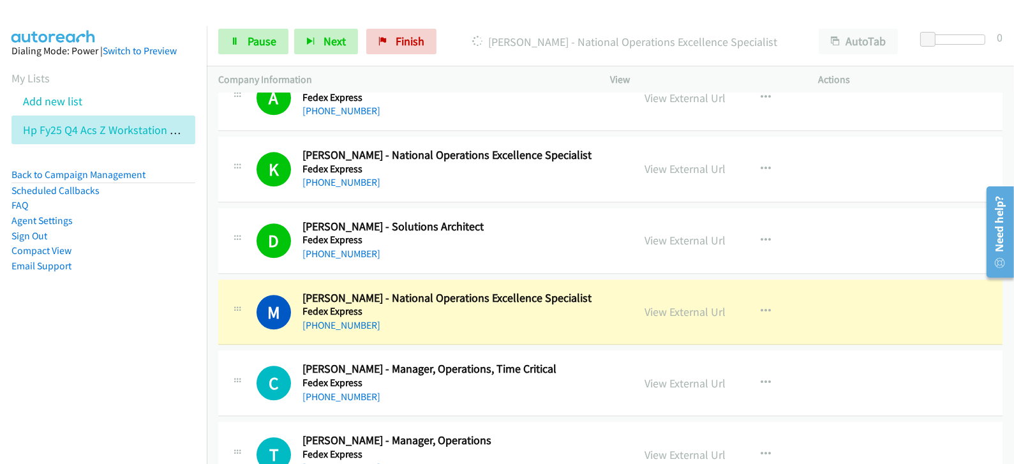
scroll to position [4149, 0]
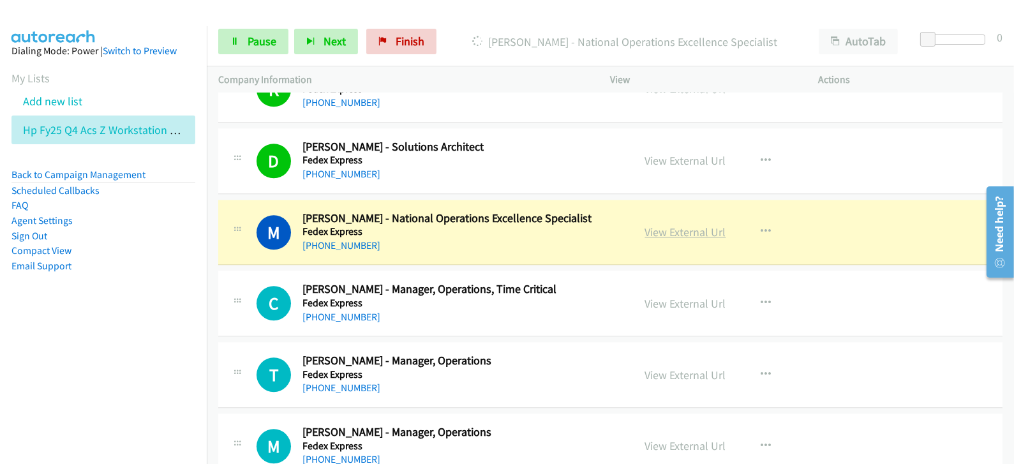
click at [674, 225] on link "View External Url" at bounding box center [685, 232] width 81 height 15
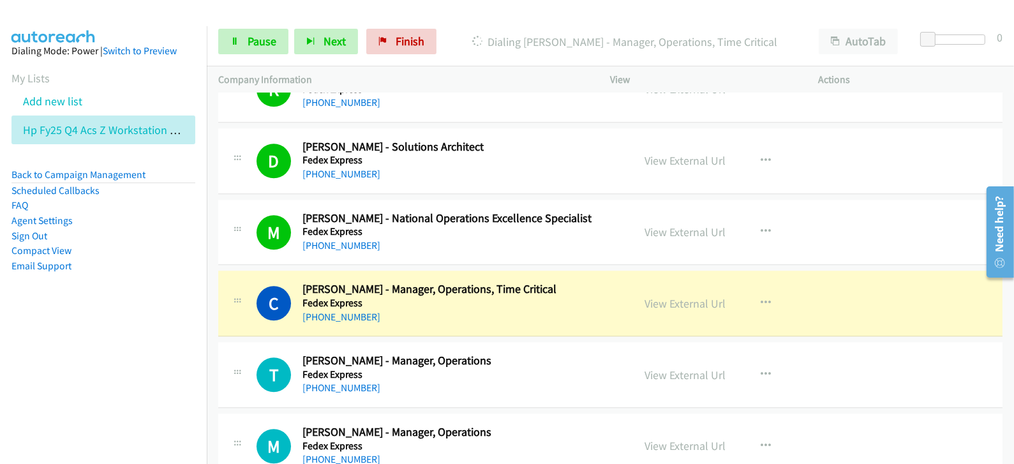
scroll to position [4229, 0]
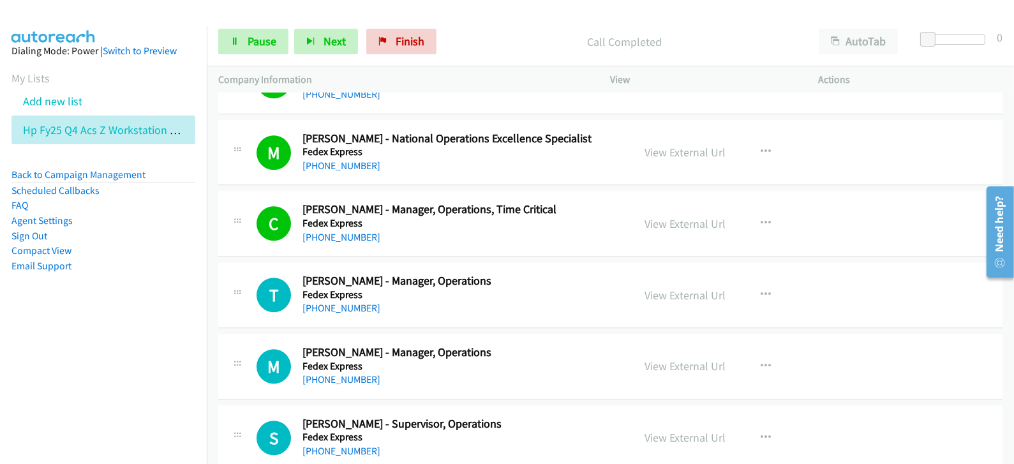
click at [156, 352] on nav "Dialing Mode: Power | Switch to Preview My Lists Add new list Hp Fy25 Q4 Acs Z …" at bounding box center [103, 258] width 207 height 464
click at [243, 31] on link "Pause" at bounding box center [253, 42] width 70 height 26
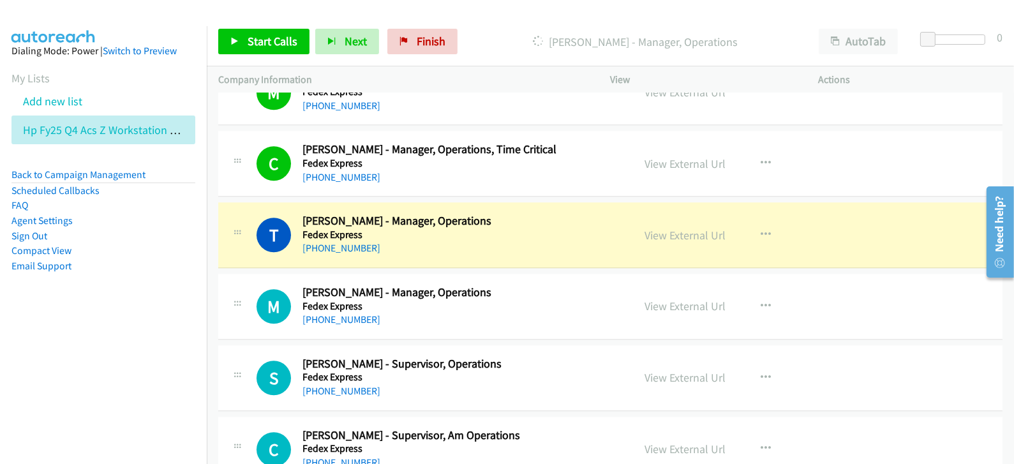
scroll to position [4388, 0]
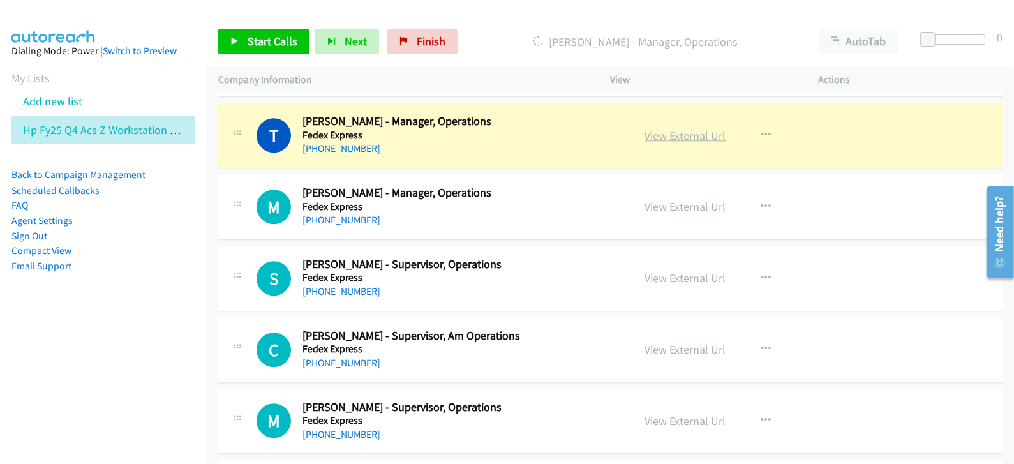
click at [677, 128] on link "View External Url" at bounding box center [685, 135] width 81 height 15
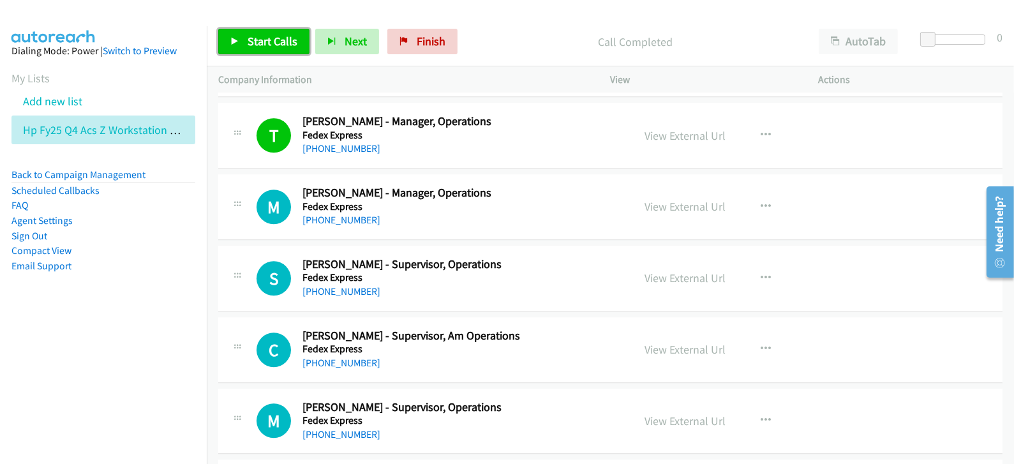
drag, startPoint x: 275, startPoint y: 40, endPoint x: 294, endPoint y: 27, distance: 23.4
click at [275, 41] on span "Start Calls" at bounding box center [273, 41] width 50 height 15
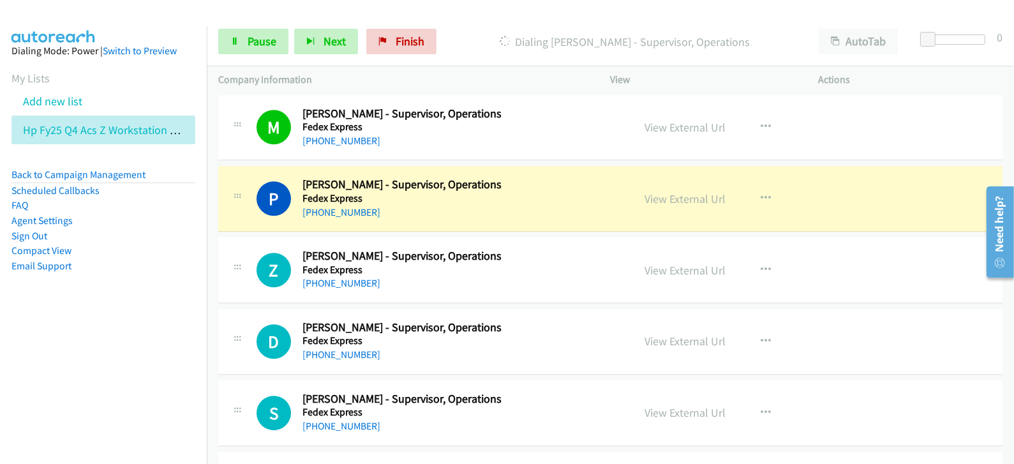
scroll to position [4708, 0]
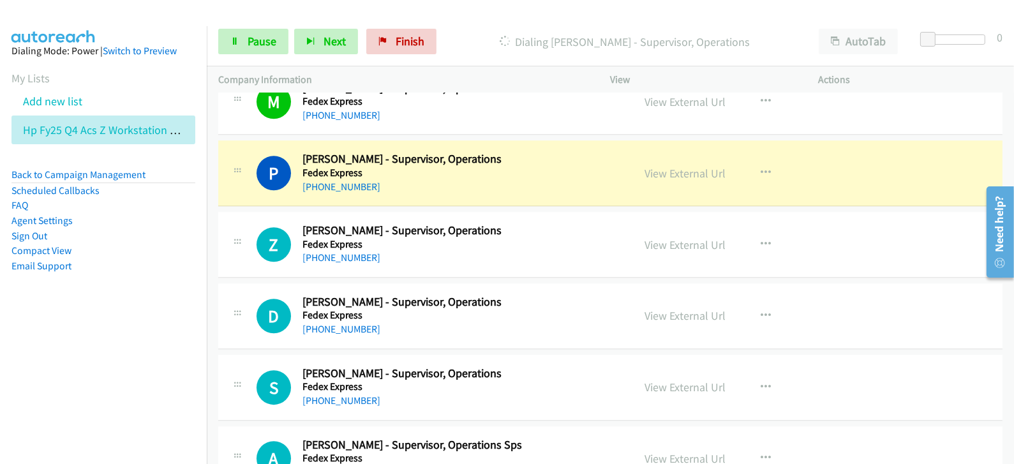
click at [666, 176] on div "View External Url View External Url Schedule/Manage Callback Start Calls Here R…" at bounding box center [743, 173] width 219 height 42
click at [663, 169] on link "View External Url" at bounding box center [685, 173] width 81 height 15
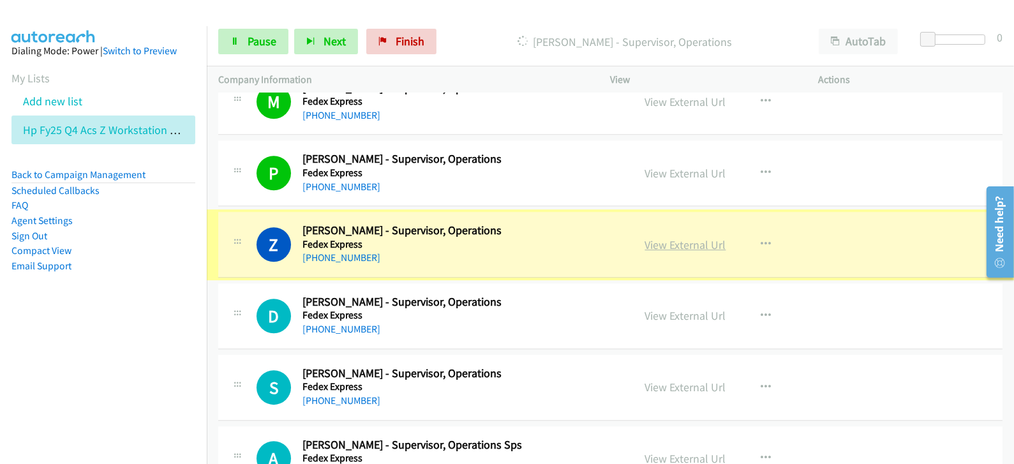
click at [698, 239] on link "View External Url" at bounding box center [685, 244] width 81 height 15
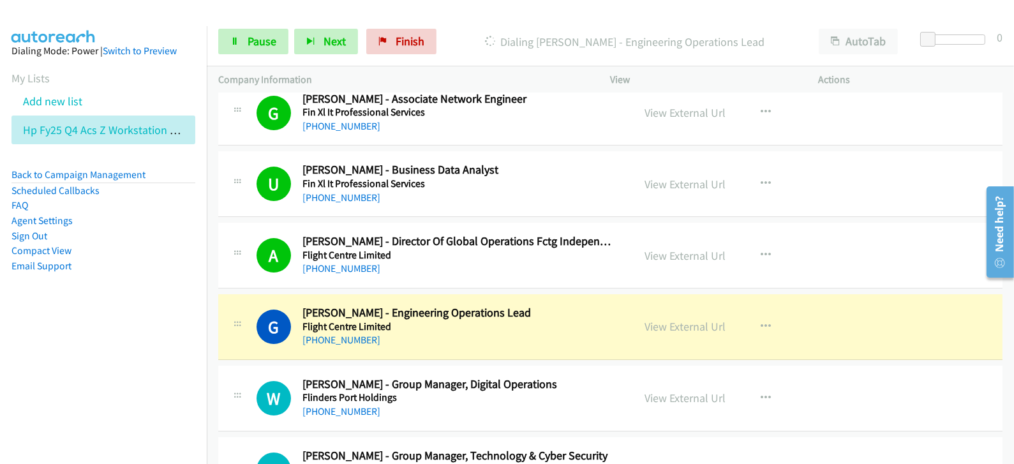
scroll to position [5426, 0]
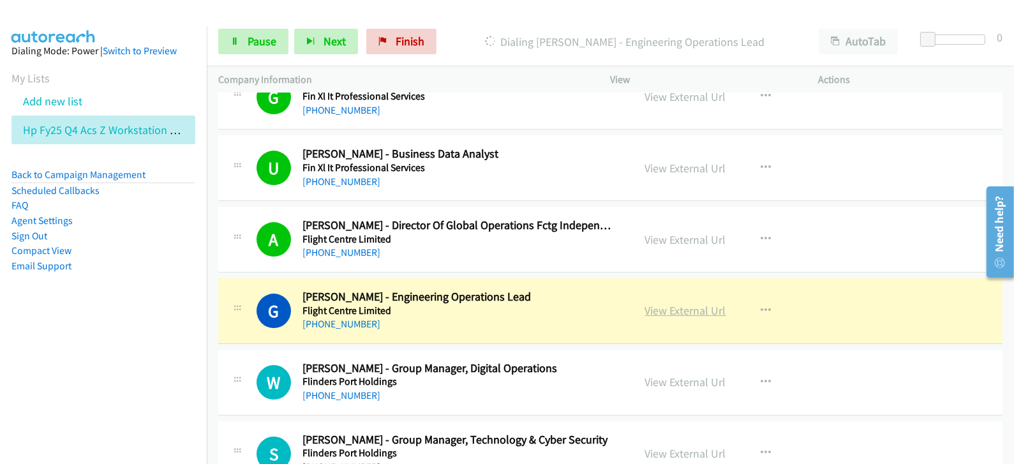
click at [702, 303] on link "View External Url" at bounding box center [685, 310] width 81 height 15
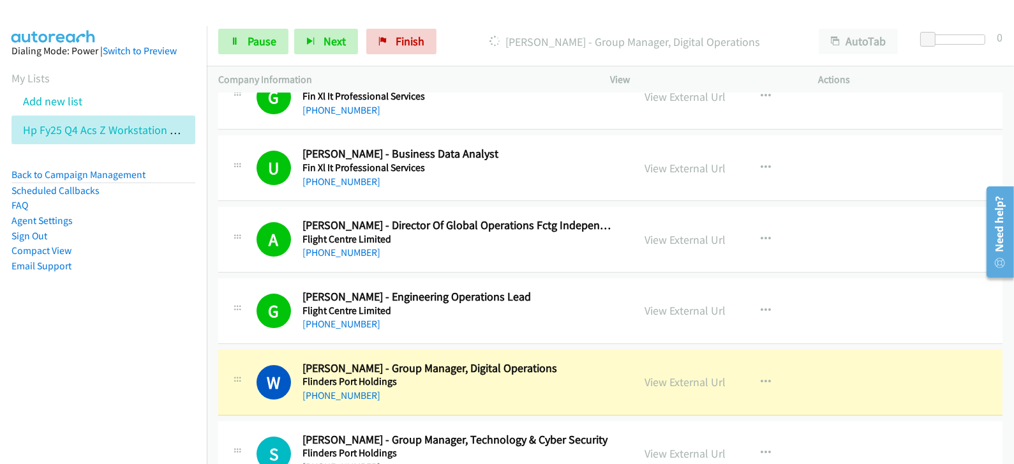
click at [259, 55] on div "Start Calls Pause Next Finish [PERSON_NAME] - Group Manager, Digital Operations…" at bounding box center [611, 41] width 808 height 49
click at [260, 52] on link "Pause" at bounding box center [253, 42] width 70 height 26
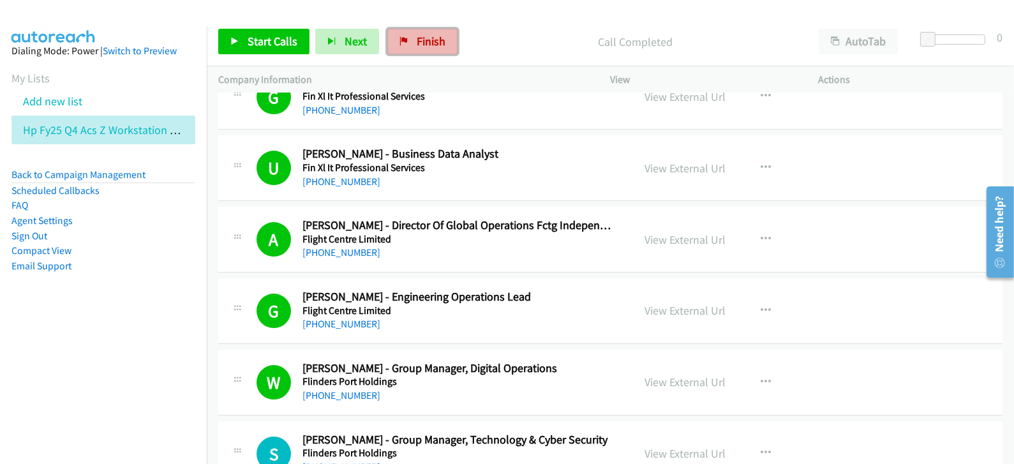
click at [428, 43] on span "Finish" at bounding box center [431, 41] width 29 height 15
